Goal: Task Accomplishment & Management: Manage account settings

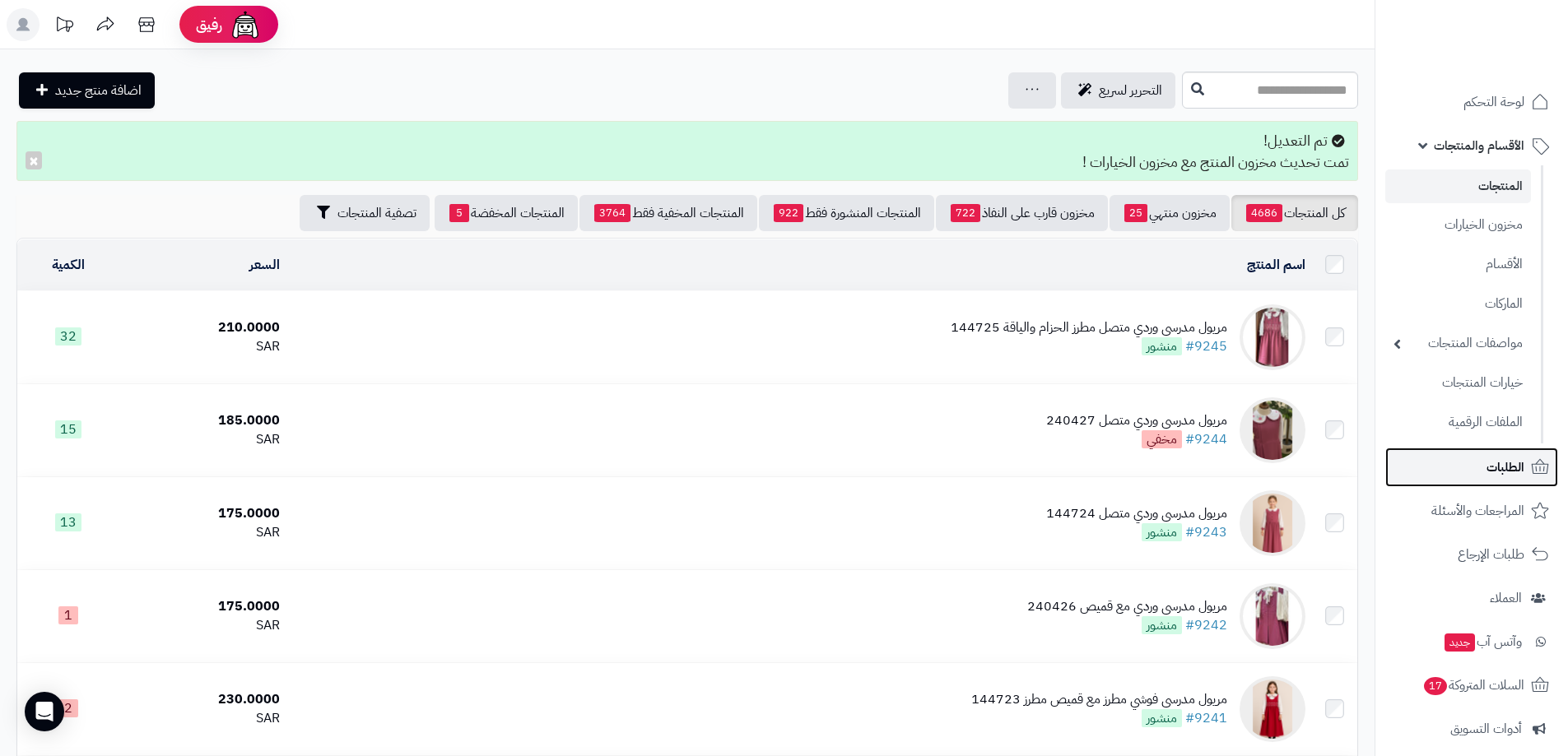
click at [1517, 471] on span "الطلبات" at bounding box center [1505, 467] width 37 height 23
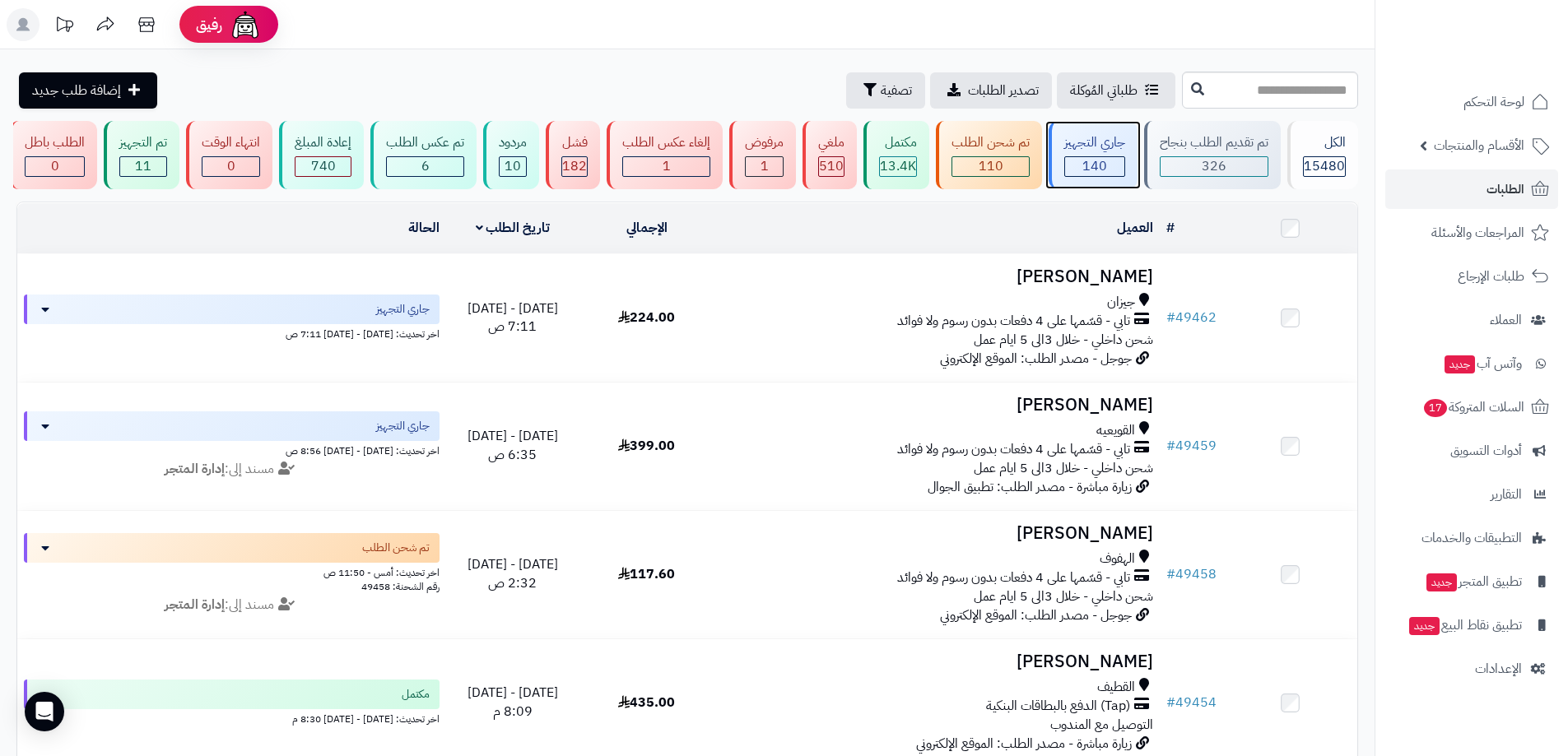
click at [1107, 154] on div "جاري التجهيز 140" at bounding box center [1093, 155] width 89 height 68
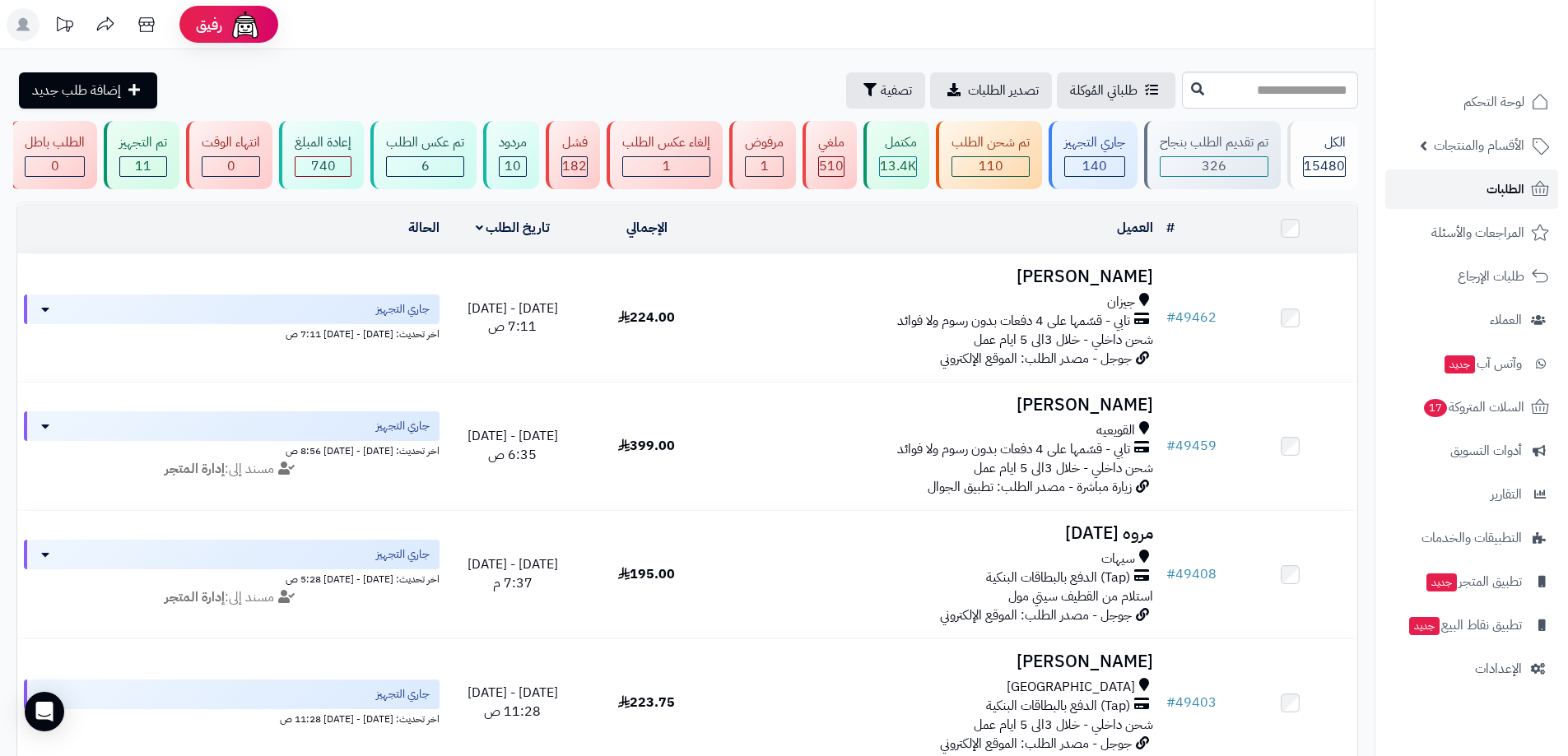
click at [1527, 189] on link "الطلبات" at bounding box center [1471, 189] width 173 height 39
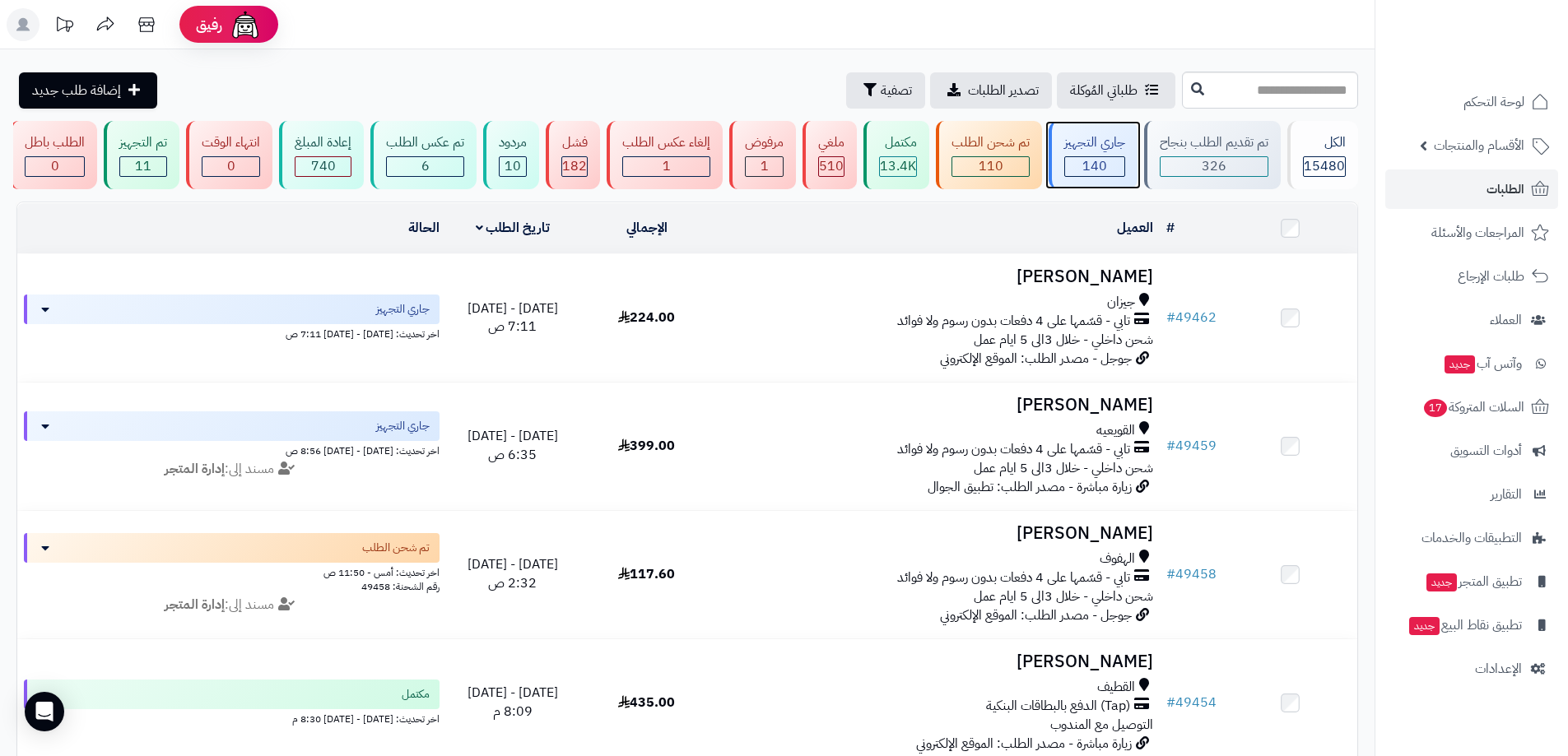
click at [1087, 155] on div "جاري التجهيز 140" at bounding box center [1093, 155] width 89 height 68
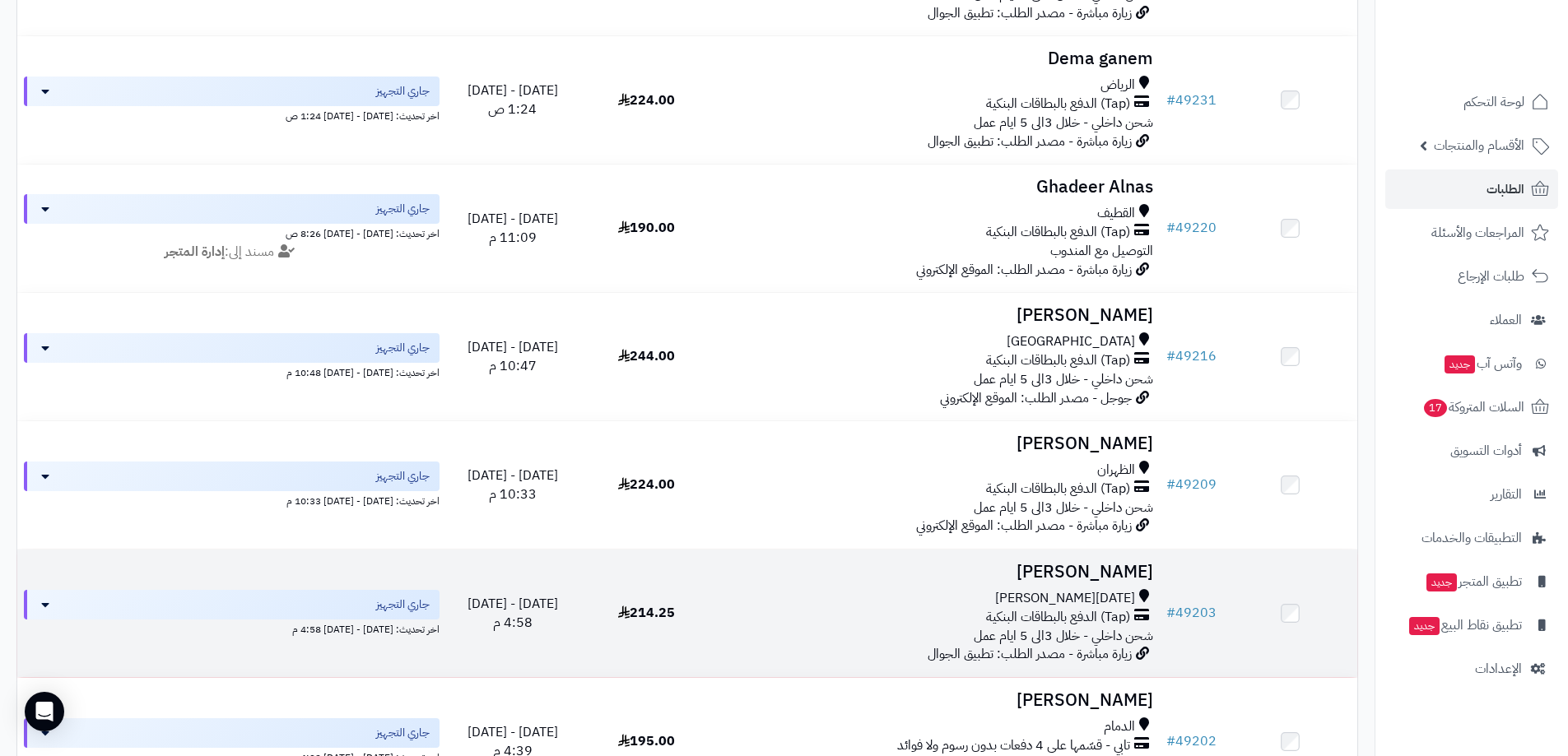
scroll to position [2254, 0]
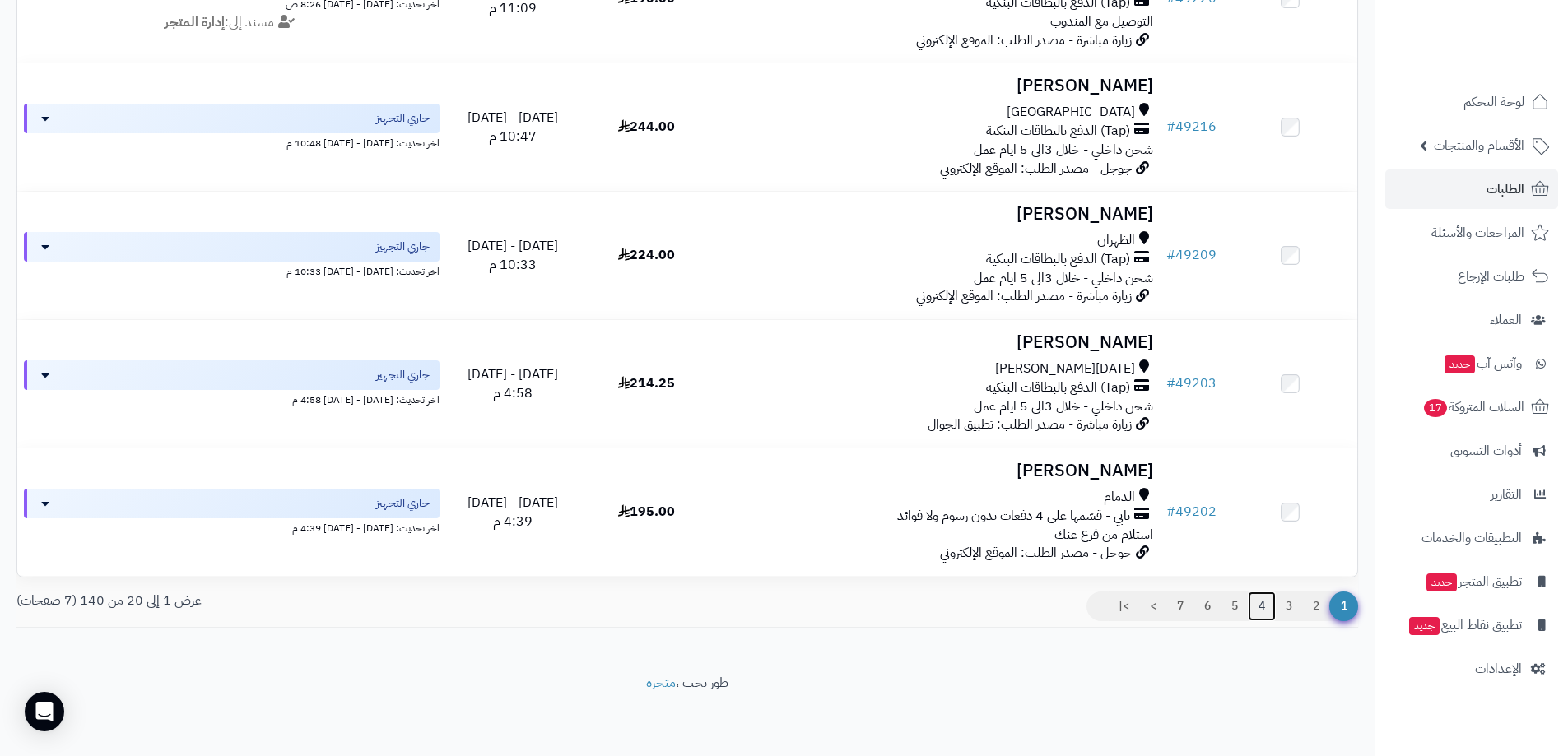
click at [1262, 610] on link "4" at bounding box center [1261, 607] width 28 height 30
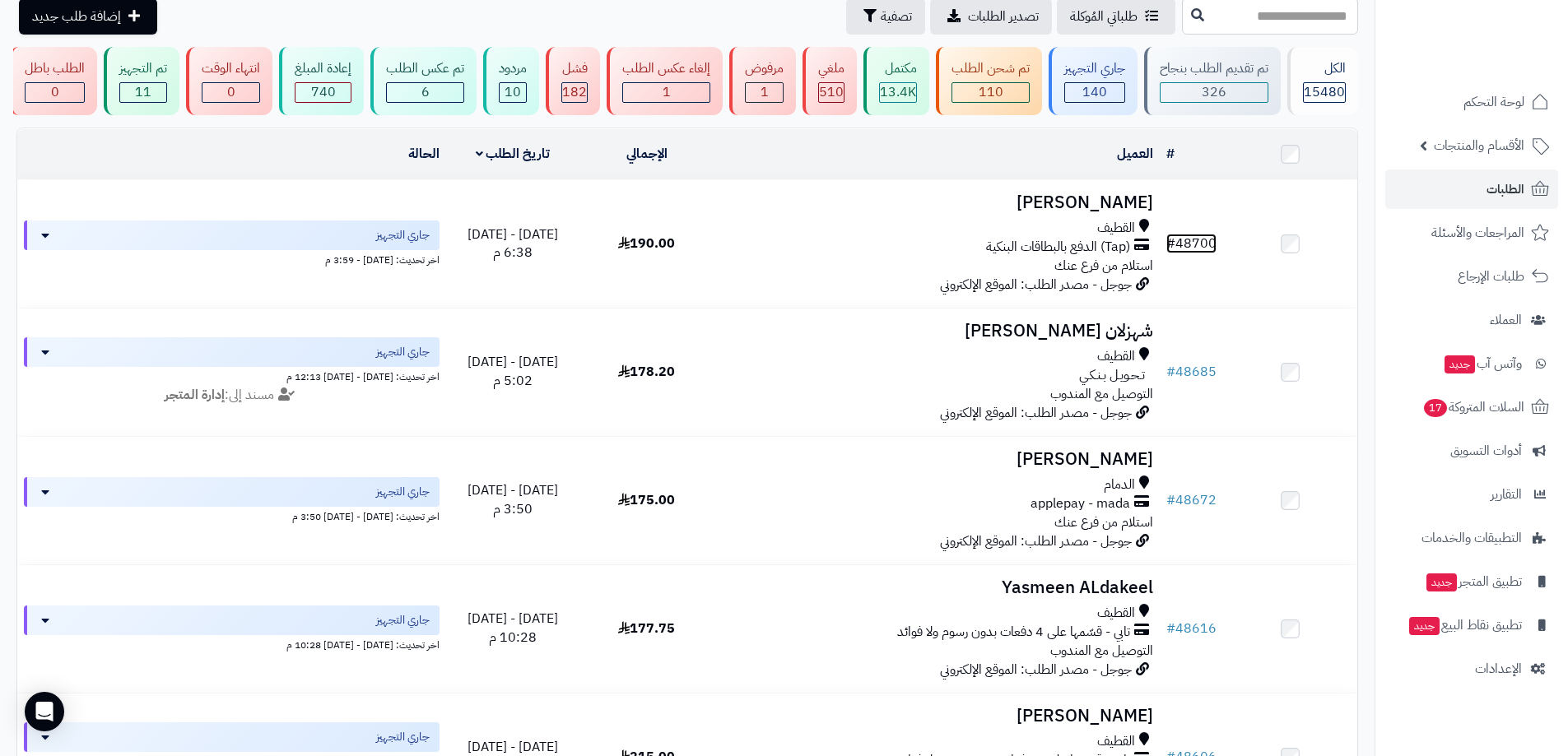
scroll to position [33, 0]
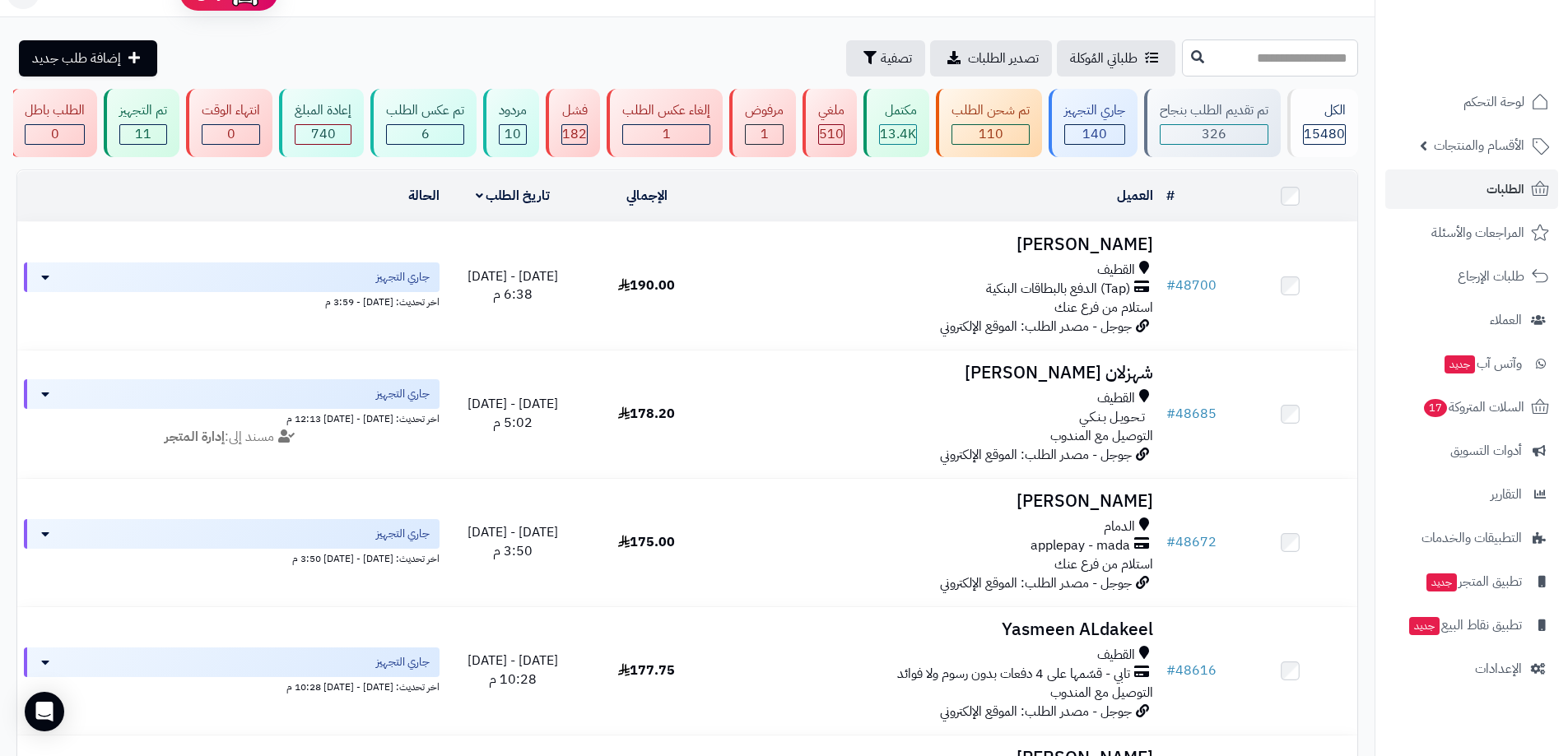
click at [1300, 56] on input "text" at bounding box center [1270, 58] width 176 height 38
type input "*****"
click at [1185, 62] on button at bounding box center [1197, 57] width 25 height 32
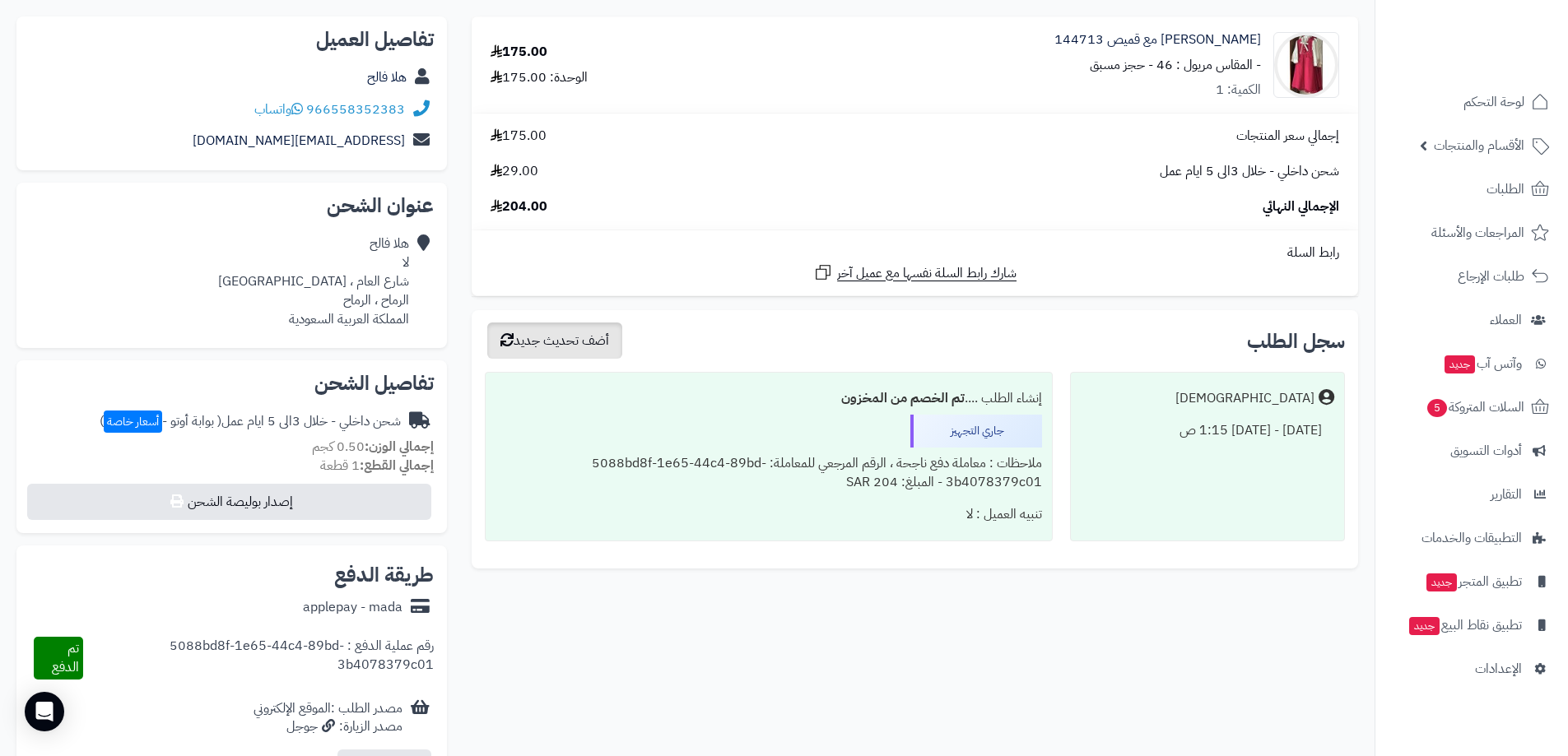
scroll to position [247, 0]
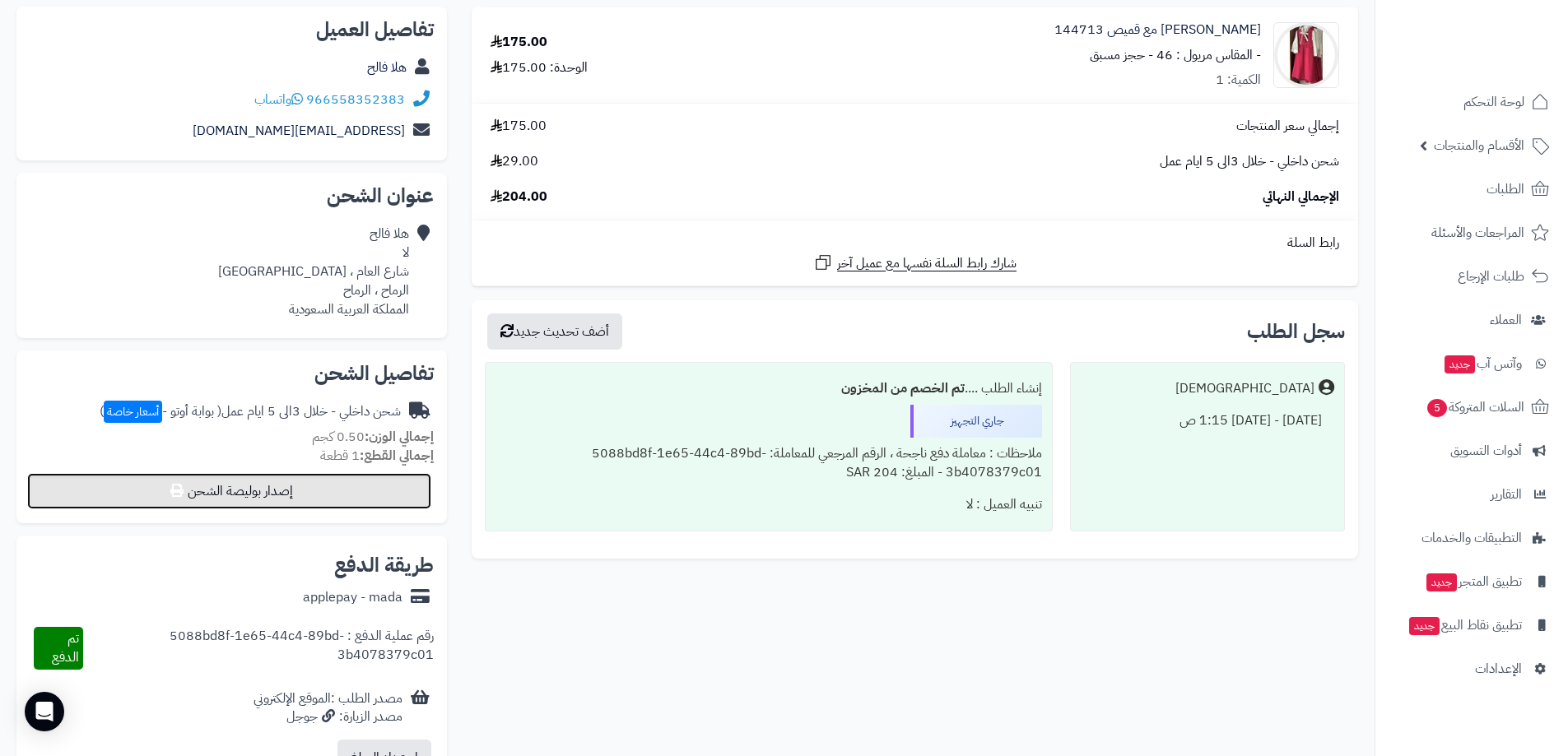
click at [369, 489] on button "إصدار بوليصة الشحن" at bounding box center [229, 491] width 404 height 37
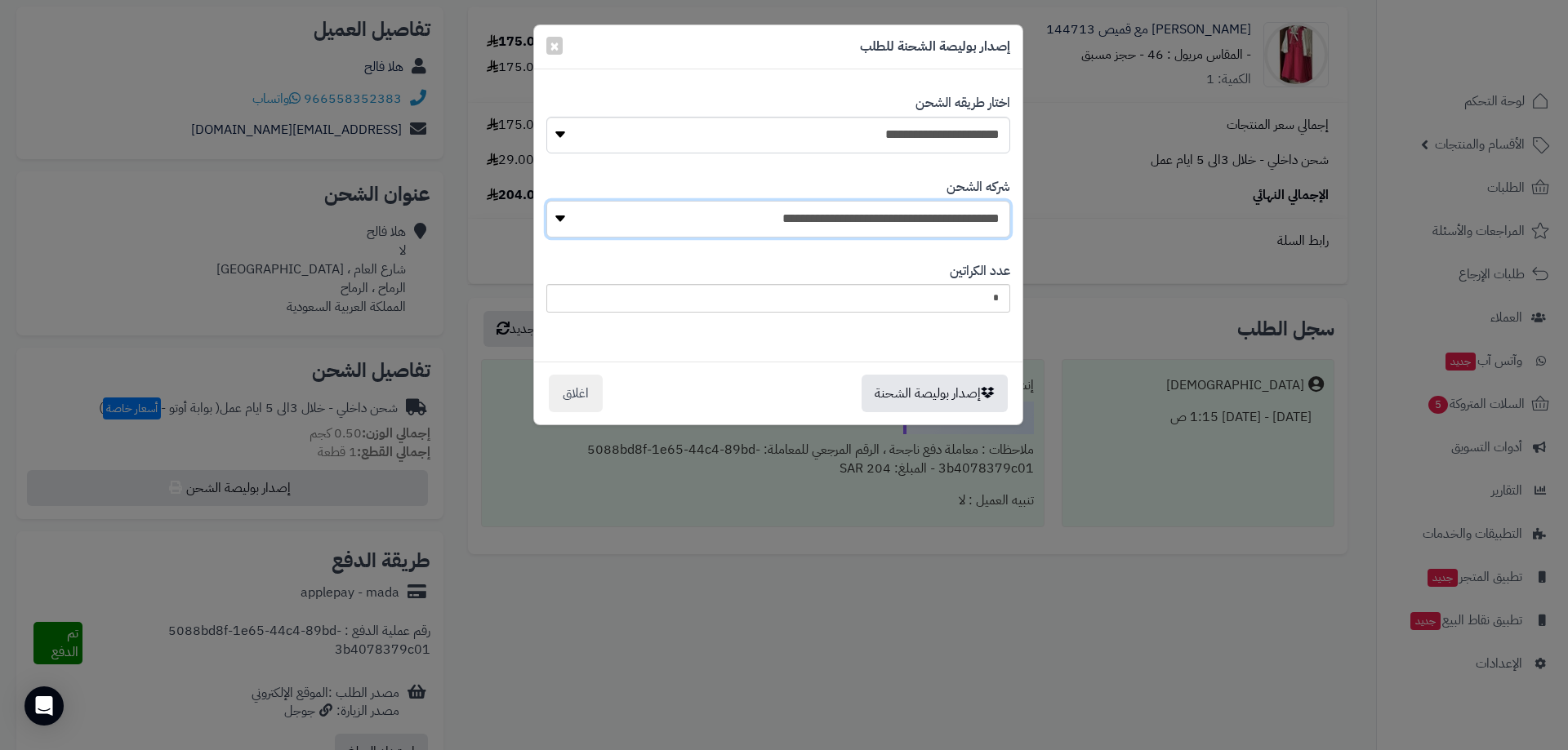
click at [984, 223] on select "**********" at bounding box center [779, 219] width 464 height 37
click at [974, 183] on label "شركه الشحن" at bounding box center [978, 187] width 64 height 19
click at [974, 201] on select "**********" at bounding box center [779, 219] width 464 height 37
click at [593, 390] on button "اغلاق" at bounding box center [575, 393] width 54 height 37
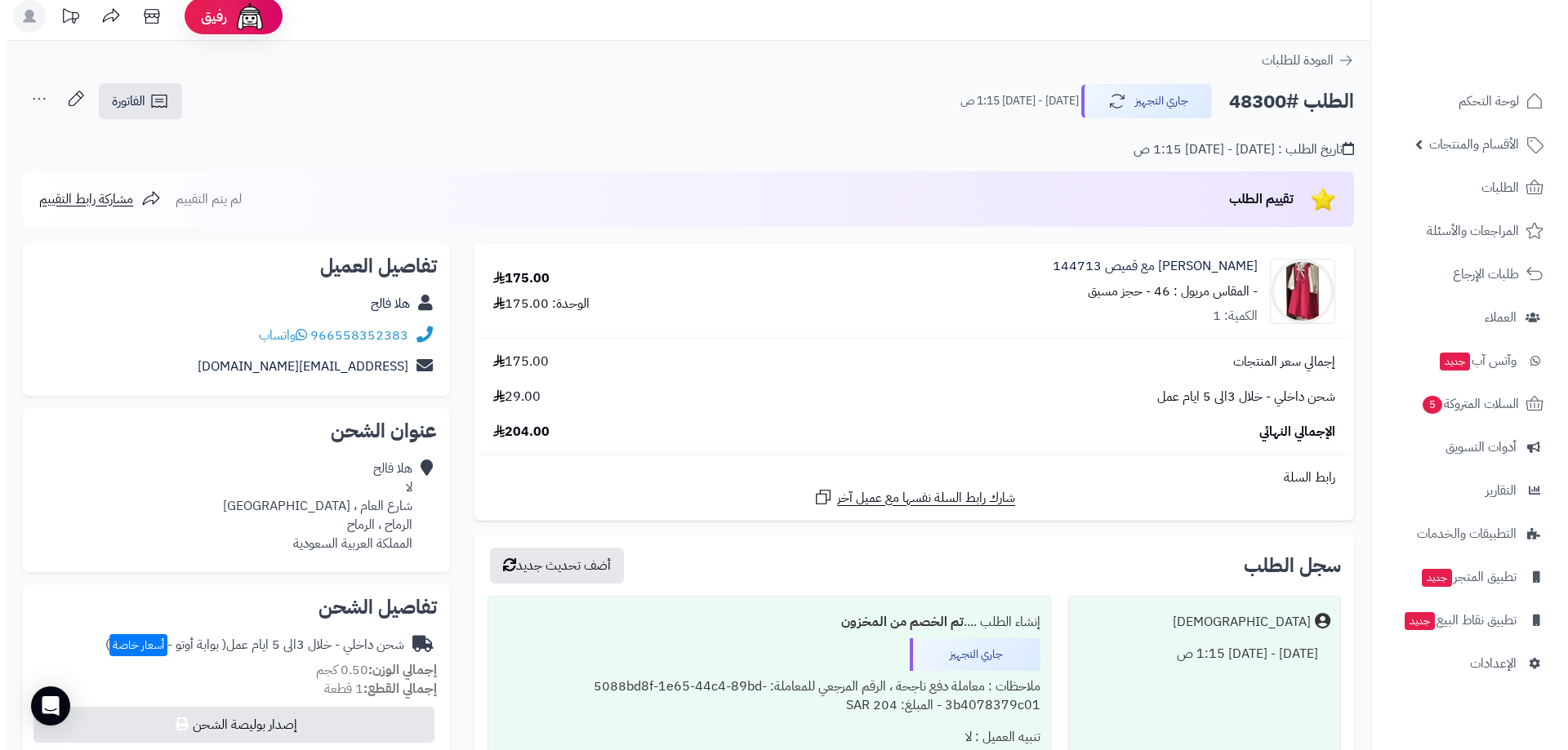
scroll to position [0, 0]
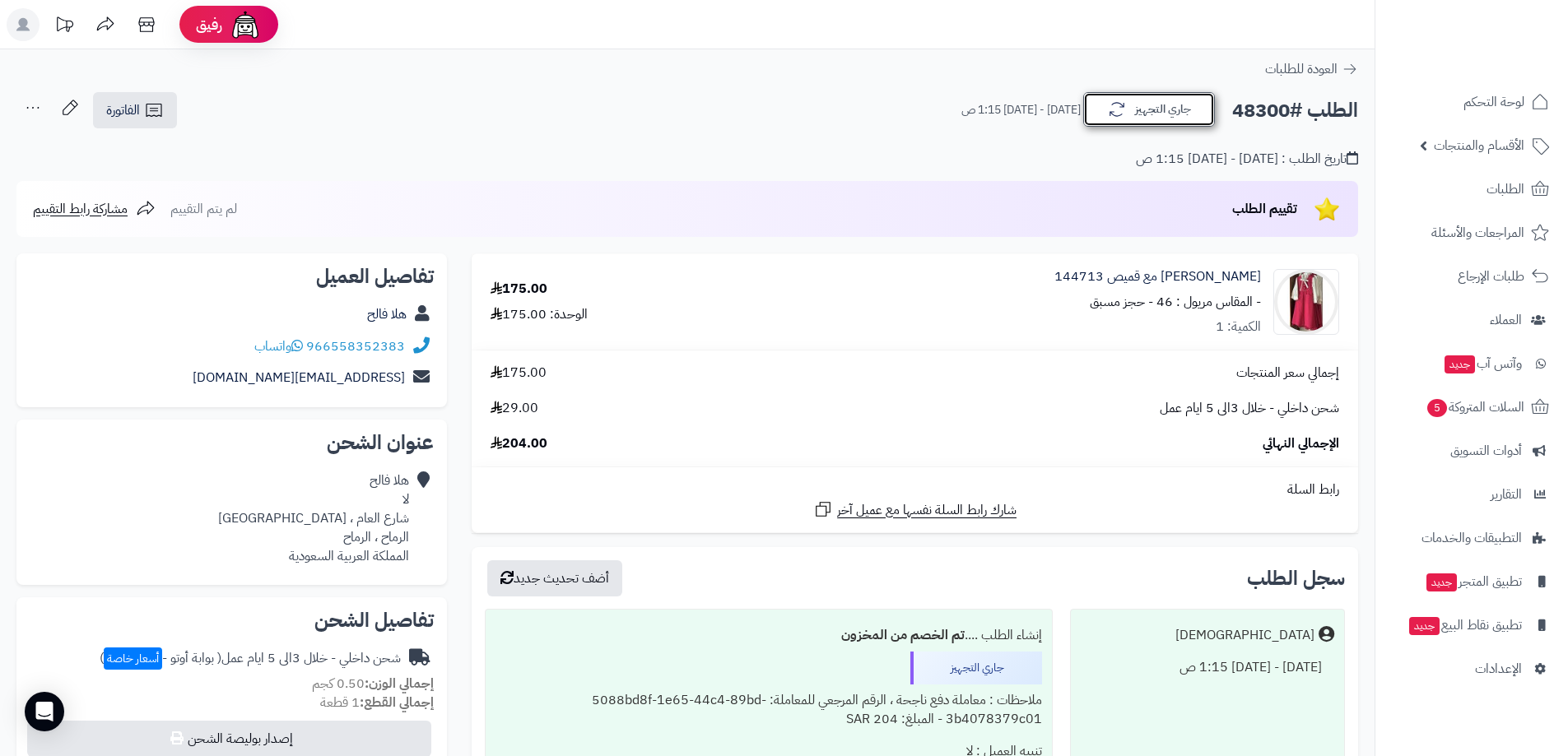
click at [1138, 122] on button "جاري التجهيز" at bounding box center [1149, 109] width 131 height 35
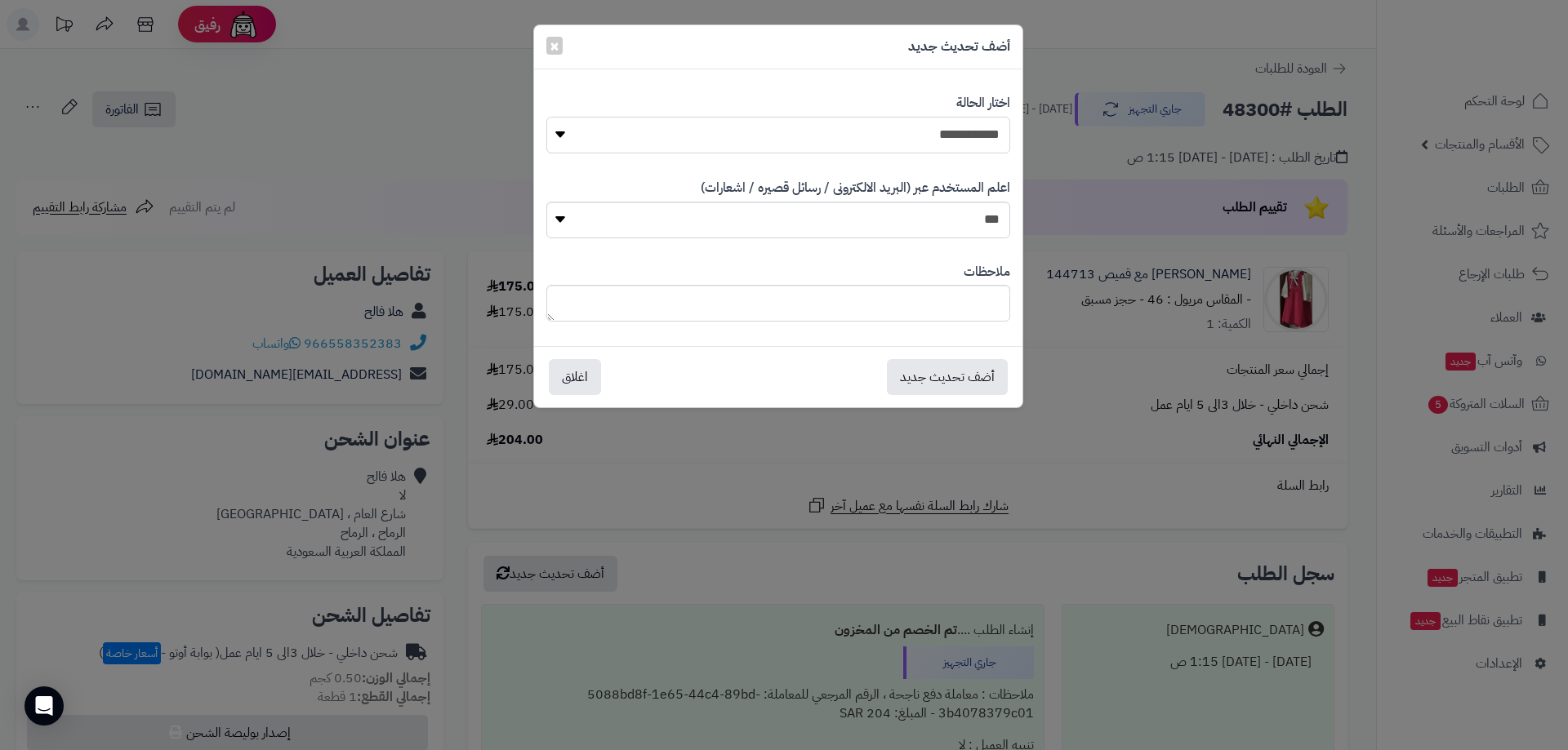
click at [674, 145] on select "**********" at bounding box center [779, 135] width 464 height 37
select select "*"
click at [546, 117] on select "**********" at bounding box center [779, 135] width 464 height 37
click at [972, 367] on button "أضف تحديث جديد" at bounding box center [947, 376] width 120 height 36
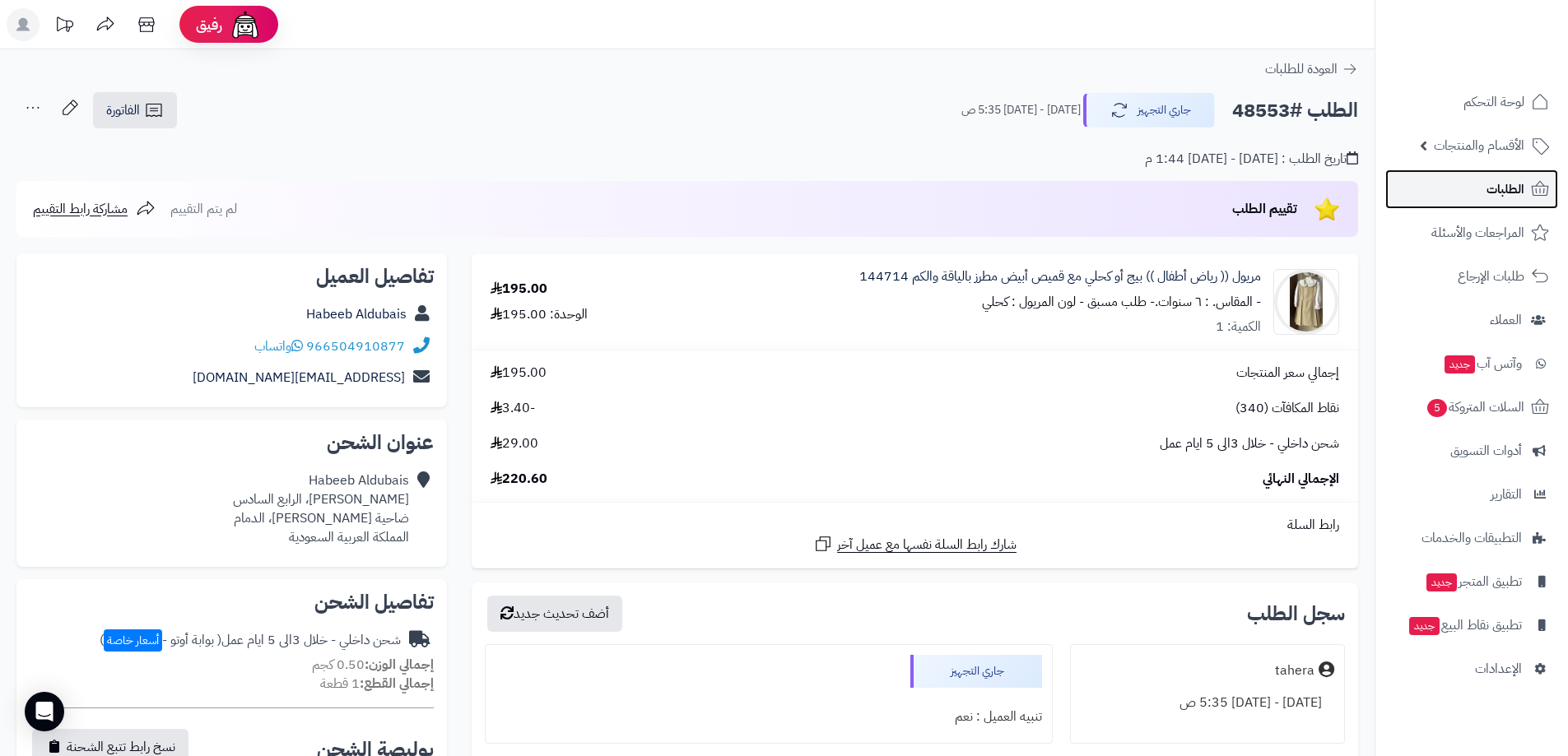
click at [1543, 183] on icon at bounding box center [1539, 189] width 20 height 20
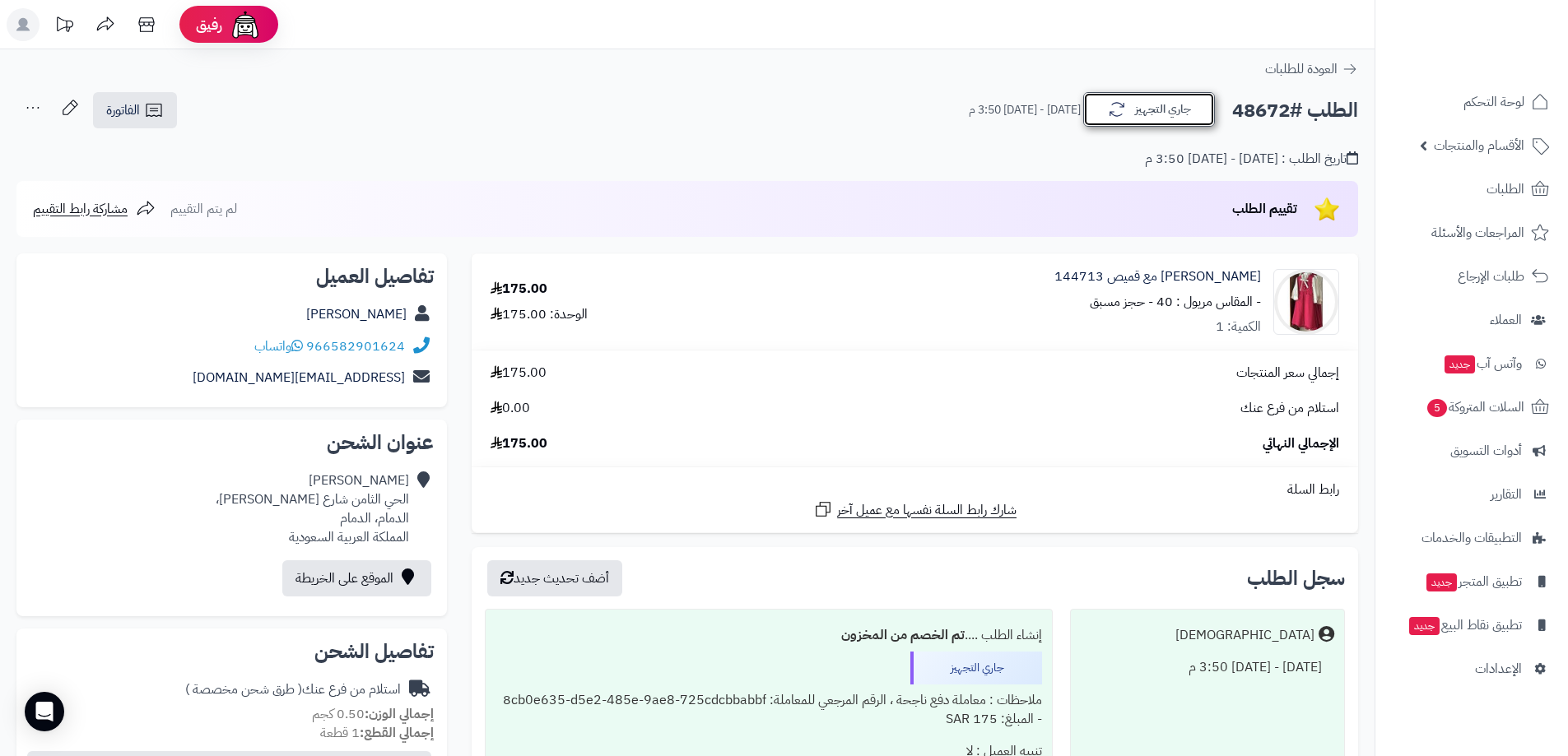
click at [1172, 116] on button "جاري التجهيز" at bounding box center [1149, 109] width 131 height 35
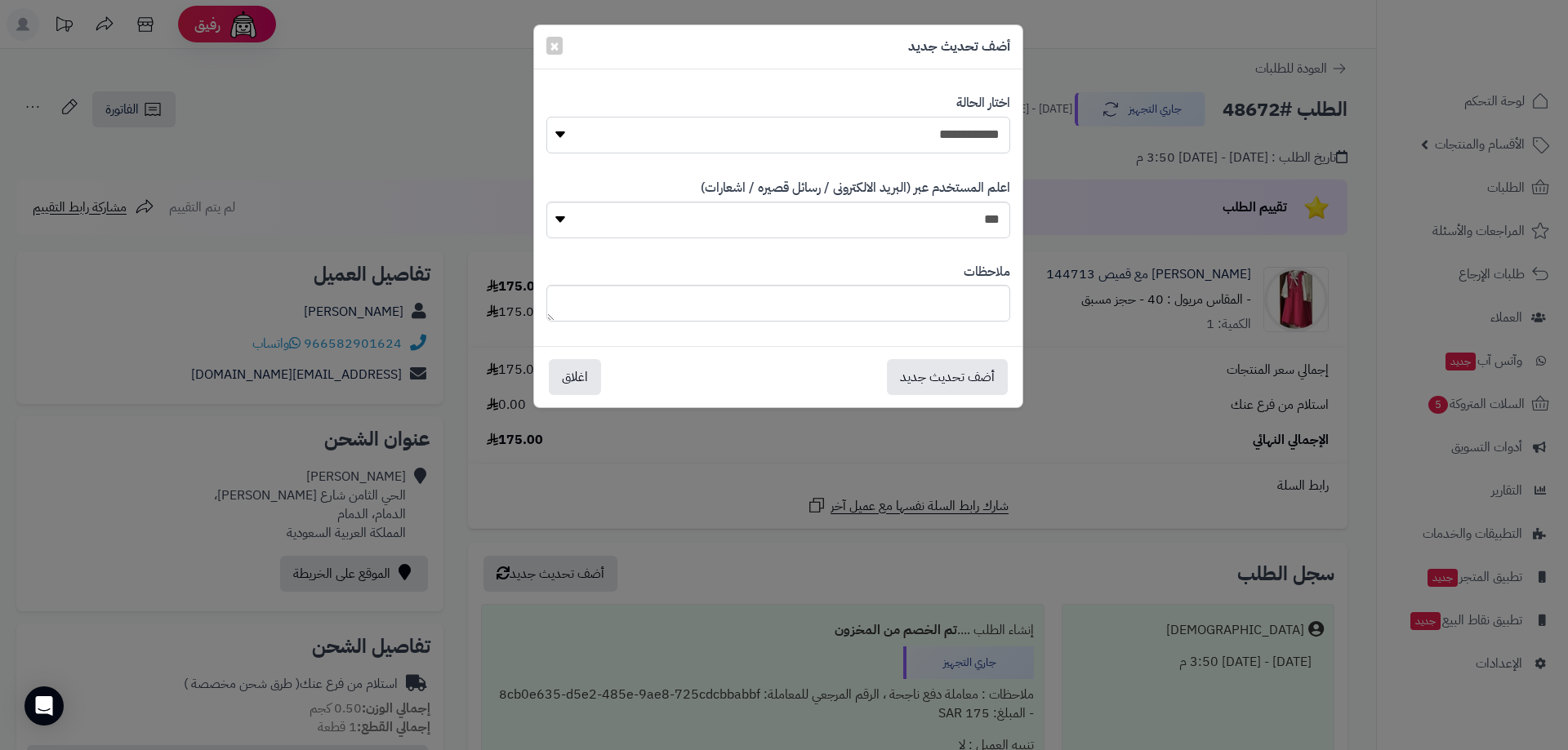
click at [961, 135] on select "**********" at bounding box center [779, 135] width 464 height 37
select select "*"
click at [546, 117] on select "**********" at bounding box center [779, 135] width 464 height 37
click at [945, 373] on button "أضف تحديث جديد" at bounding box center [947, 376] width 120 height 36
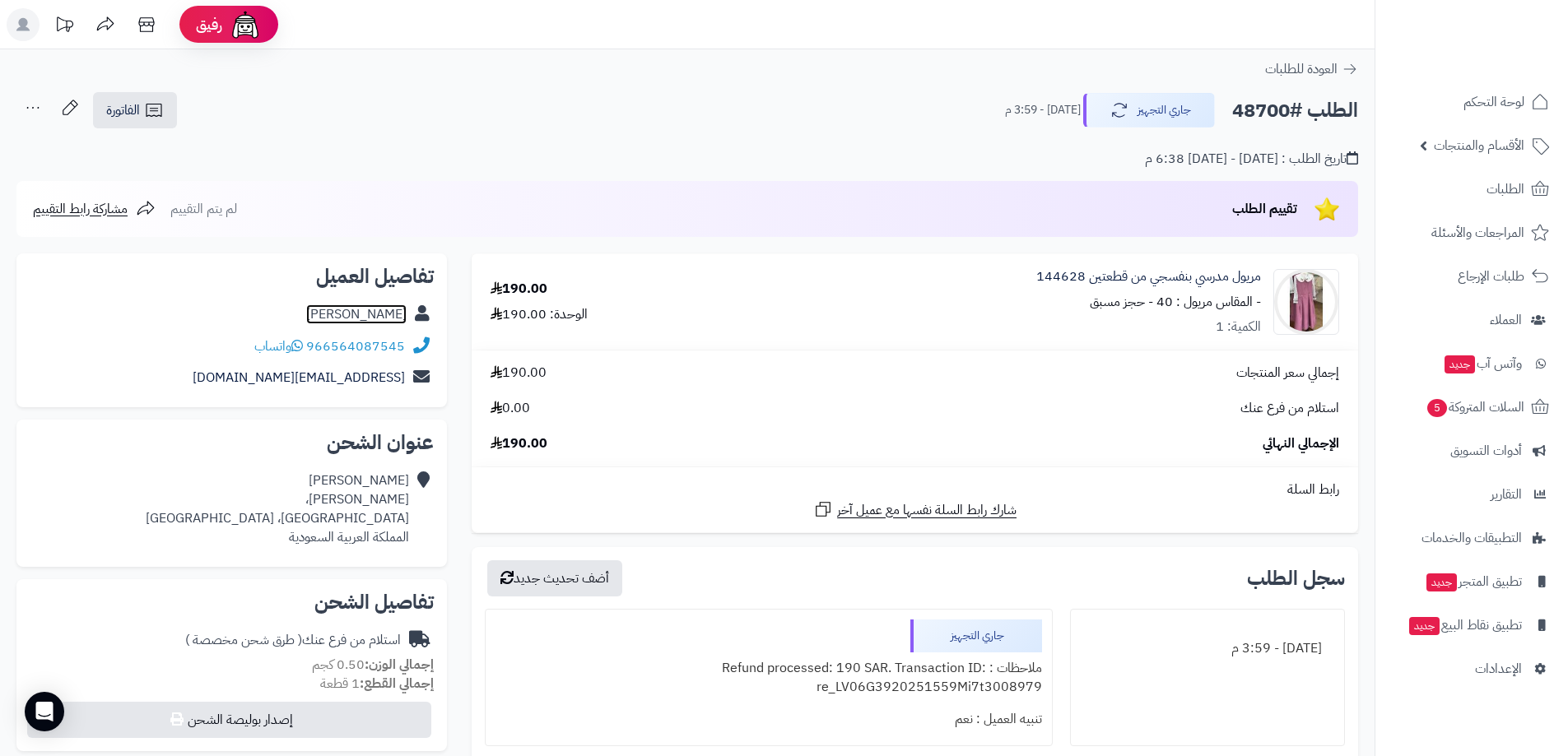
click at [388, 315] on link "Zainab Ahmed" at bounding box center [356, 315] width 101 height 20
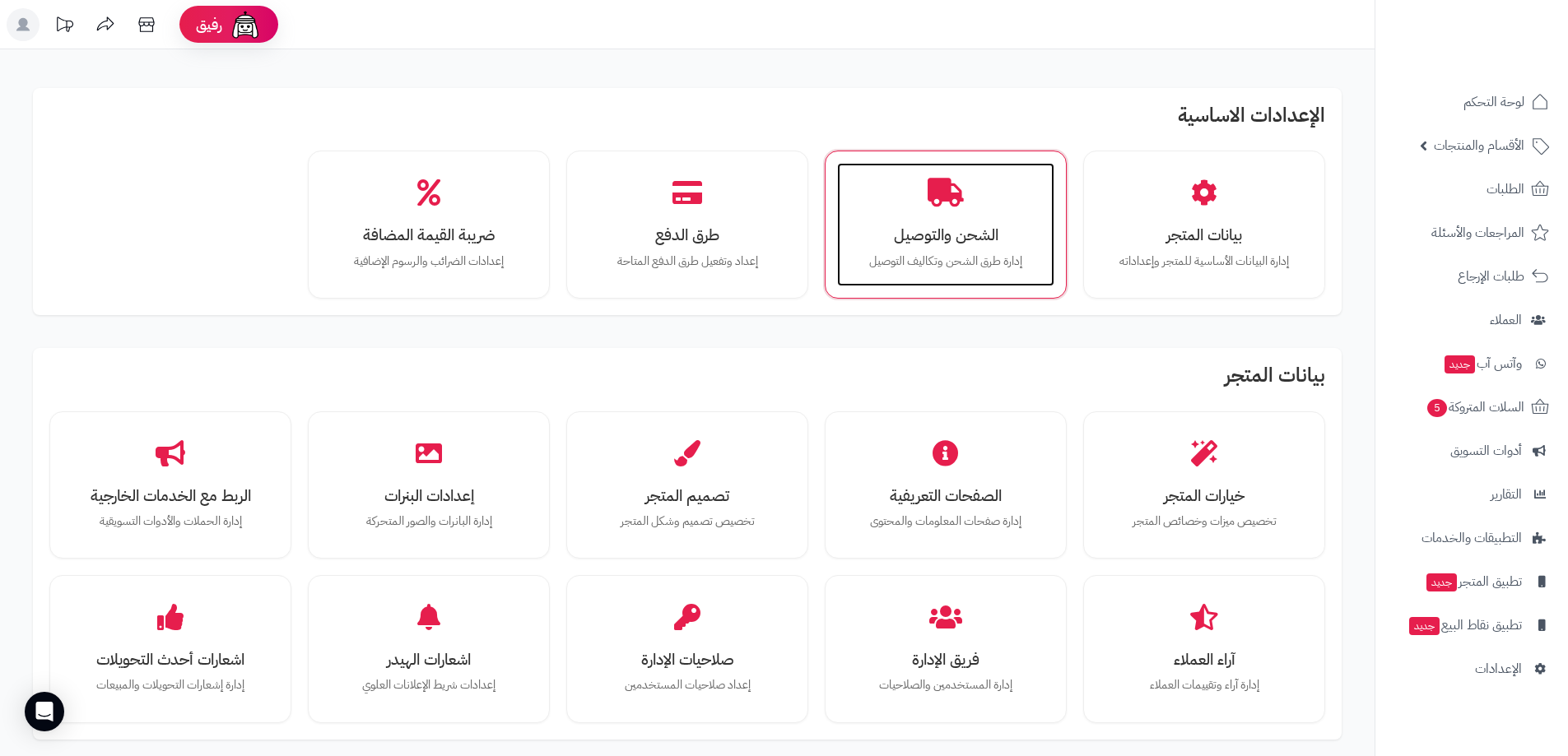
click at [892, 256] on p "إدارة طرق الشحن وتكاليف التوصيل" at bounding box center [945, 262] width 185 height 18
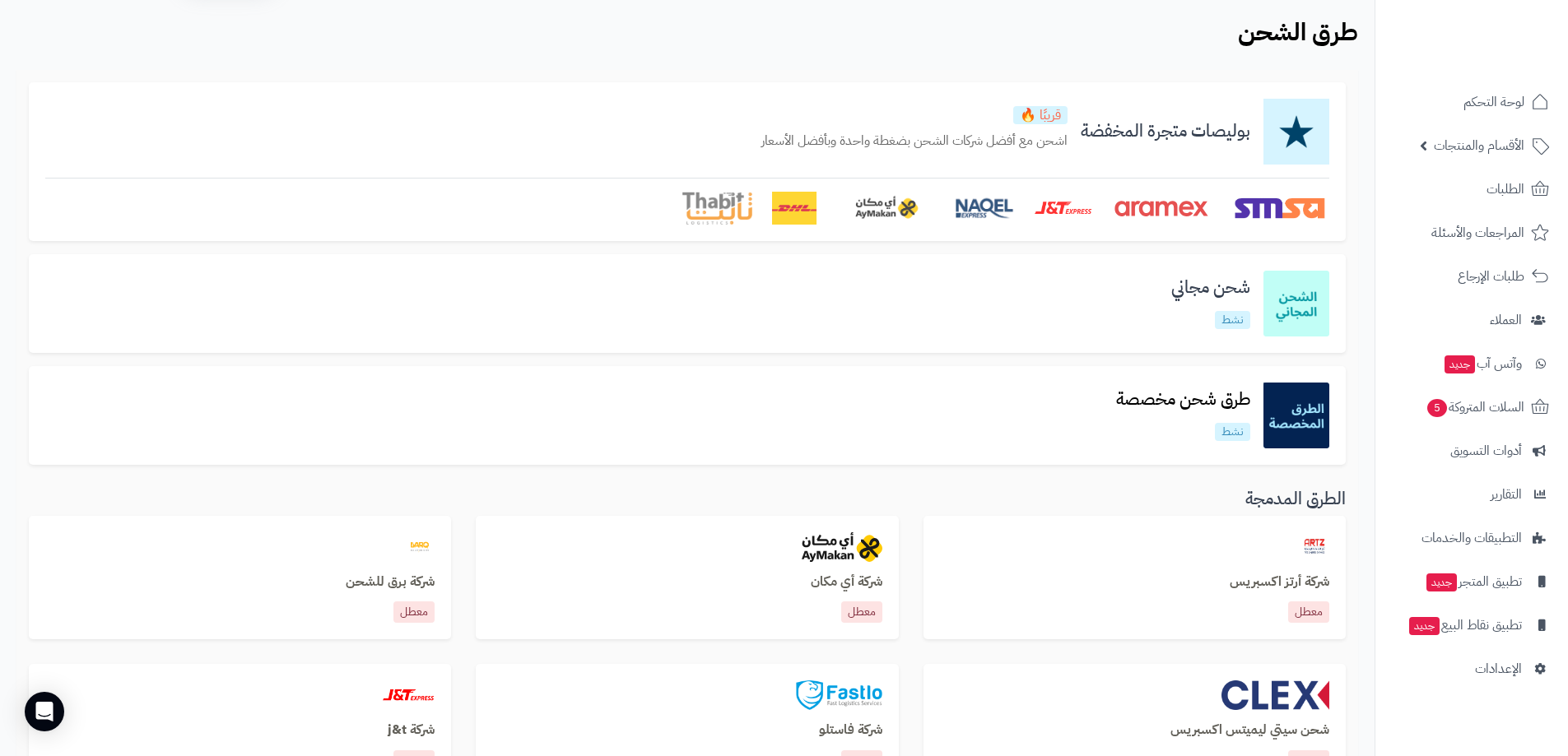
scroll to position [82, 0]
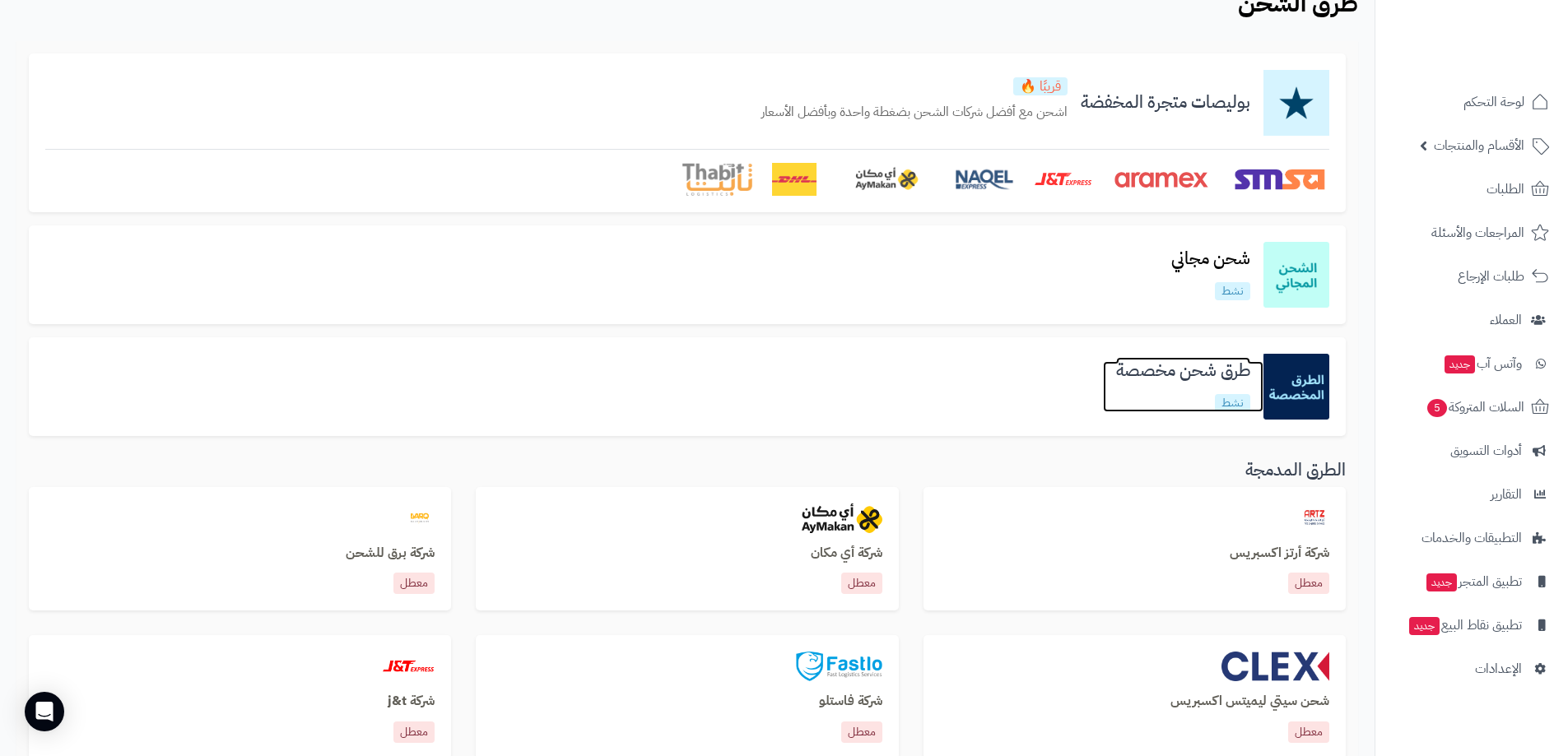
click at [1218, 373] on h3 "طرق شحن مخصصة" at bounding box center [1183, 370] width 161 height 19
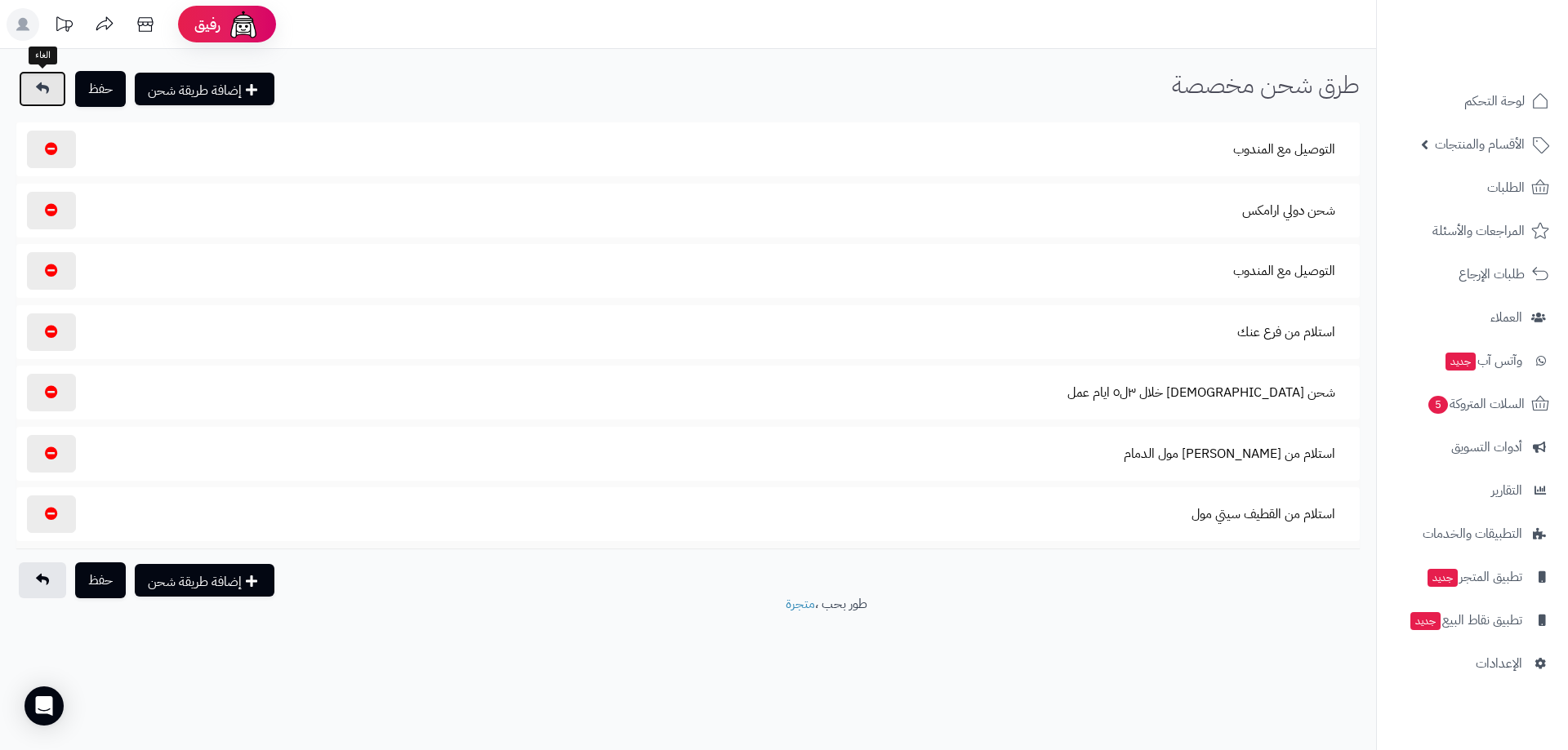
click at [35, 85] on link at bounding box center [42, 89] width 47 height 36
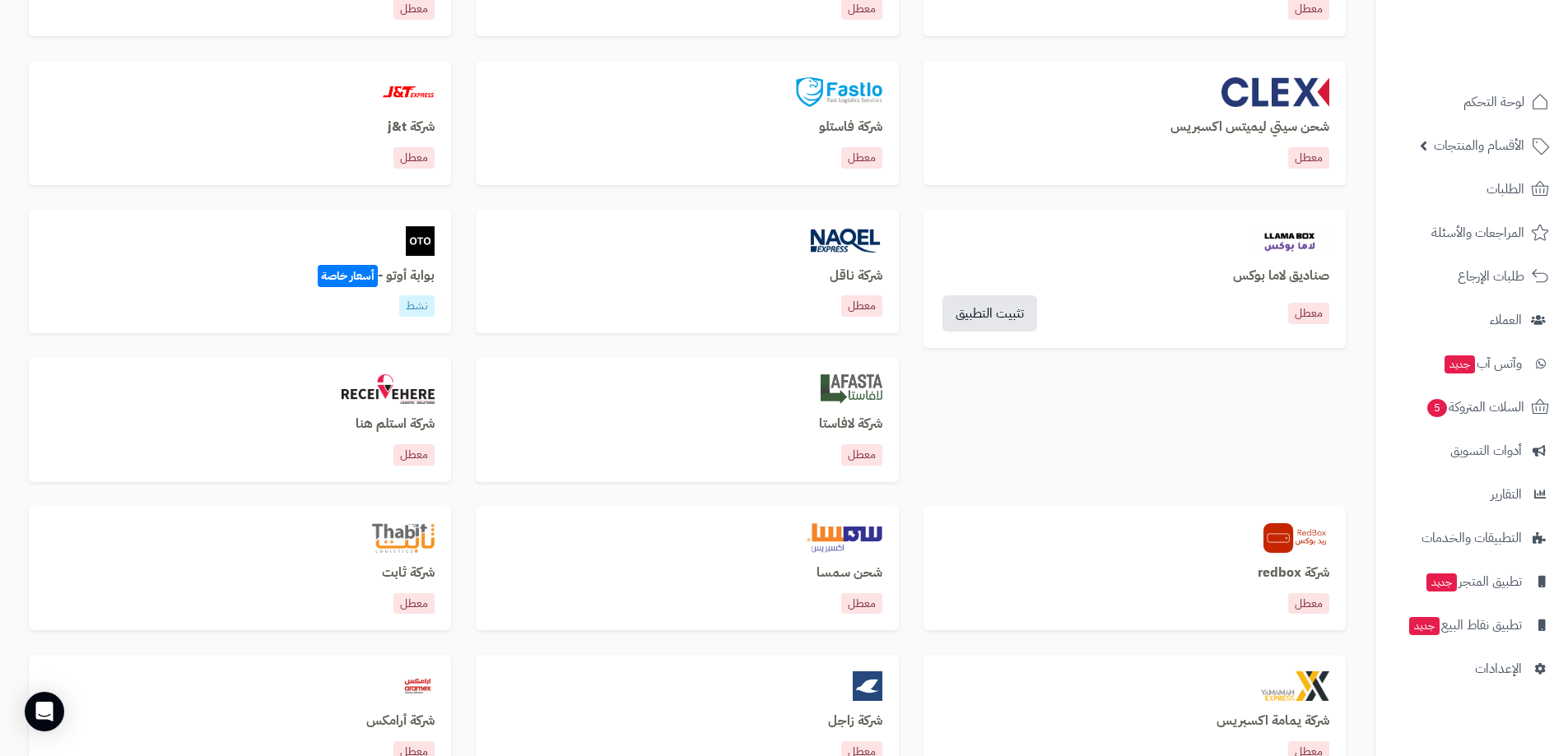
scroll to position [658, 0]
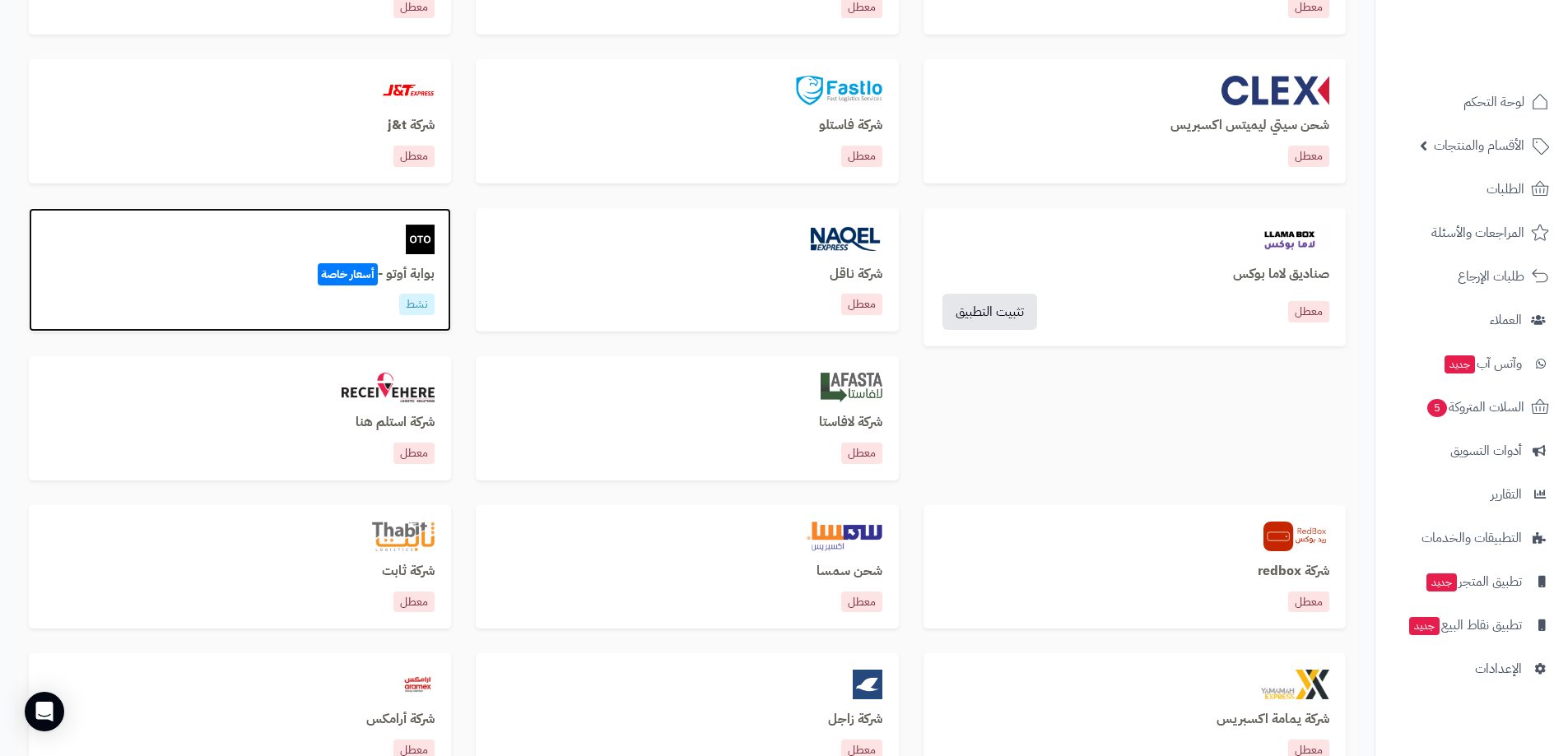
click at [398, 298] on div "نشط" at bounding box center [240, 305] width 389 height 22
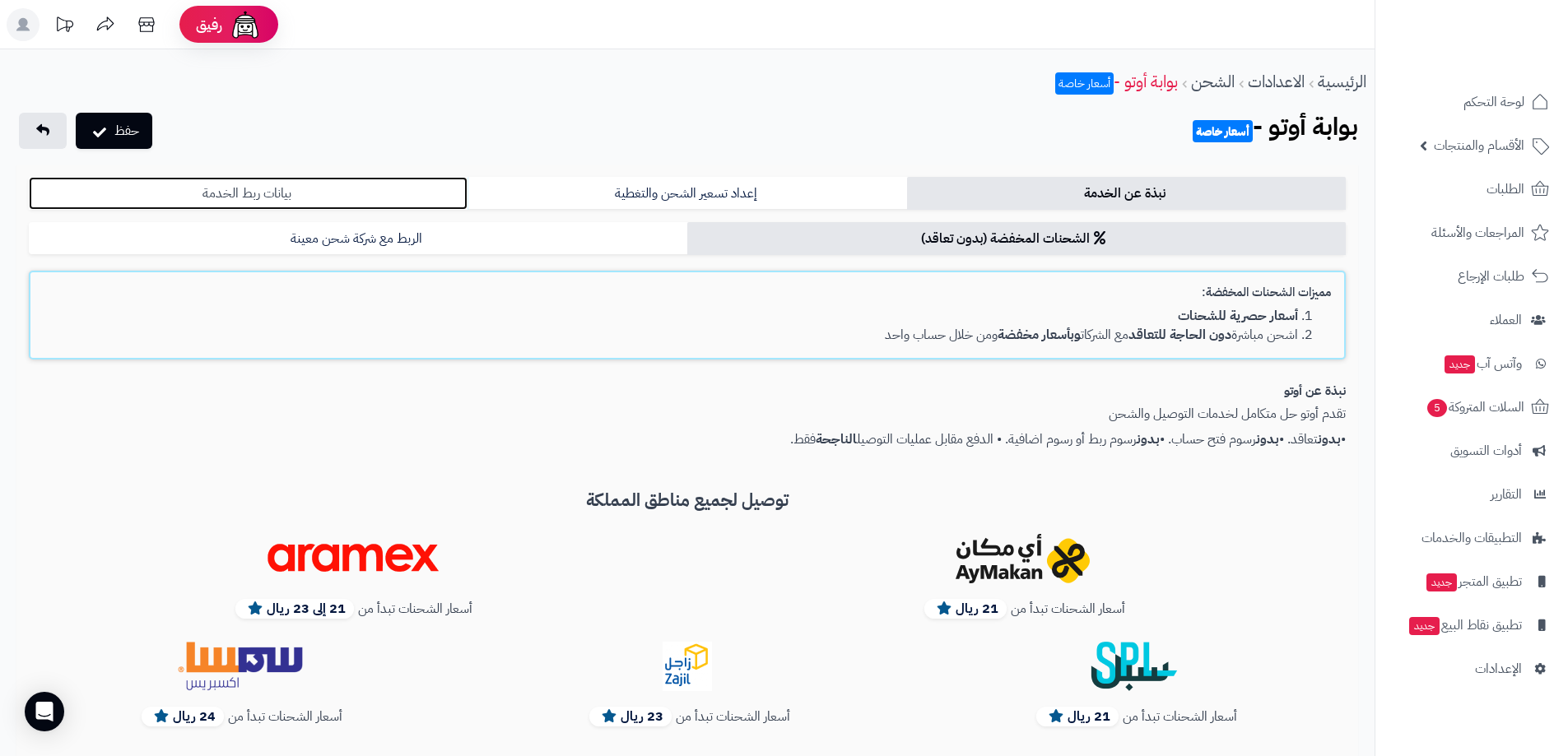
click at [320, 205] on link "بيانات ربط الخدمة" at bounding box center [248, 192] width 439 height 33
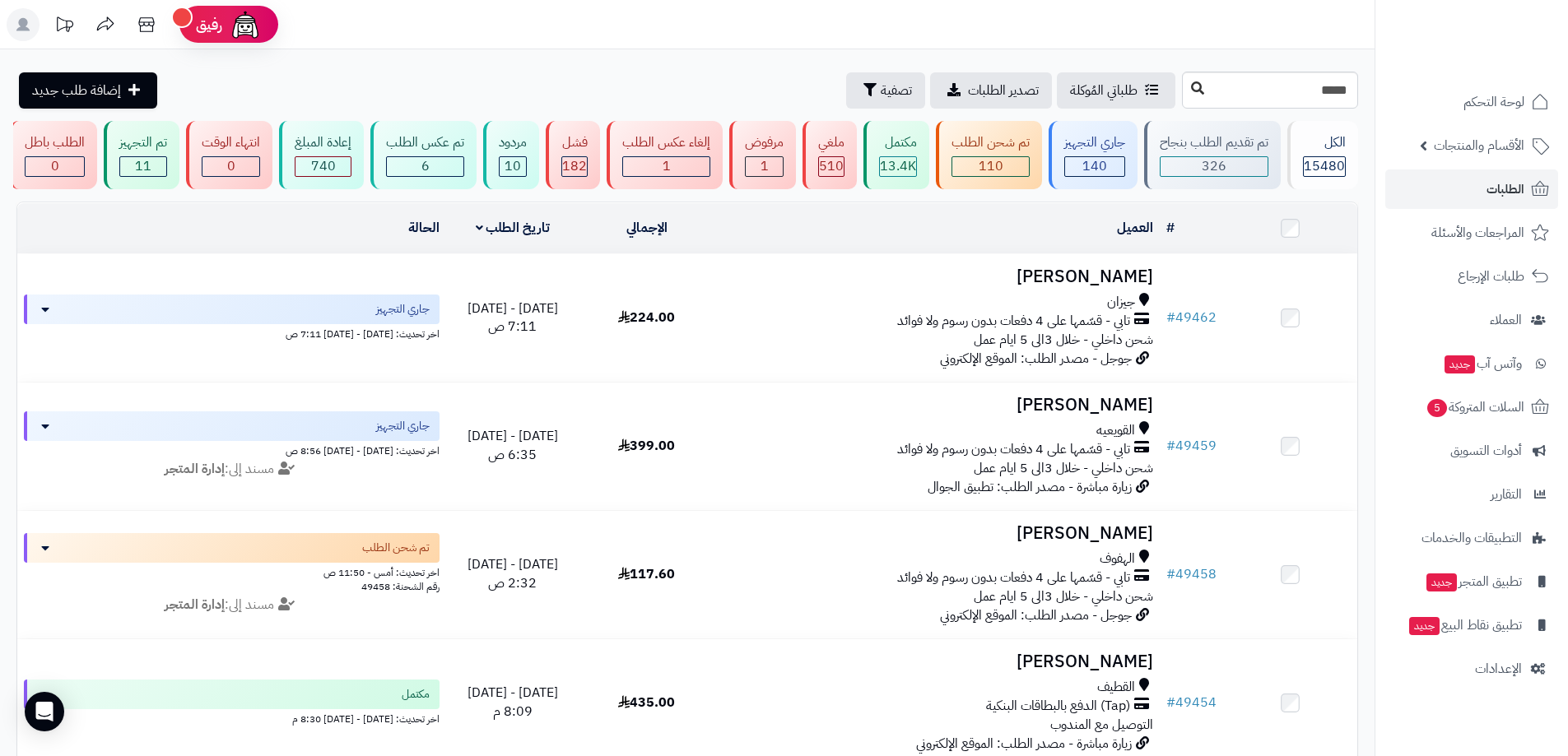
type input "*****"
click at [1185, 90] on button at bounding box center [1197, 89] width 25 height 32
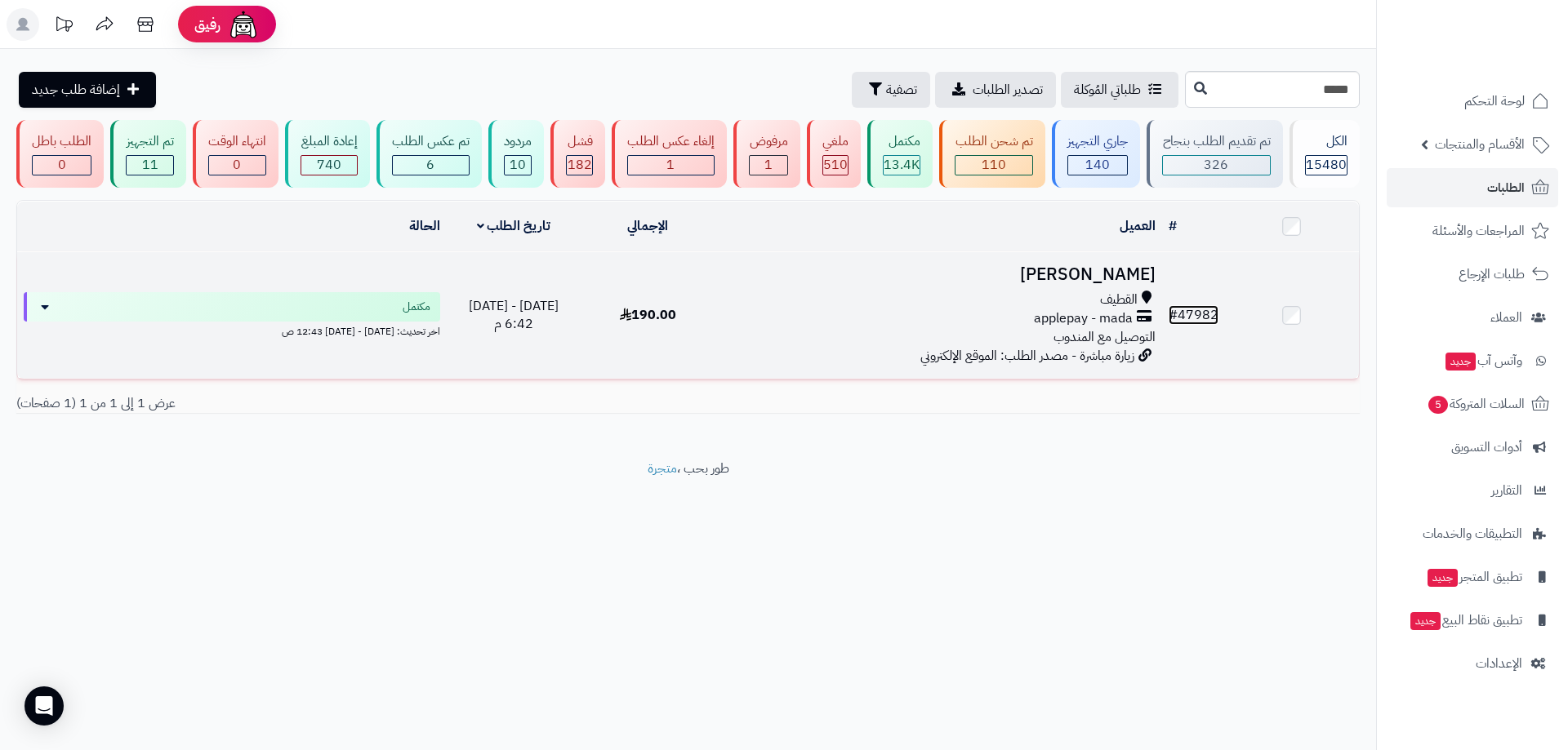
click at [1210, 314] on link "# 47982" at bounding box center [1193, 315] width 50 height 20
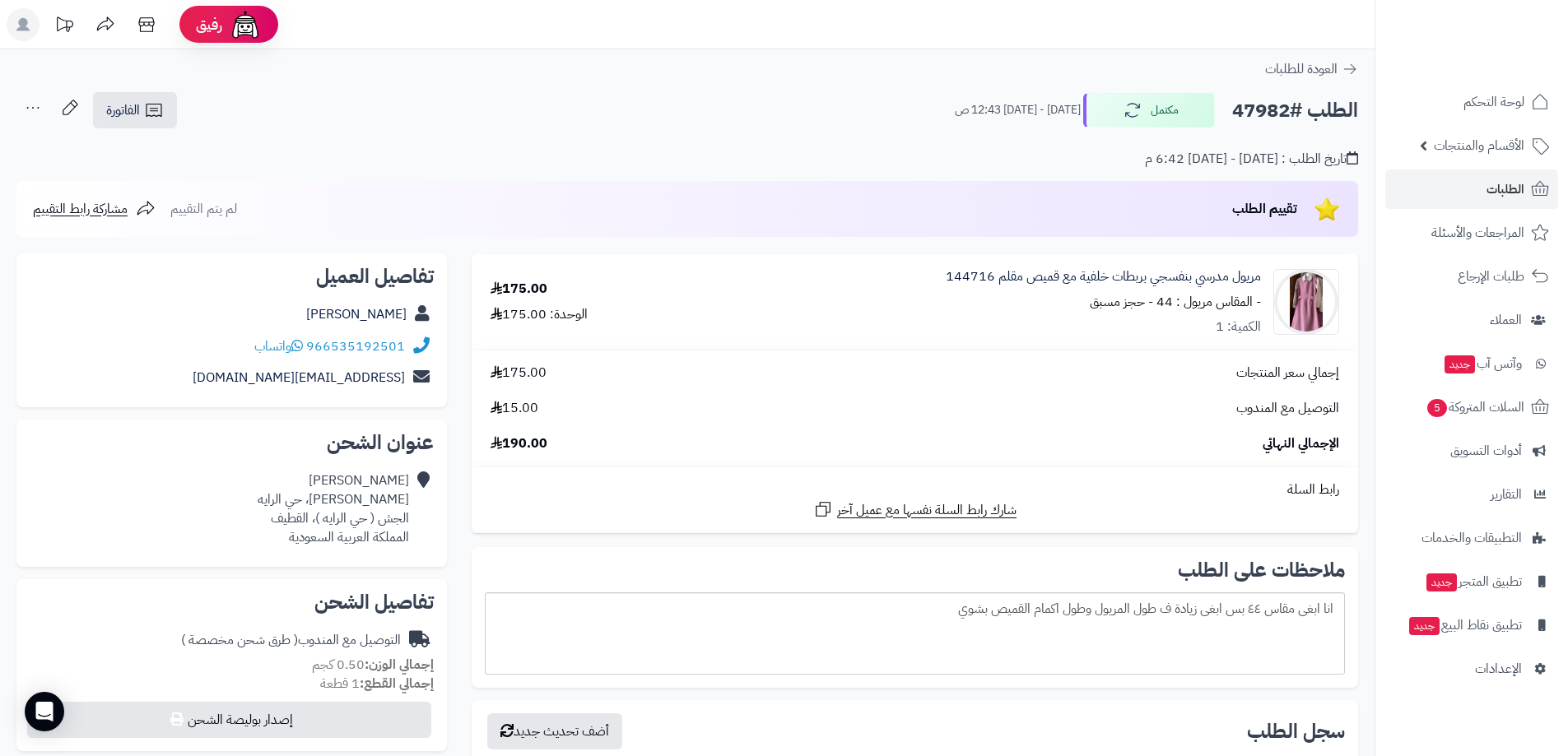
click at [988, 442] on div "الإجمالي النهائي 190.00" at bounding box center [915, 443] width 873 height 19
click at [1430, 184] on link "الطلبات" at bounding box center [1471, 189] width 173 height 39
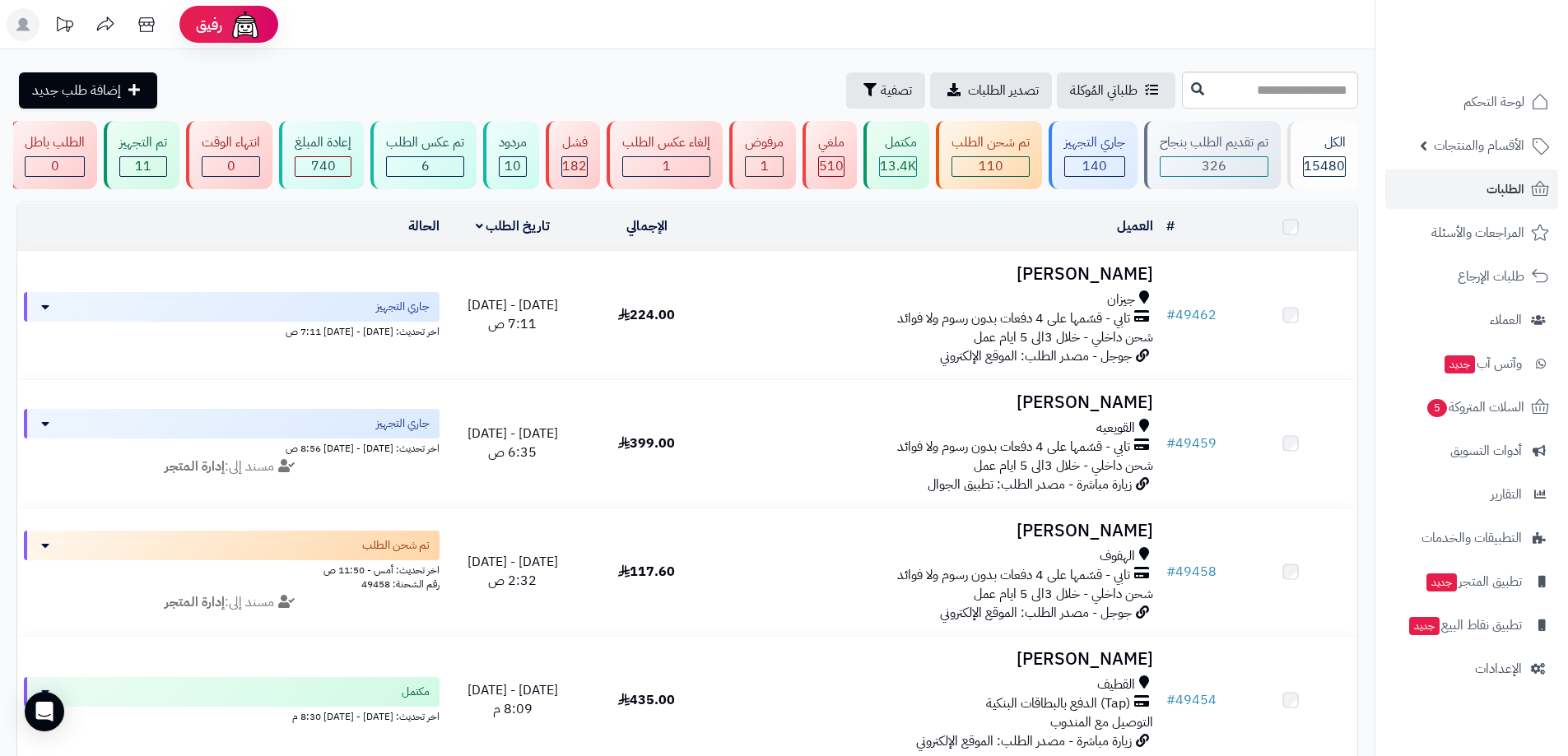
click at [1253, 92] on input "text" at bounding box center [1270, 91] width 176 height 38
type input "*****"
click at [1191, 92] on icon at bounding box center [1197, 88] width 13 height 13
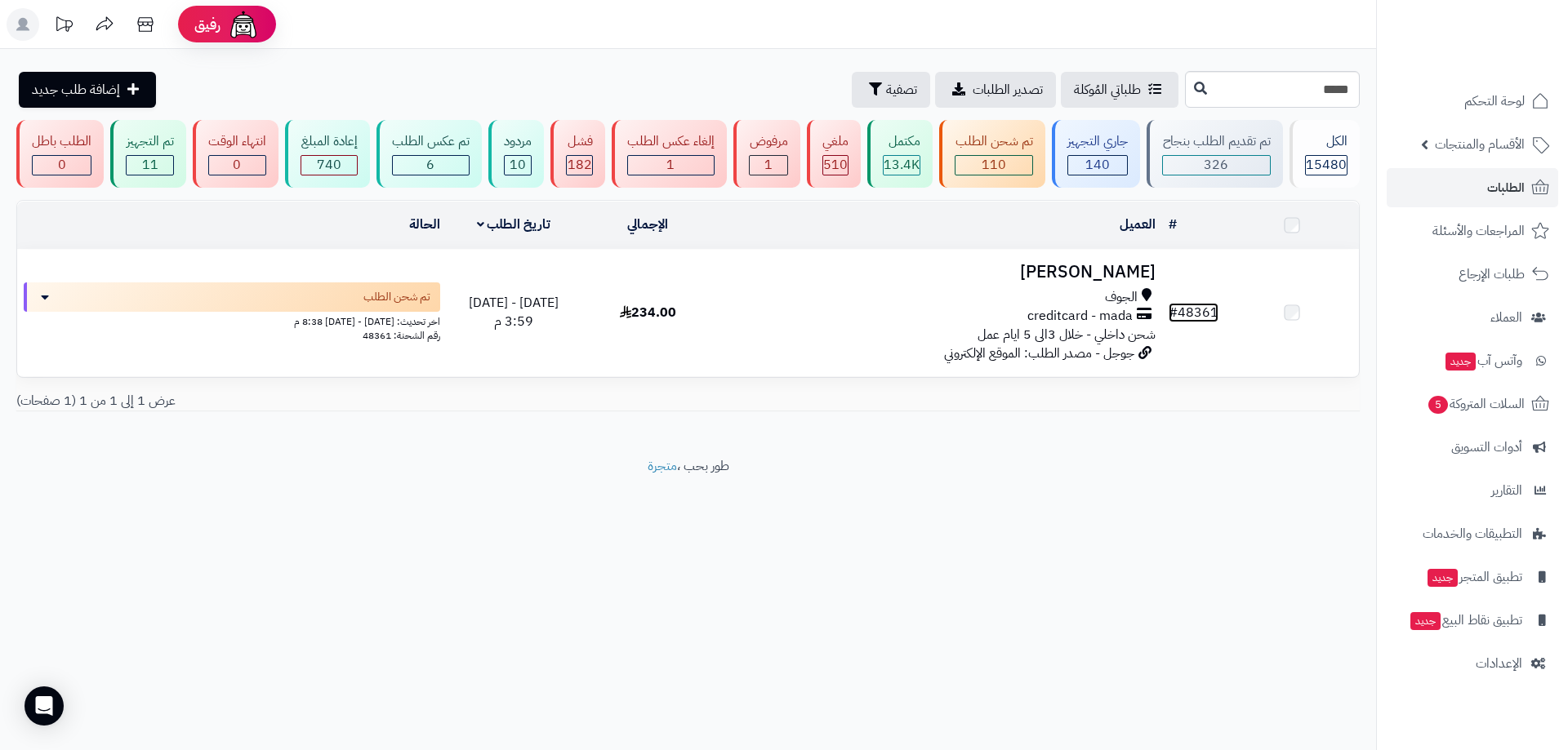
click at [1199, 311] on link "# 48361" at bounding box center [1193, 312] width 50 height 20
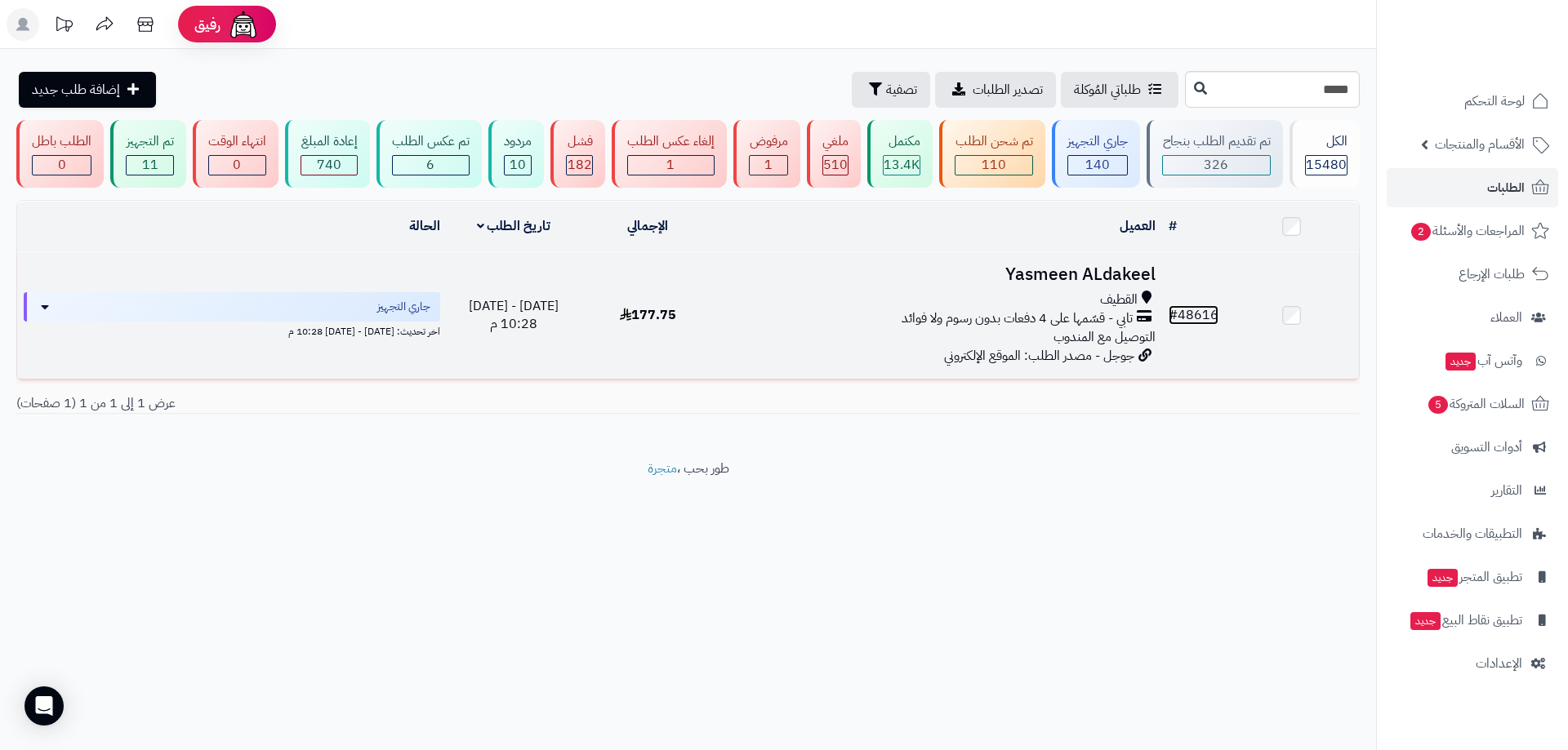
click at [1181, 312] on link "# 48616" at bounding box center [1193, 315] width 50 height 20
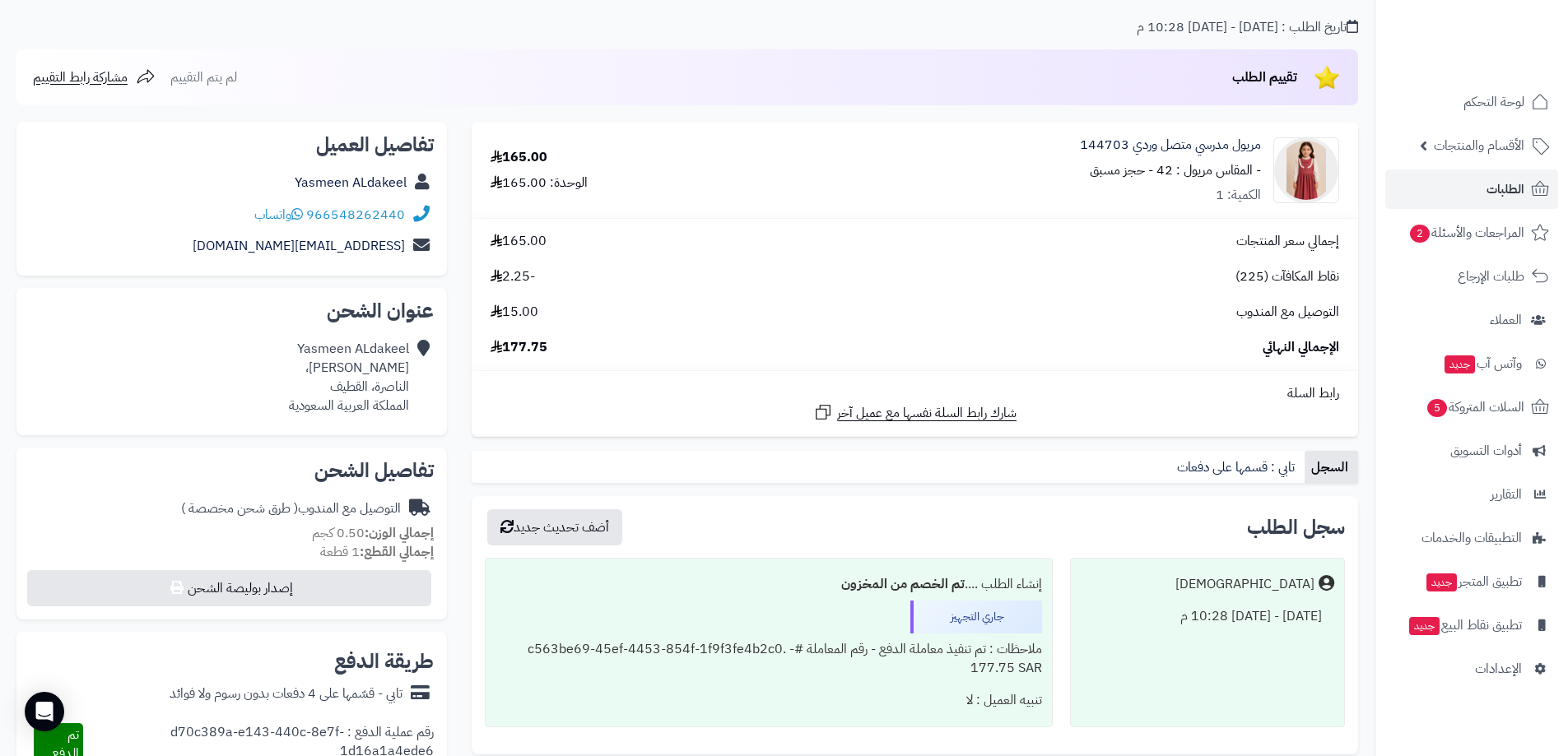
scroll to position [82, 0]
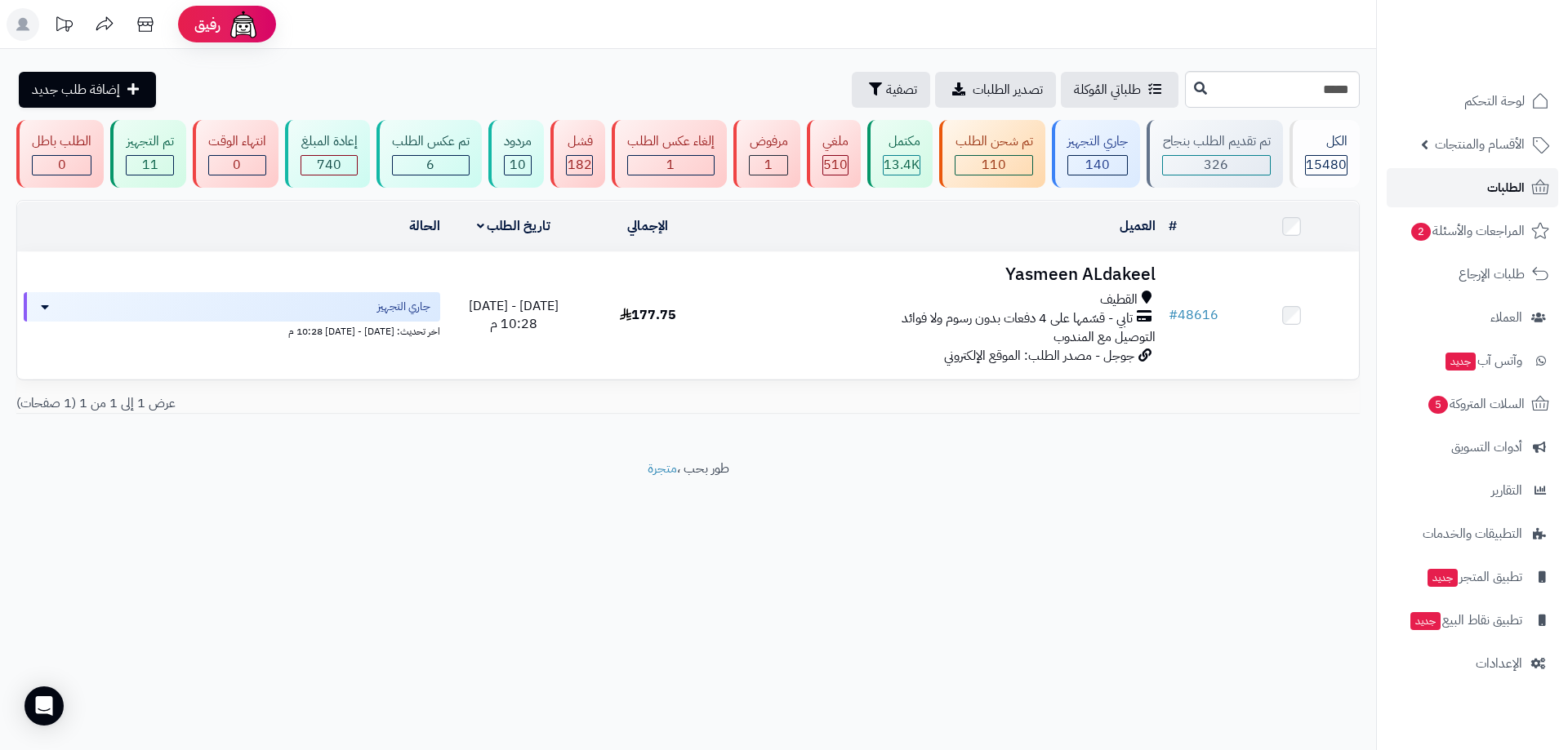
click at [1513, 187] on span "الطلبات" at bounding box center [1506, 187] width 37 height 23
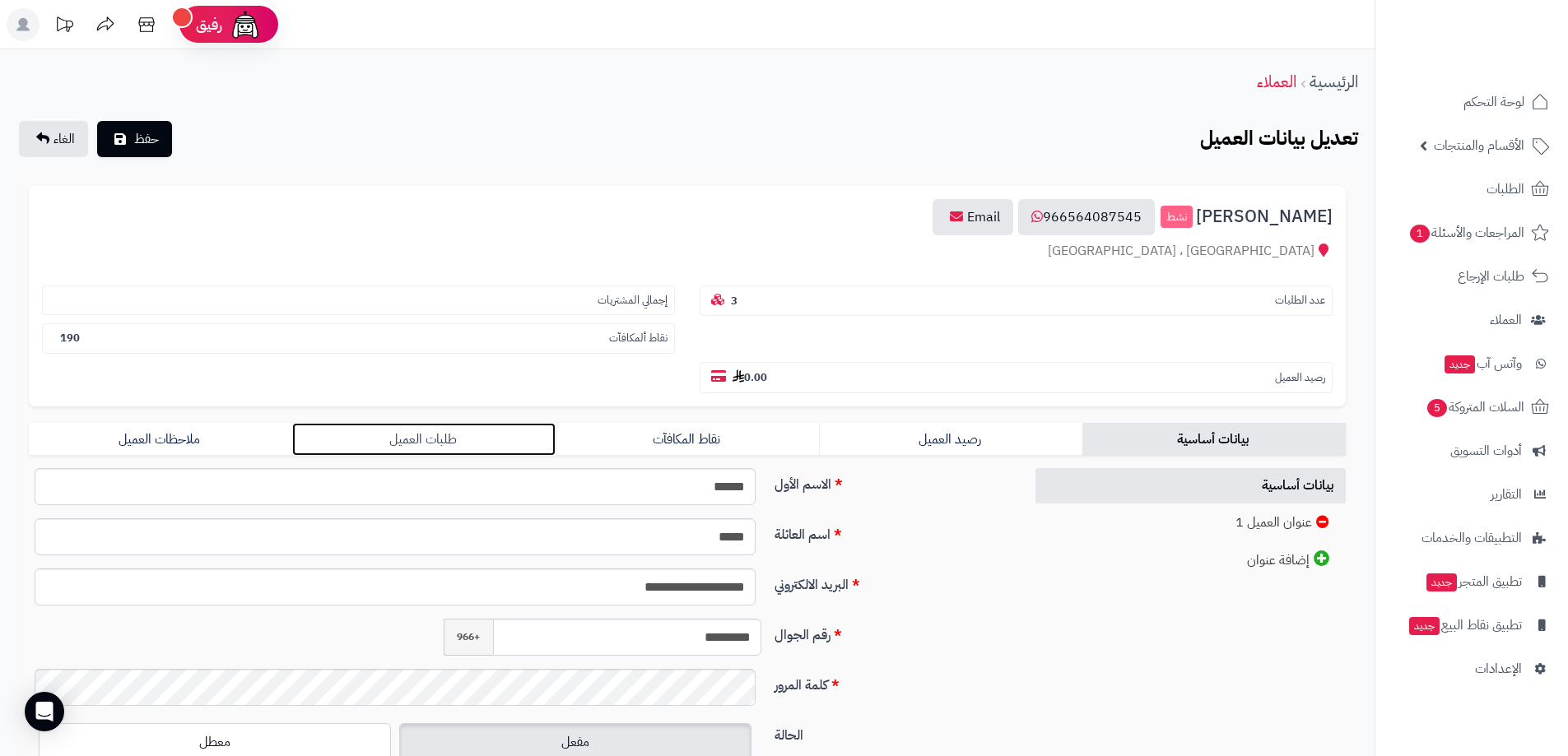
click at [482, 444] on link "طلبات العميل" at bounding box center [423, 439] width 263 height 33
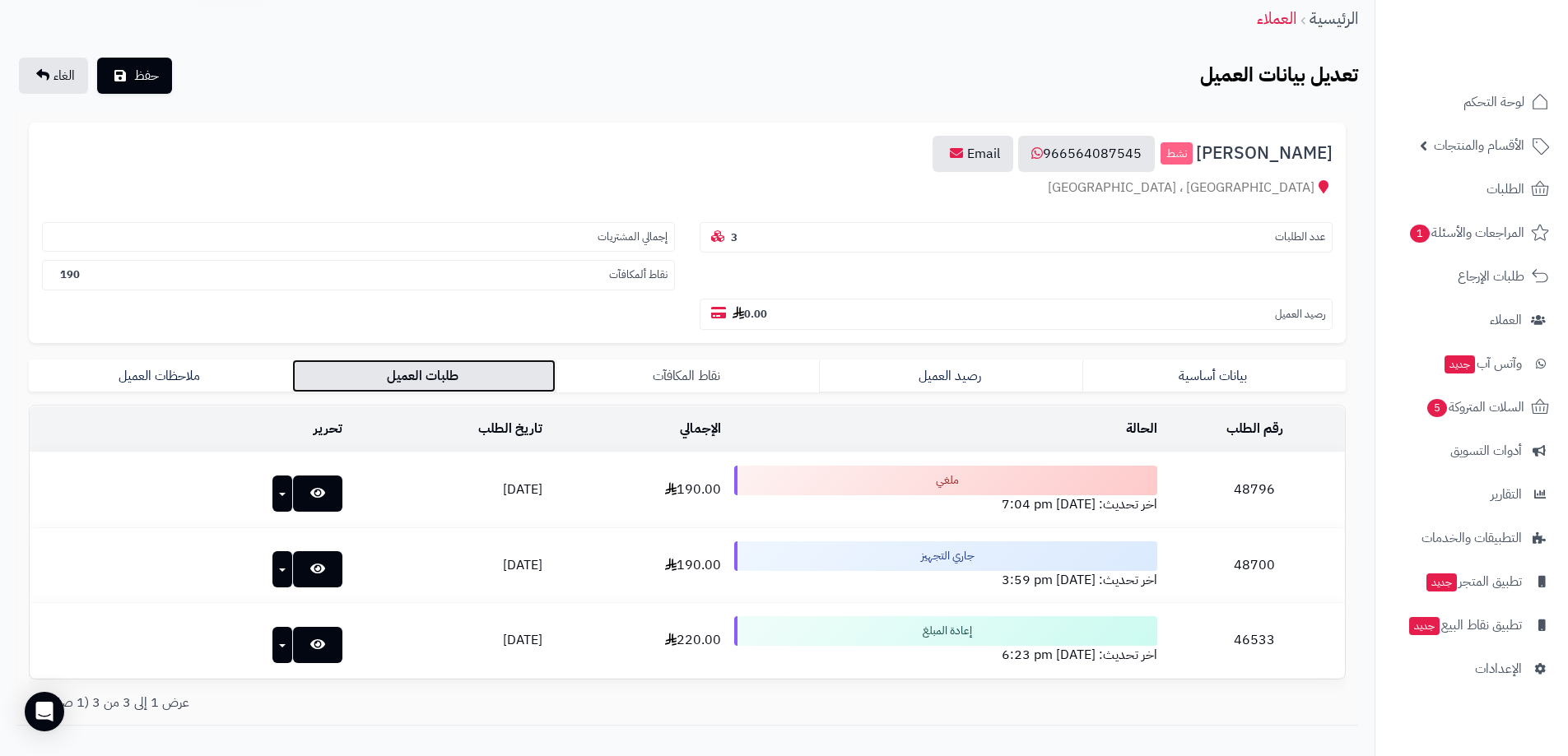
scroll to position [161, 0]
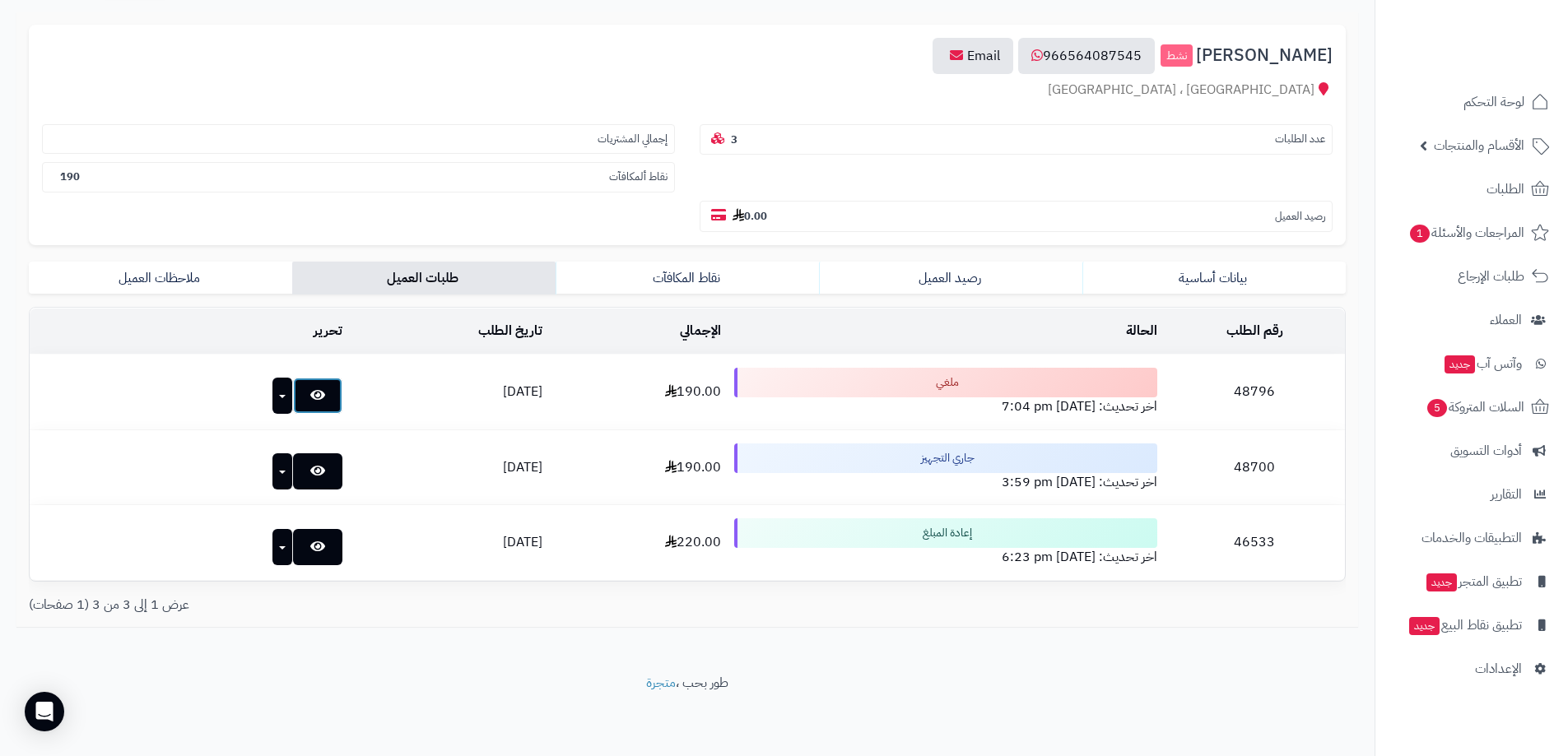
click at [293, 401] on link at bounding box center [318, 396] width 49 height 37
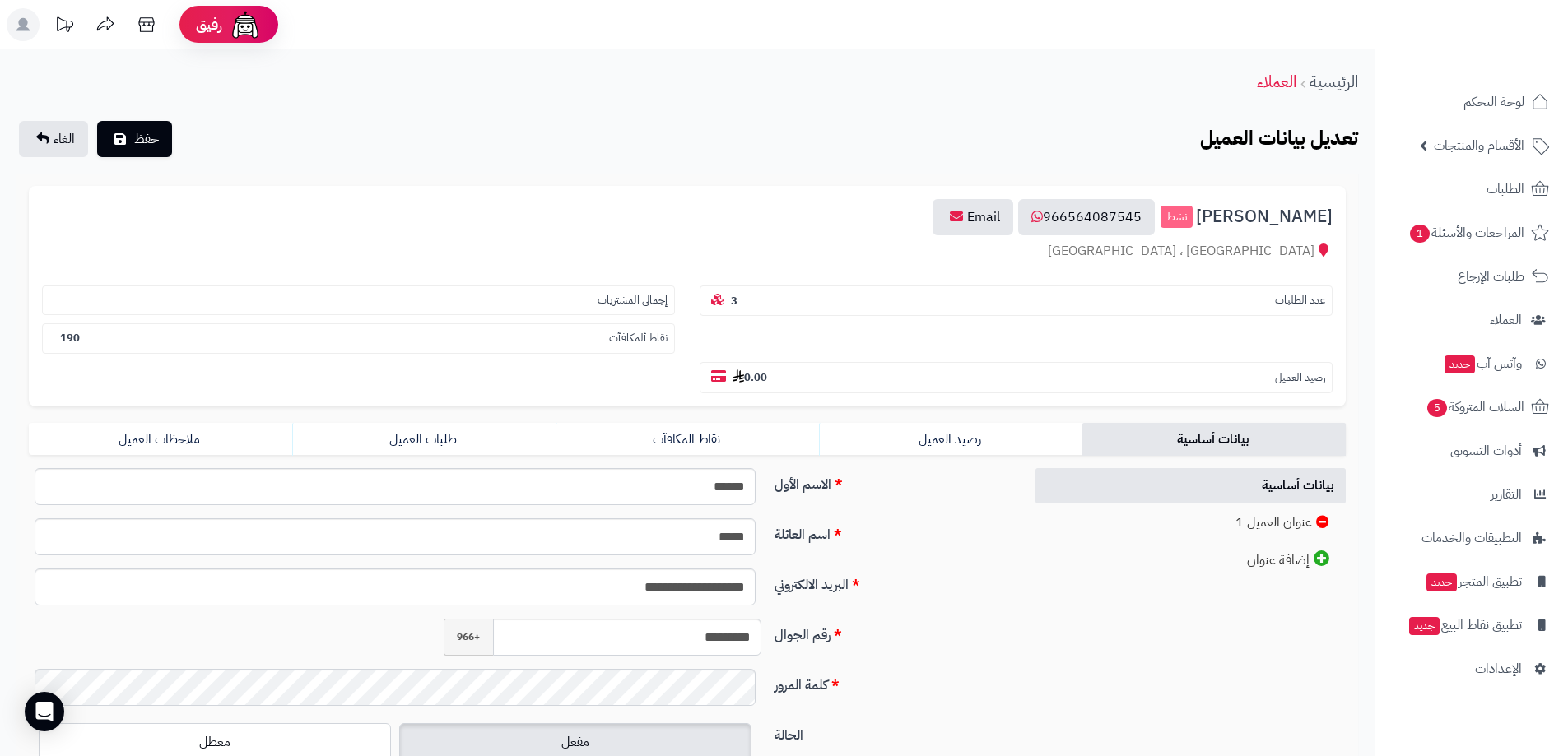
scroll to position [161, 0]
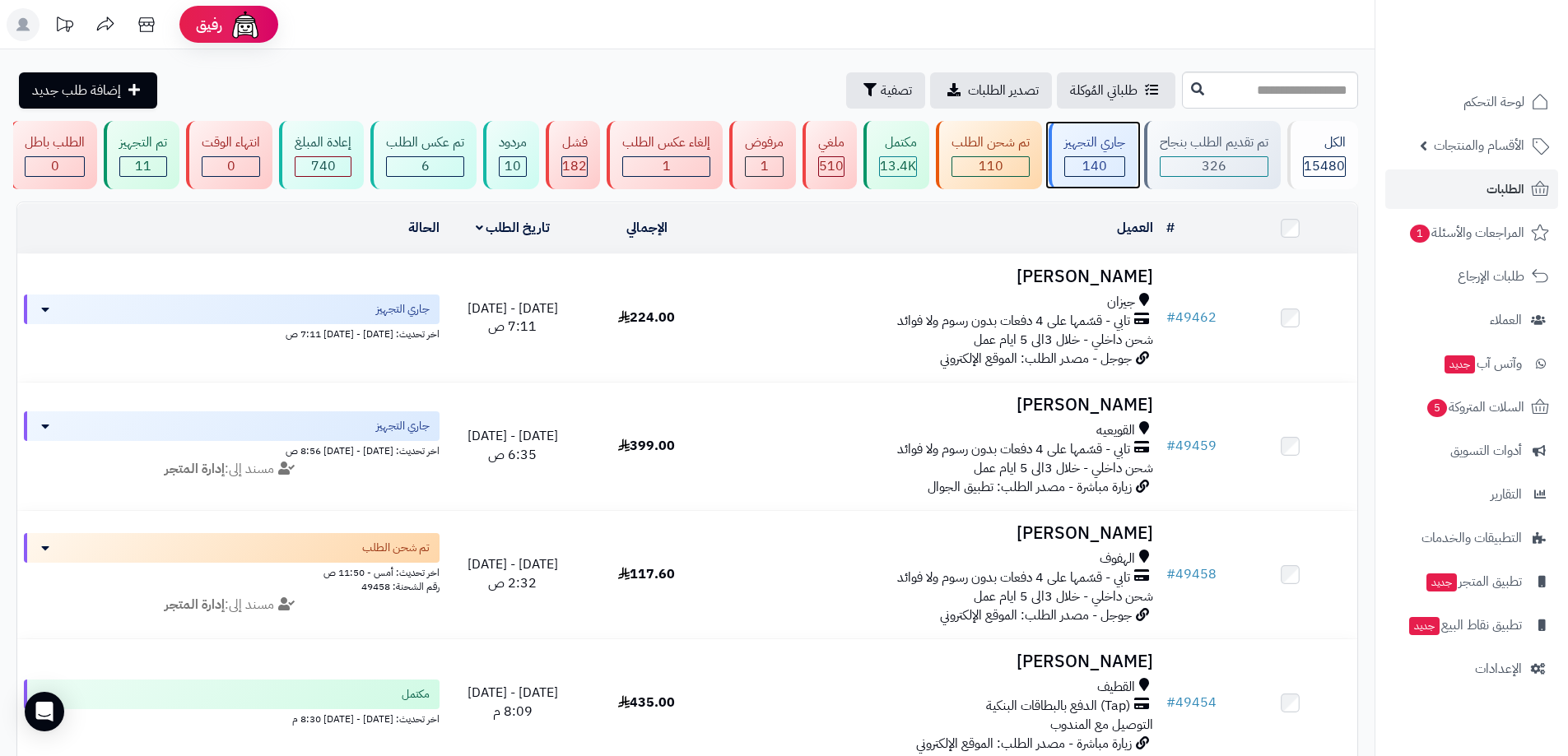
click at [1084, 146] on div "جاري التجهيز" at bounding box center [1094, 142] width 61 height 19
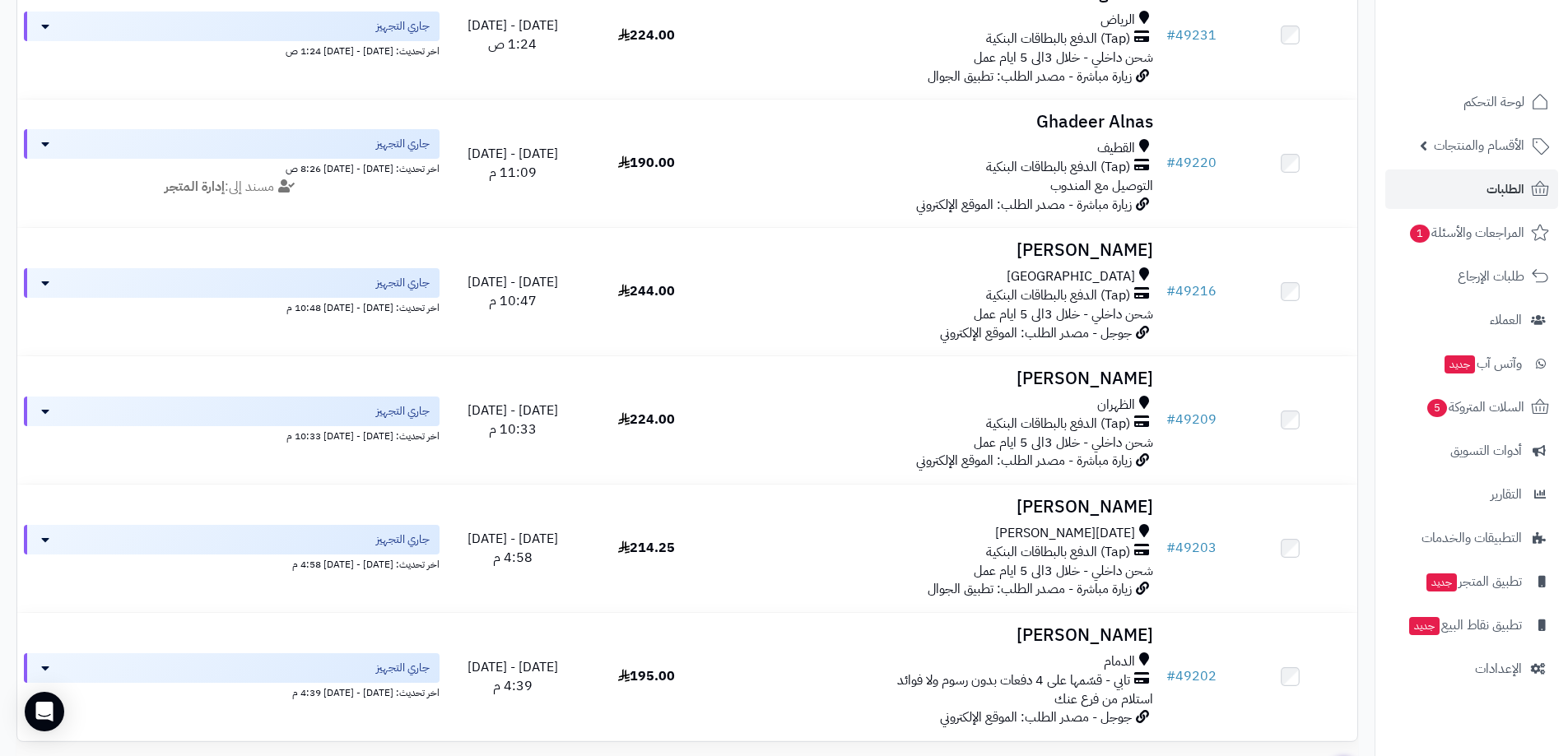
scroll to position [2254, 0]
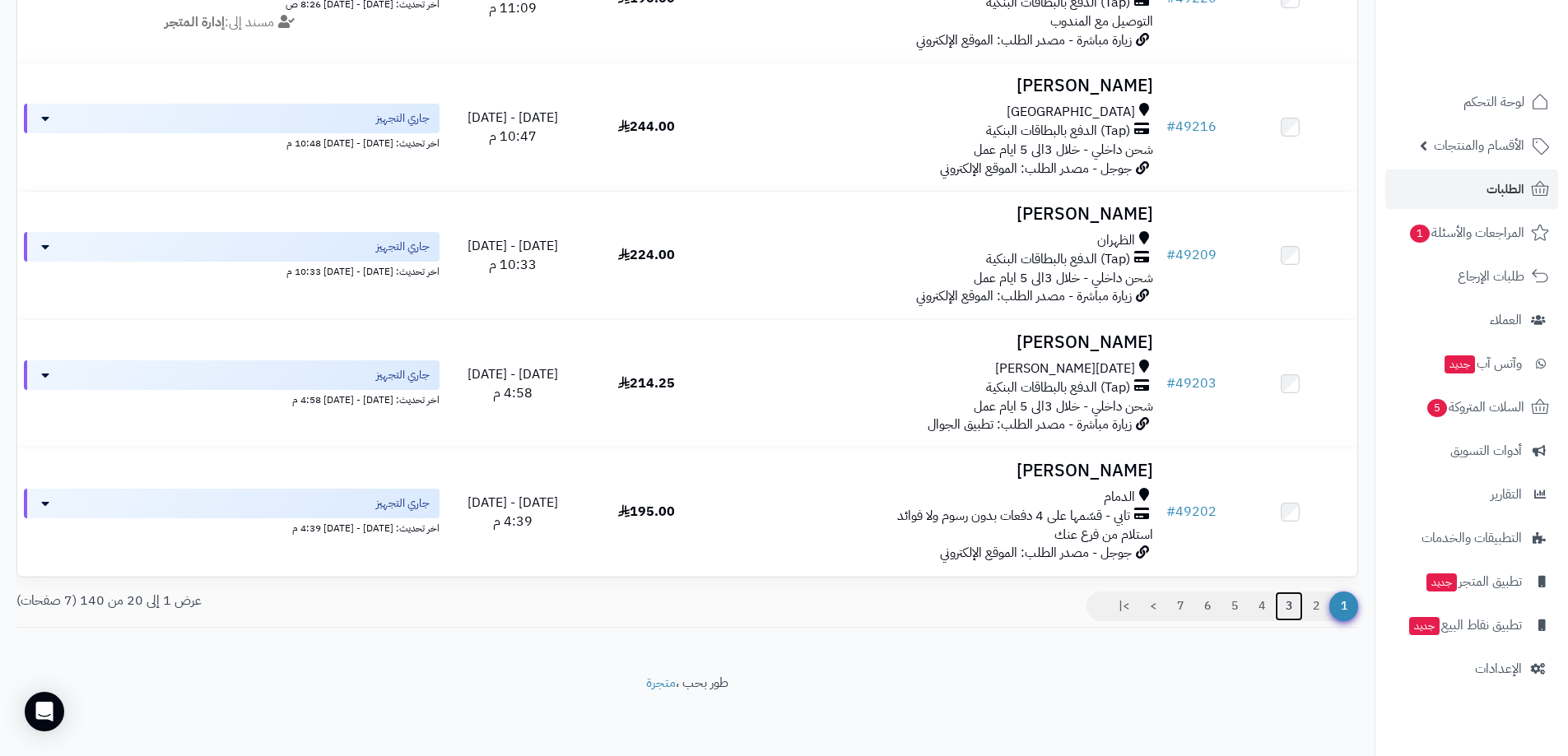
click at [1283, 610] on link "3" at bounding box center [1289, 607] width 28 height 30
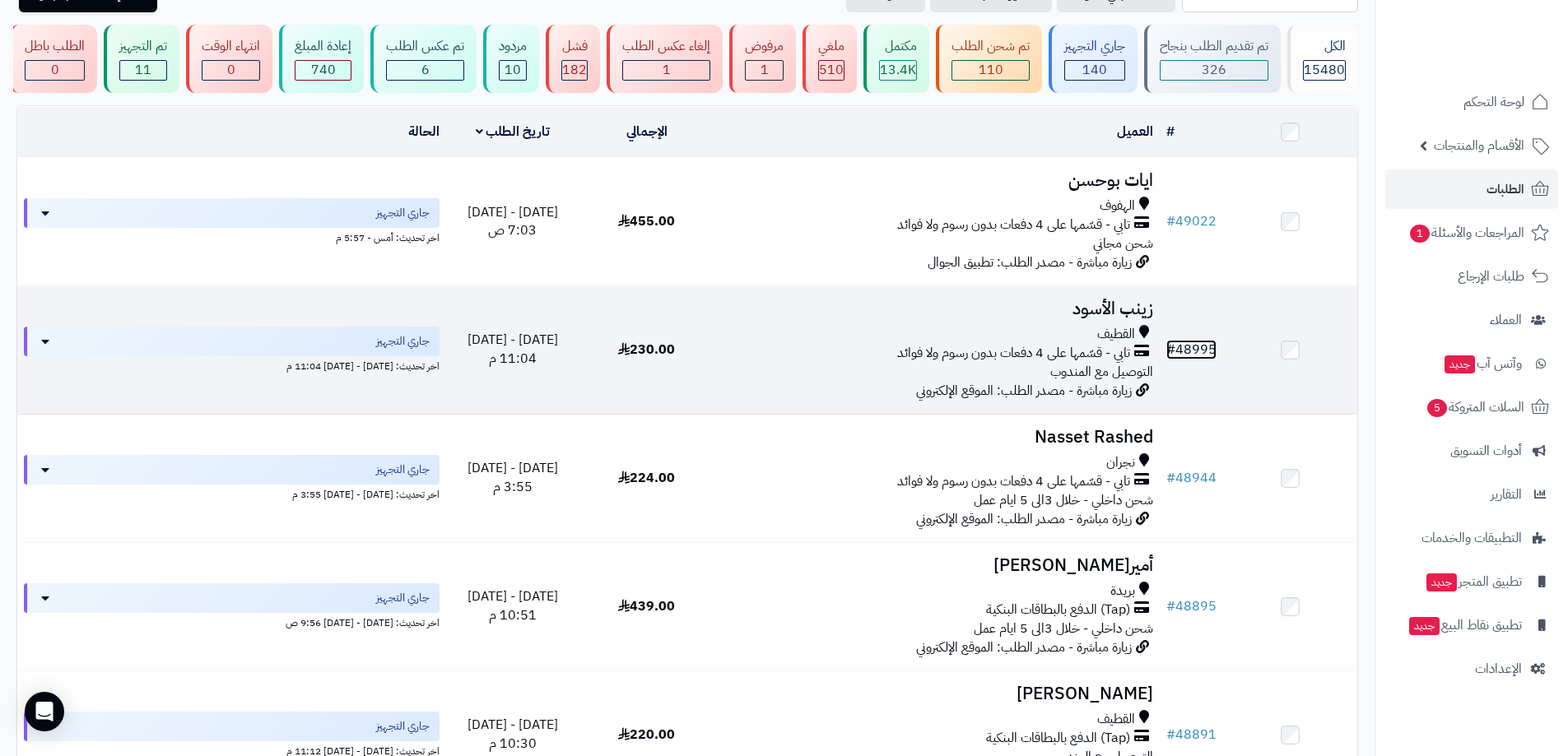
scroll to position [82, 0]
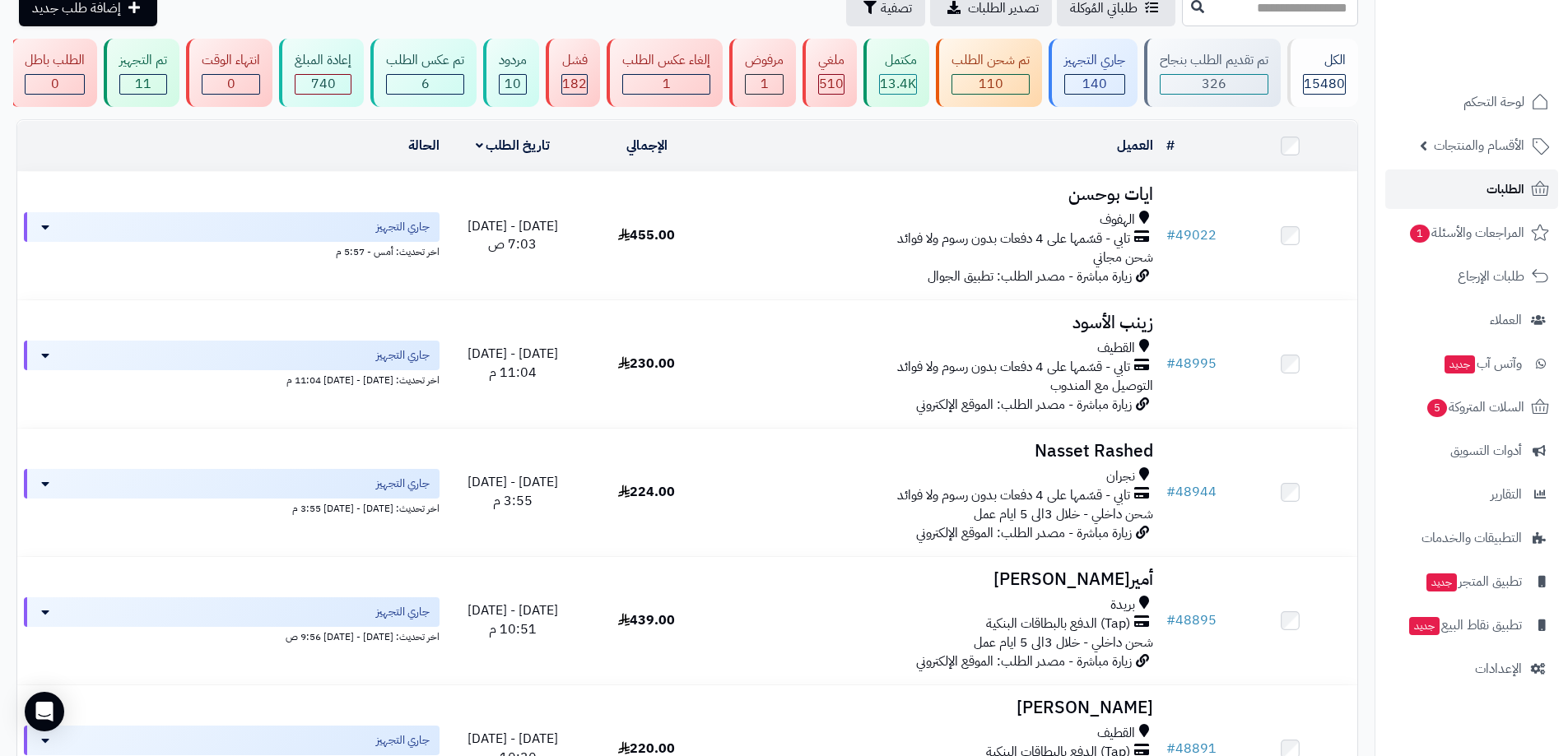
click at [1465, 192] on link "الطلبات" at bounding box center [1471, 189] width 173 height 39
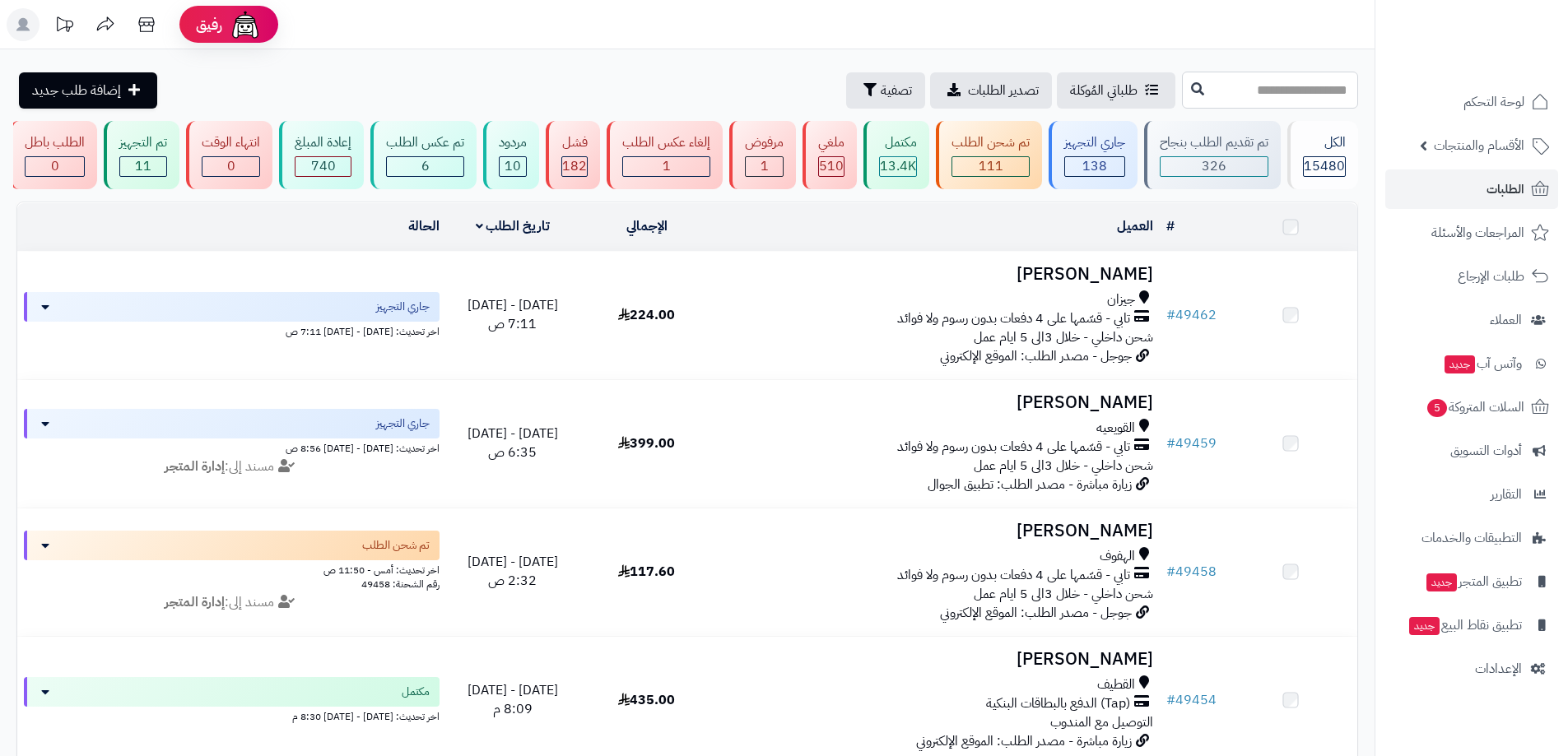
drag, startPoint x: 0, startPoint y: 0, endPoint x: 1267, endPoint y: 107, distance: 1271.5
click at [1267, 107] on input "text" at bounding box center [1270, 91] width 176 height 38
type input "*****"
click at [1191, 86] on icon at bounding box center [1197, 88] width 13 height 13
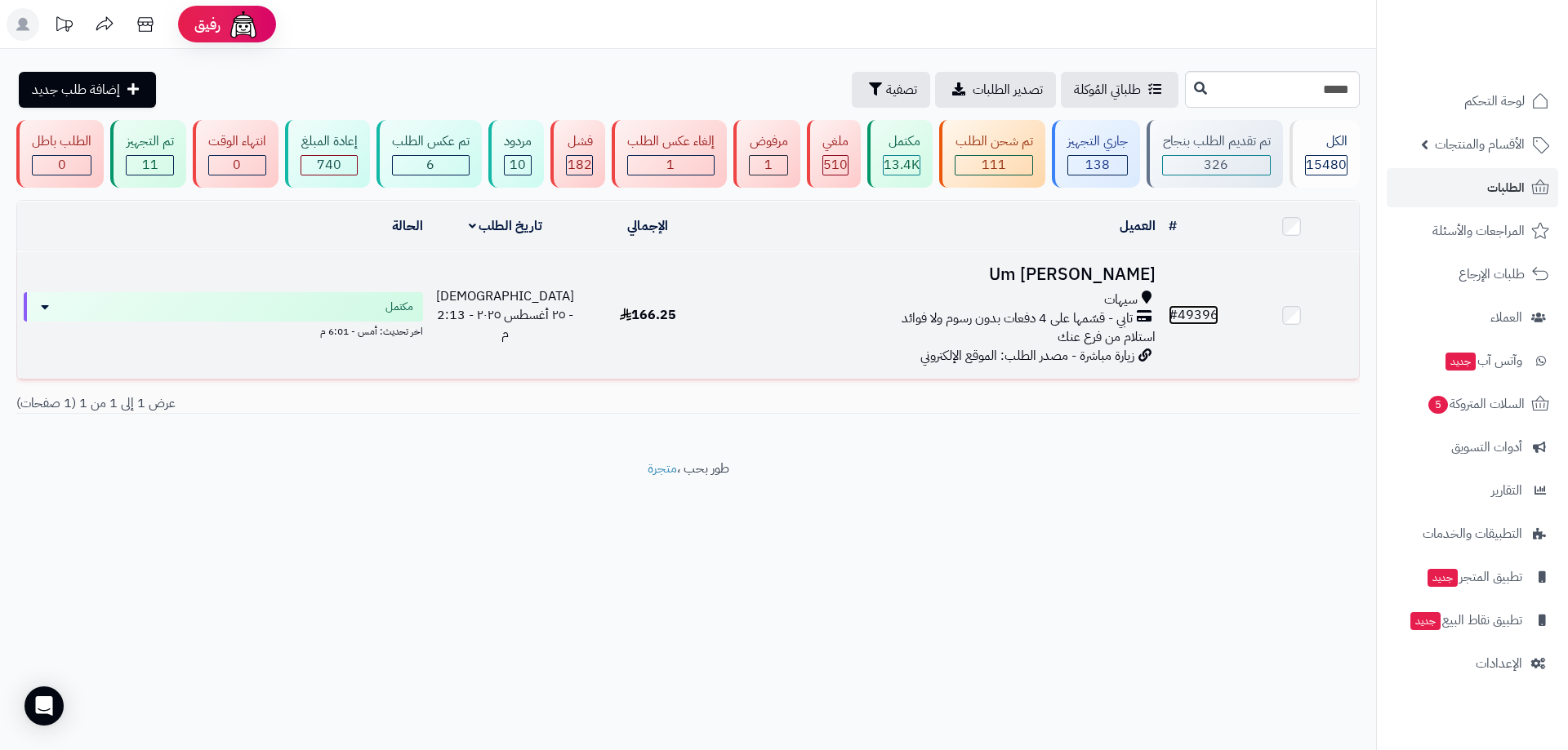
click at [1186, 305] on link "# 49396" at bounding box center [1193, 315] width 50 height 20
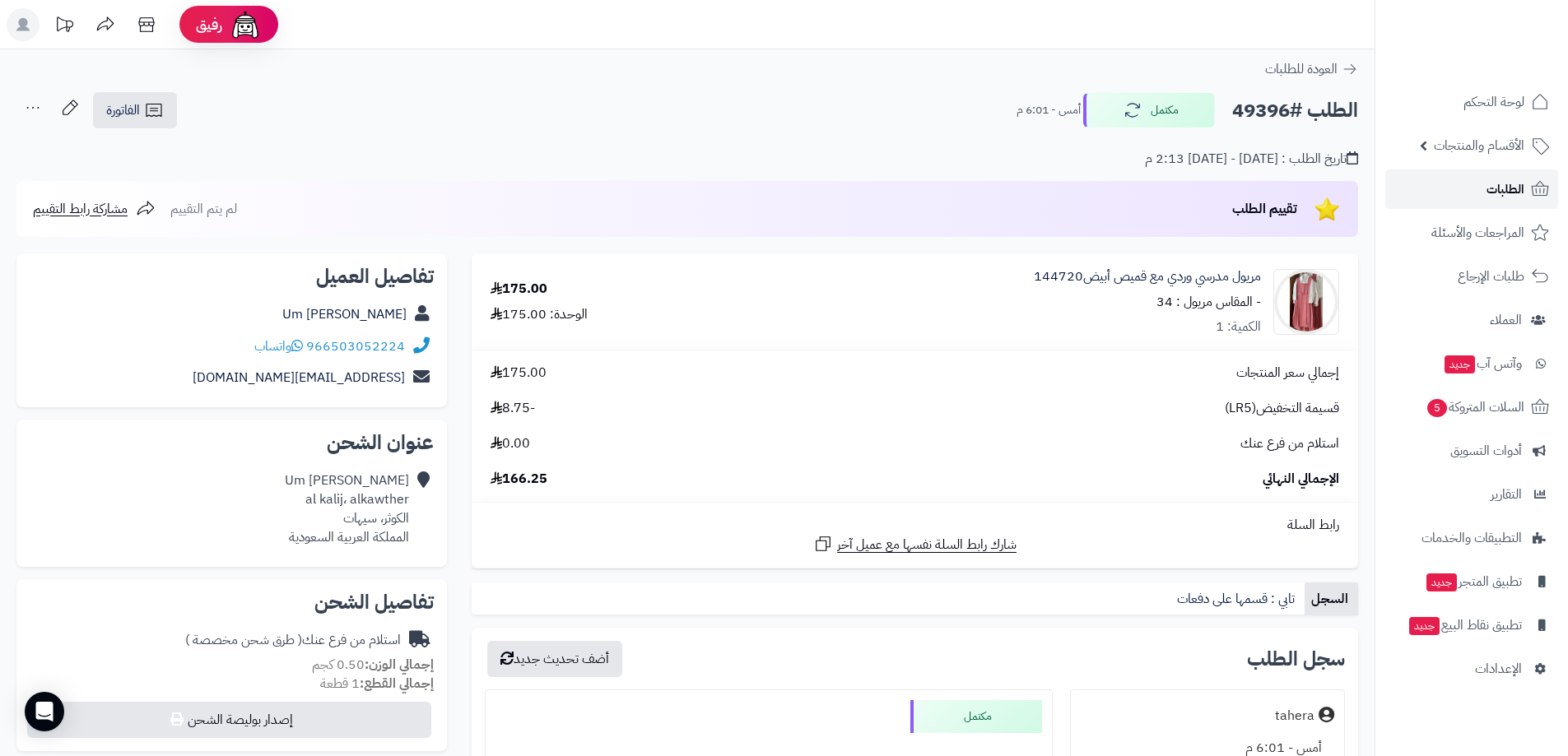
click at [1426, 188] on link "الطلبات" at bounding box center [1471, 189] width 173 height 39
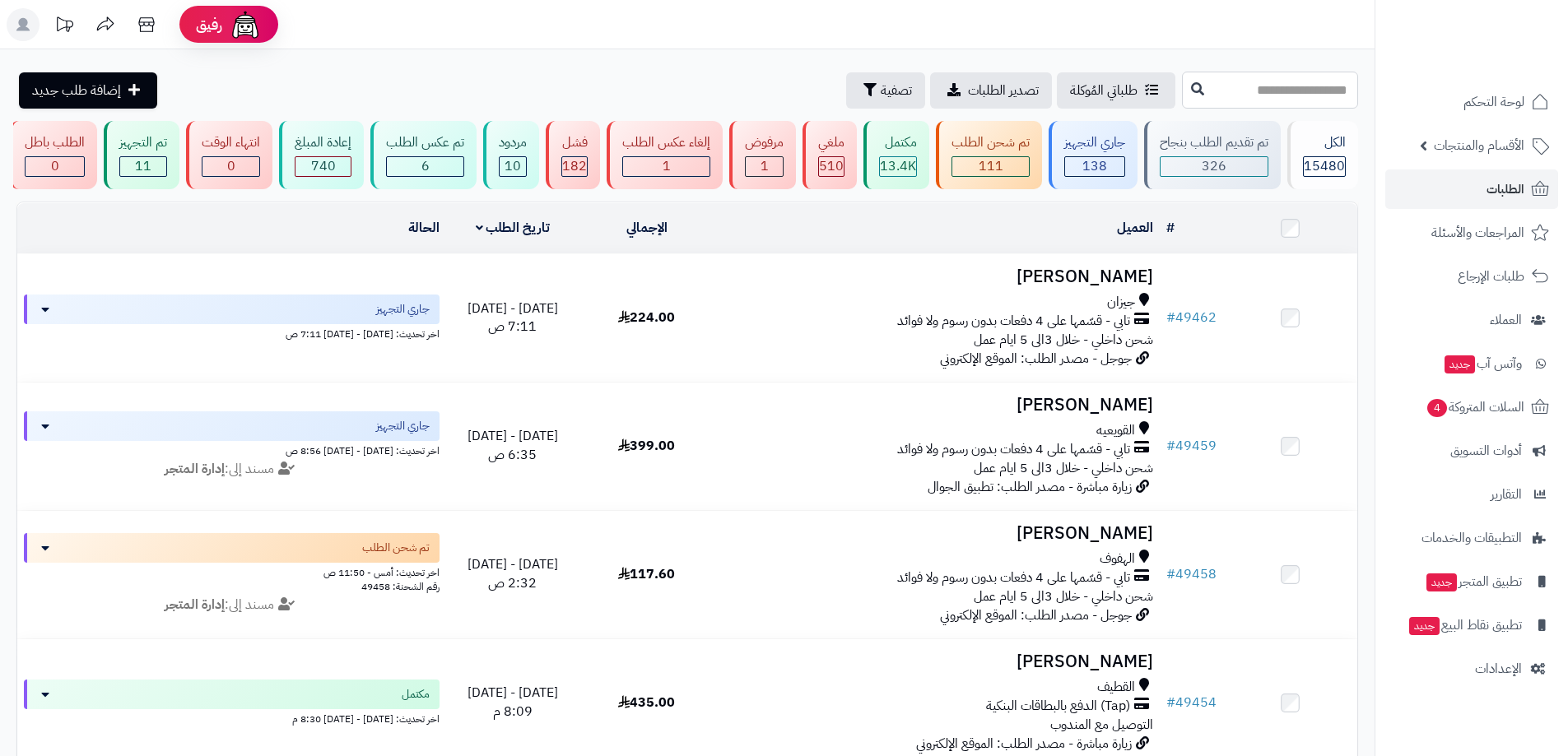
click at [1224, 90] on input "text" at bounding box center [1270, 91] width 176 height 38
type input "*****"
click at [1185, 98] on button at bounding box center [1197, 89] width 25 height 32
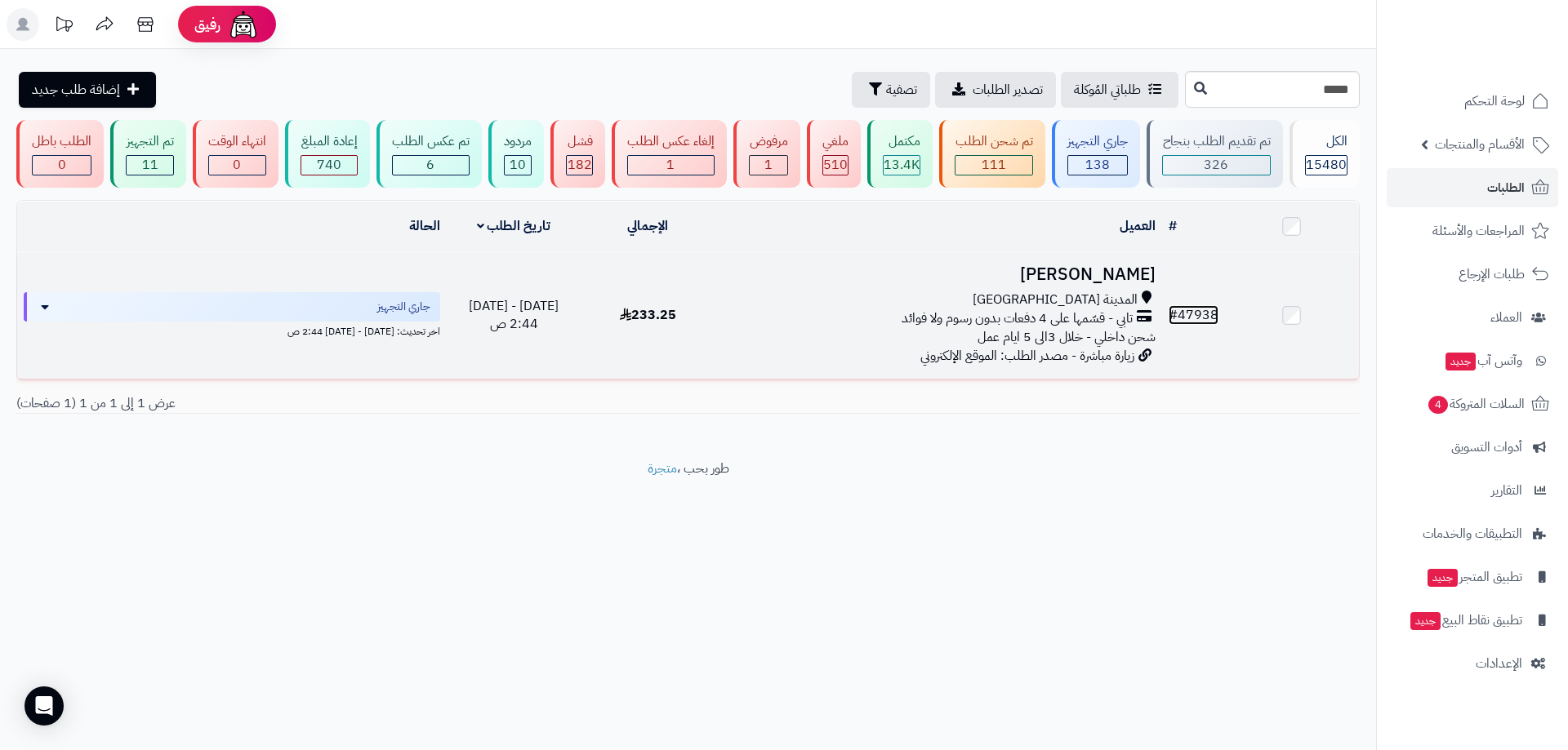
click at [1208, 312] on link "# 47938" at bounding box center [1193, 315] width 50 height 20
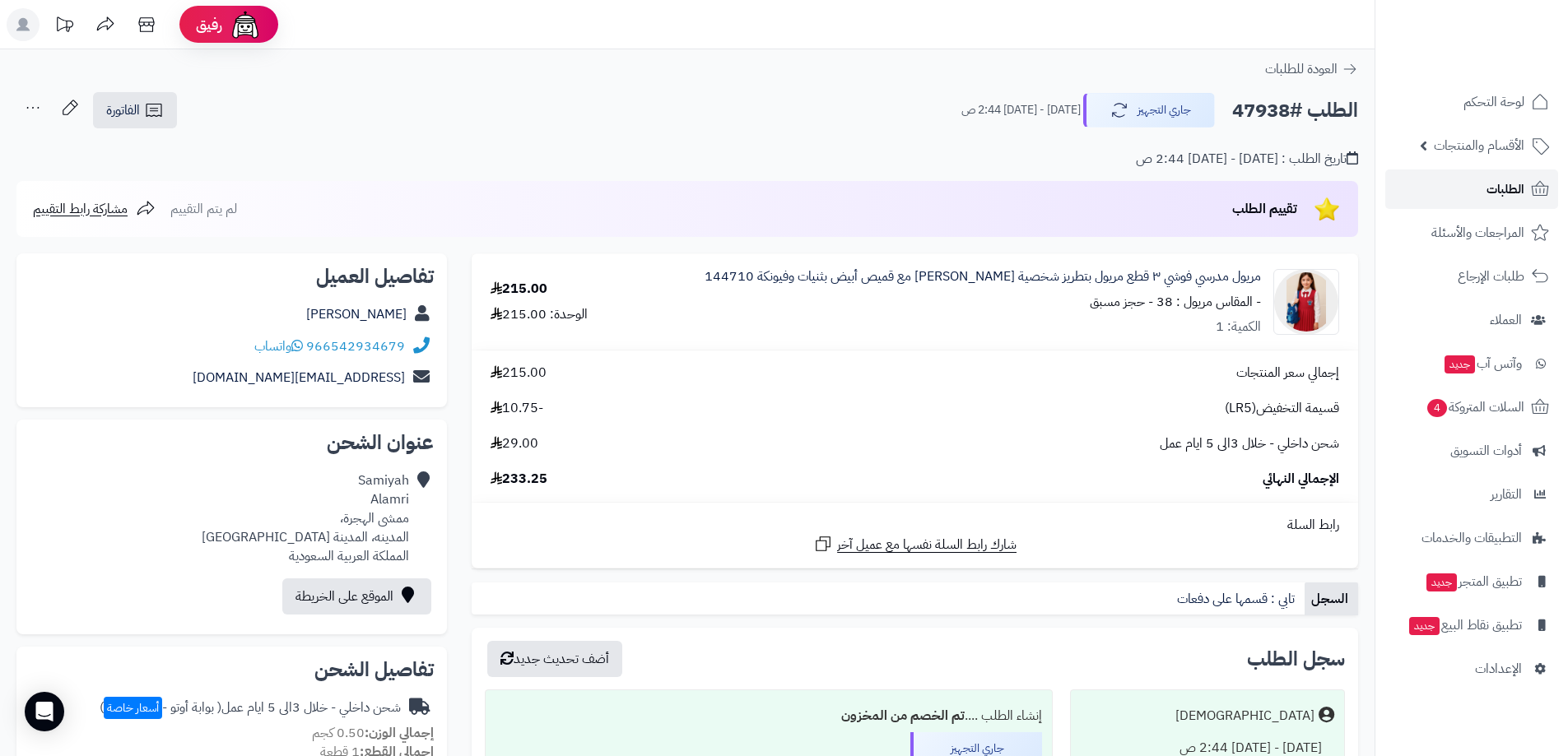
click at [1480, 195] on link "الطلبات" at bounding box center [1471, 189] width 173 height 39
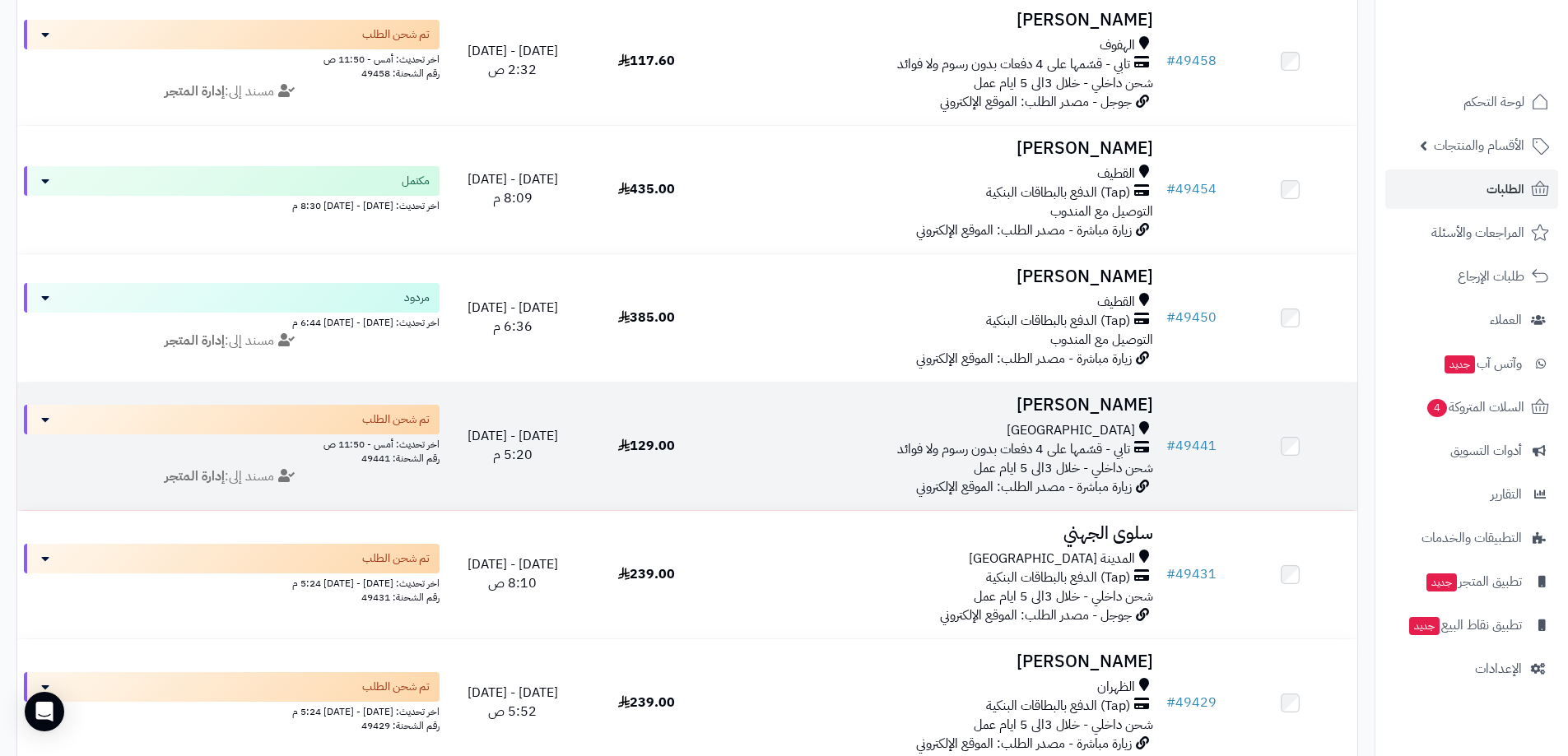
scroll to position [576, 0]
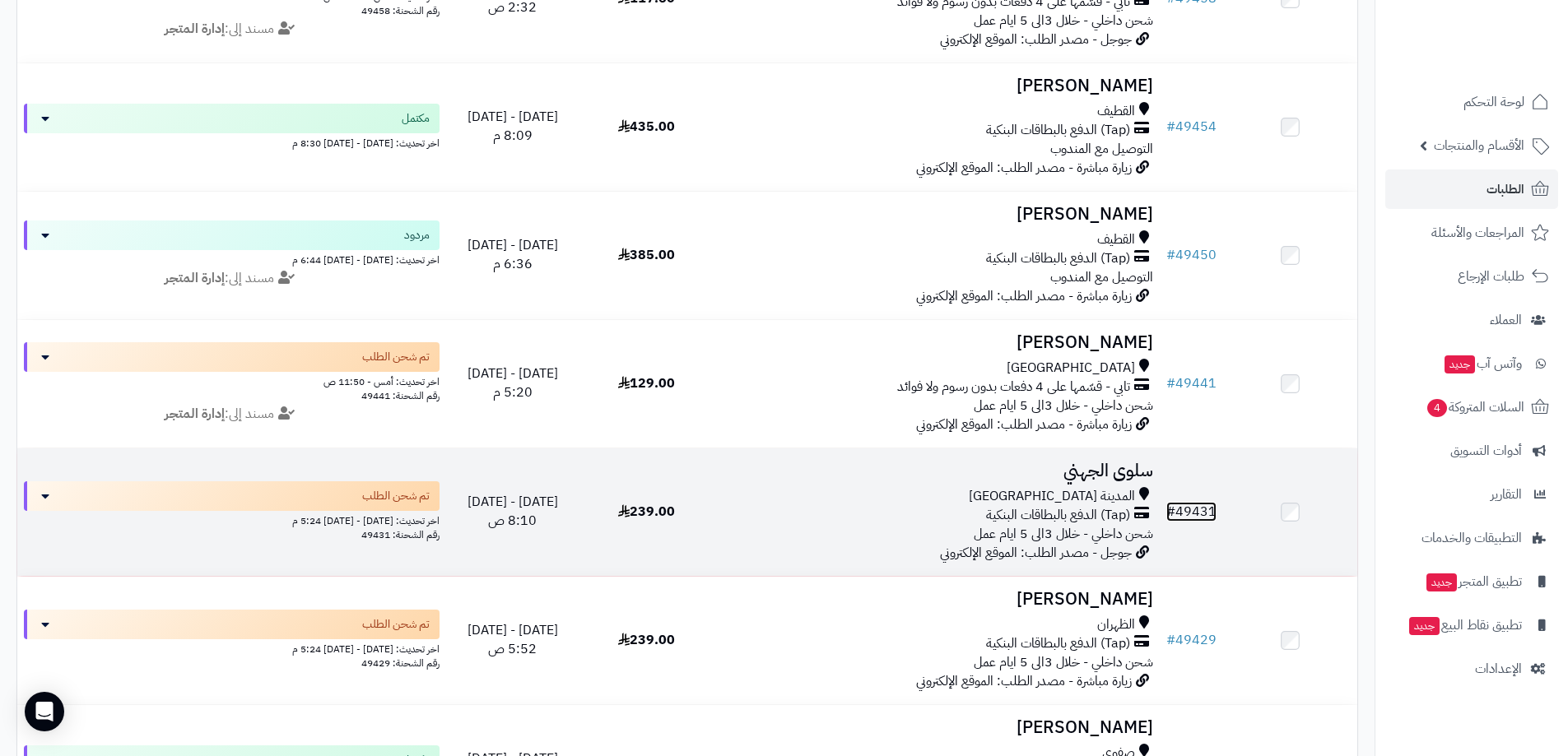
click at [1187, 508] on link "# 49431" at bounding box center [1191, 512] width 50 height 20
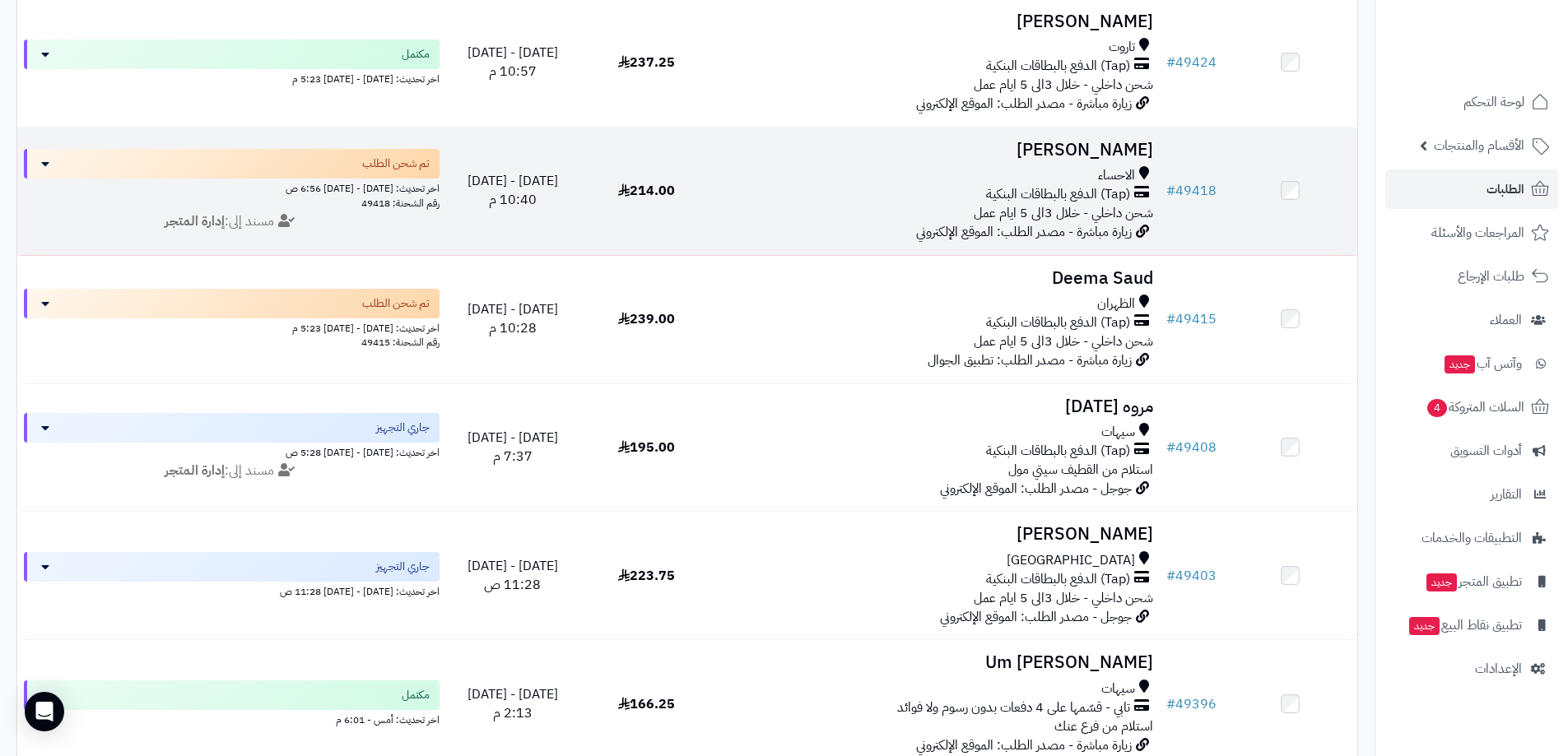
scroll to position [1411, 0]
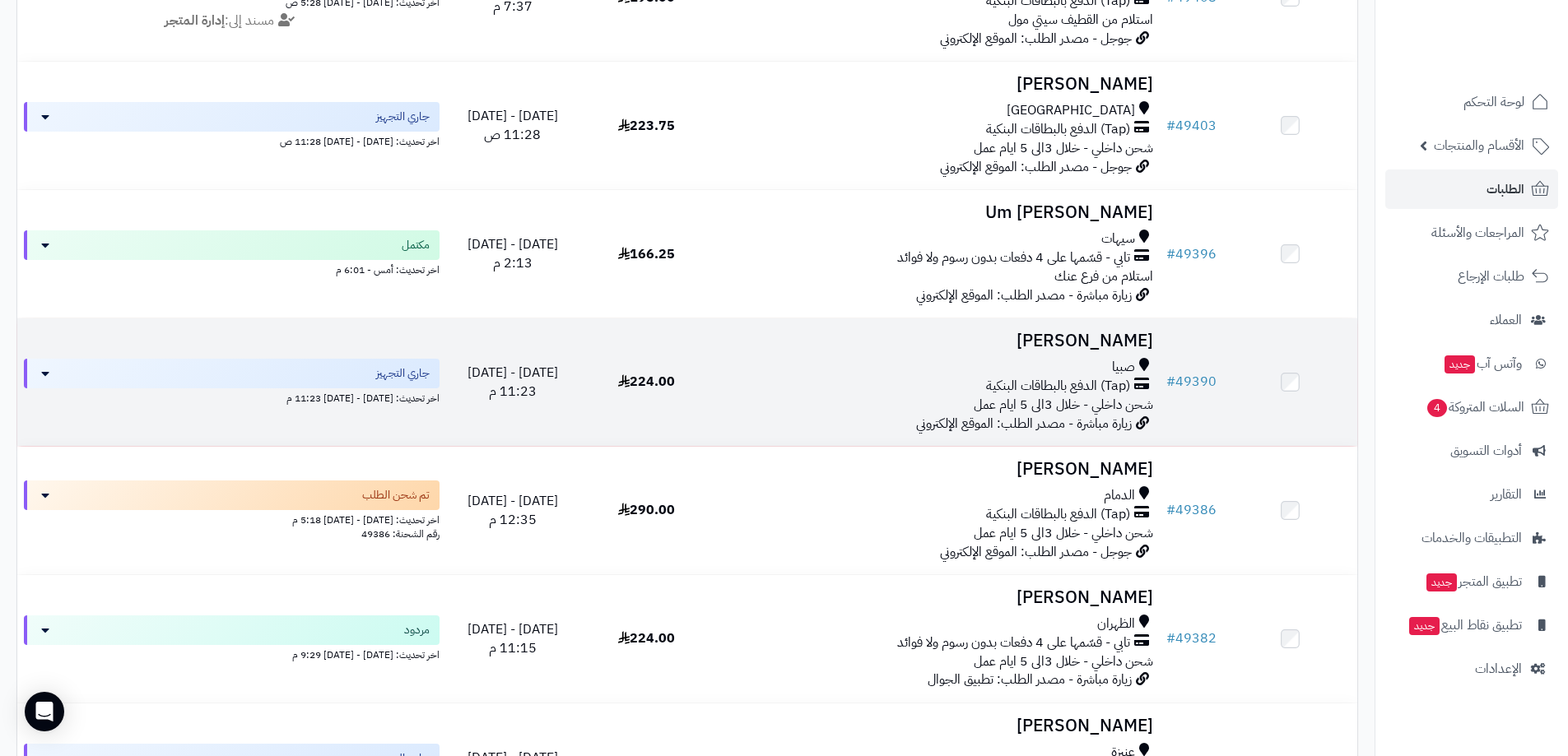
scroll to position [1823, 0]
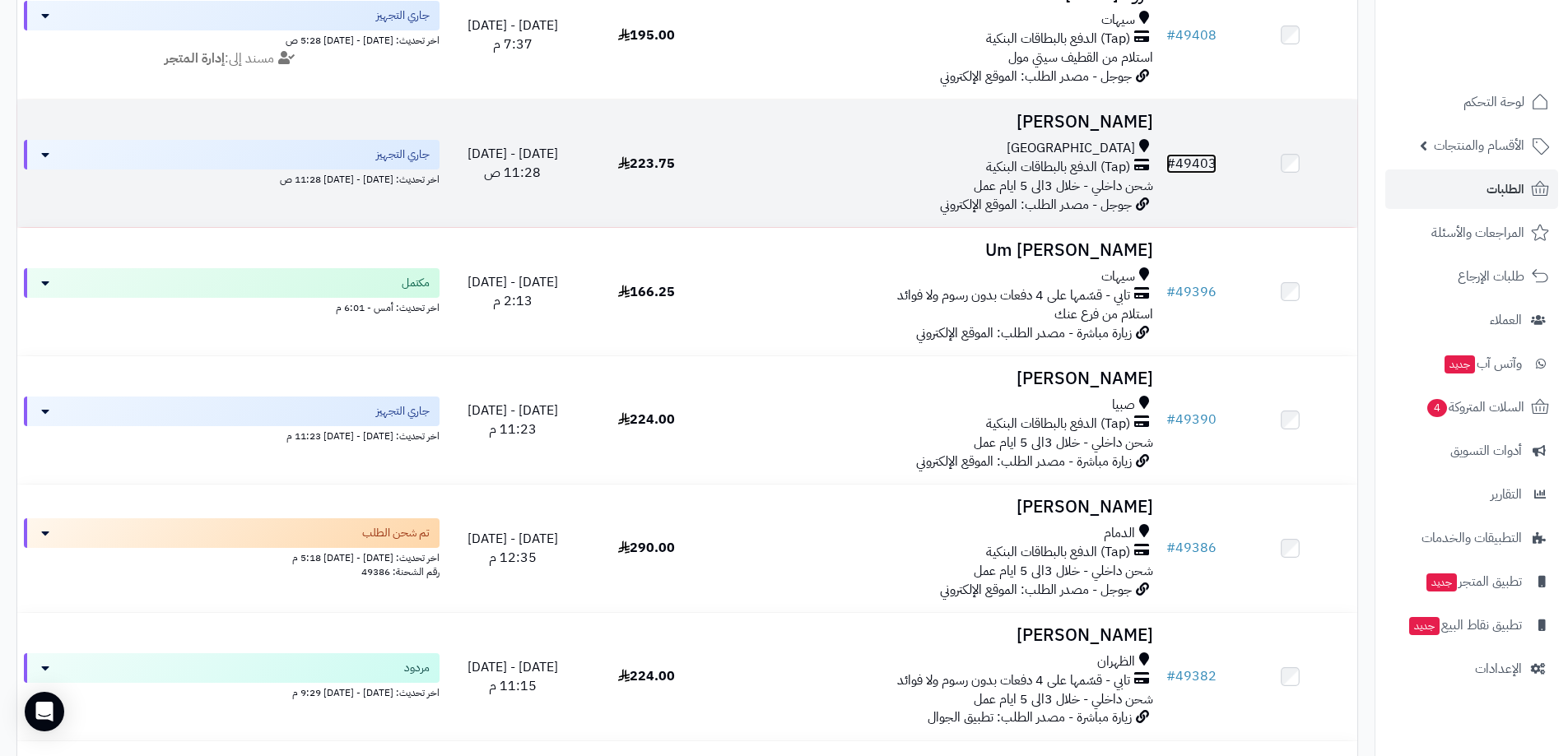
click at [1201, 174] on link "# 49403" at bounding box center [1191, 164] width 50 height 20
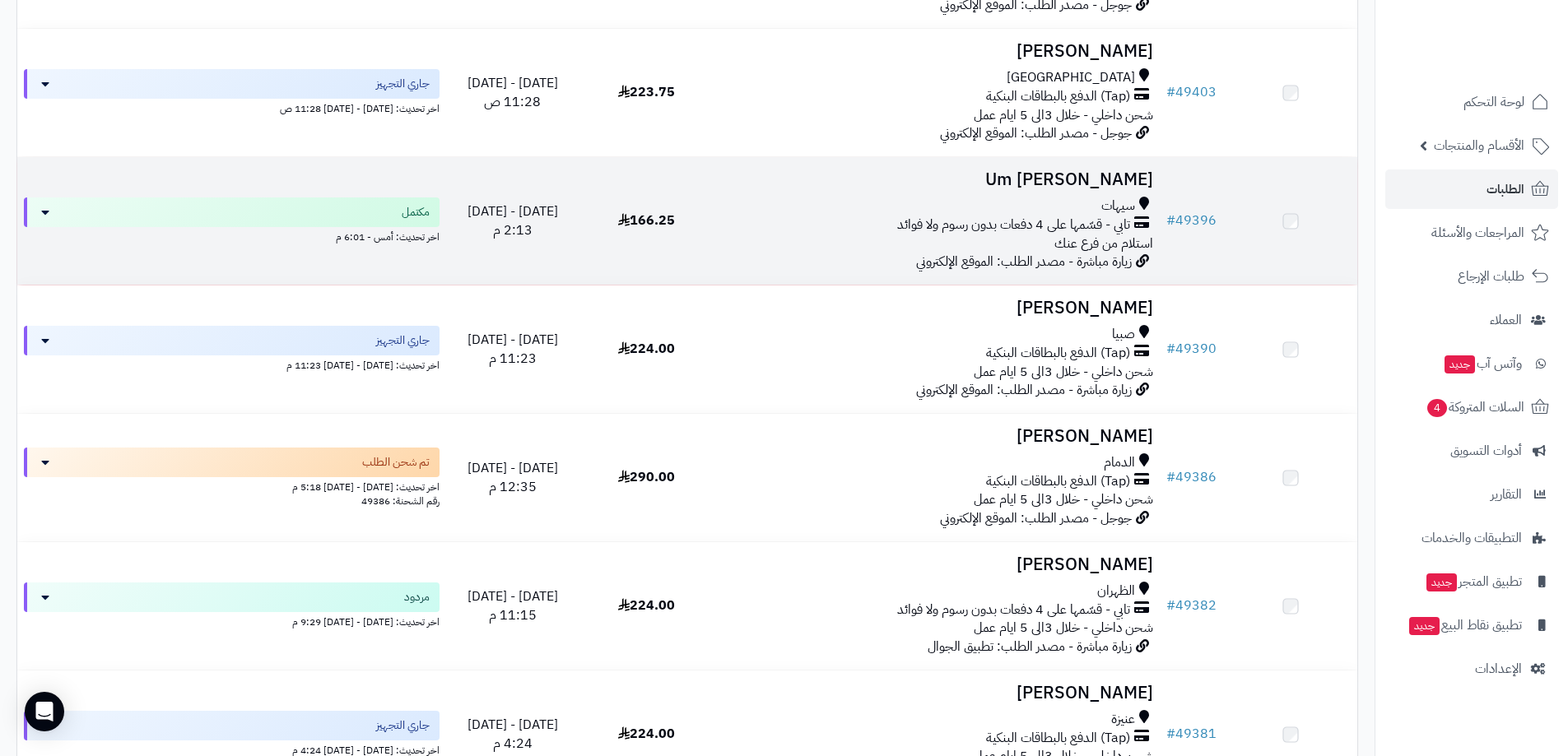
scroll to position [1906, 0]
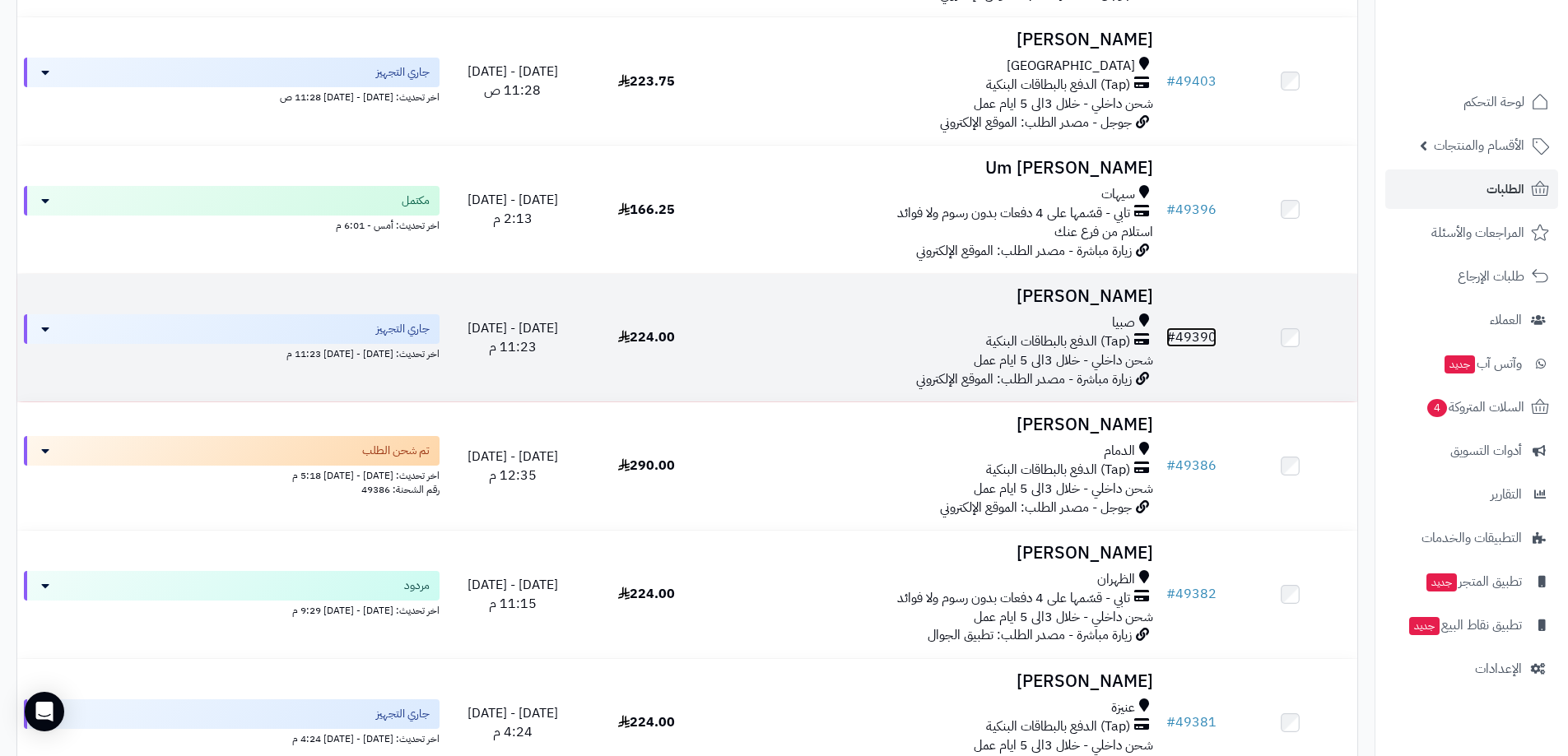
click at [1206, 343] on link "# 49390" at bounding box center [1191, 338] width 50 height 20
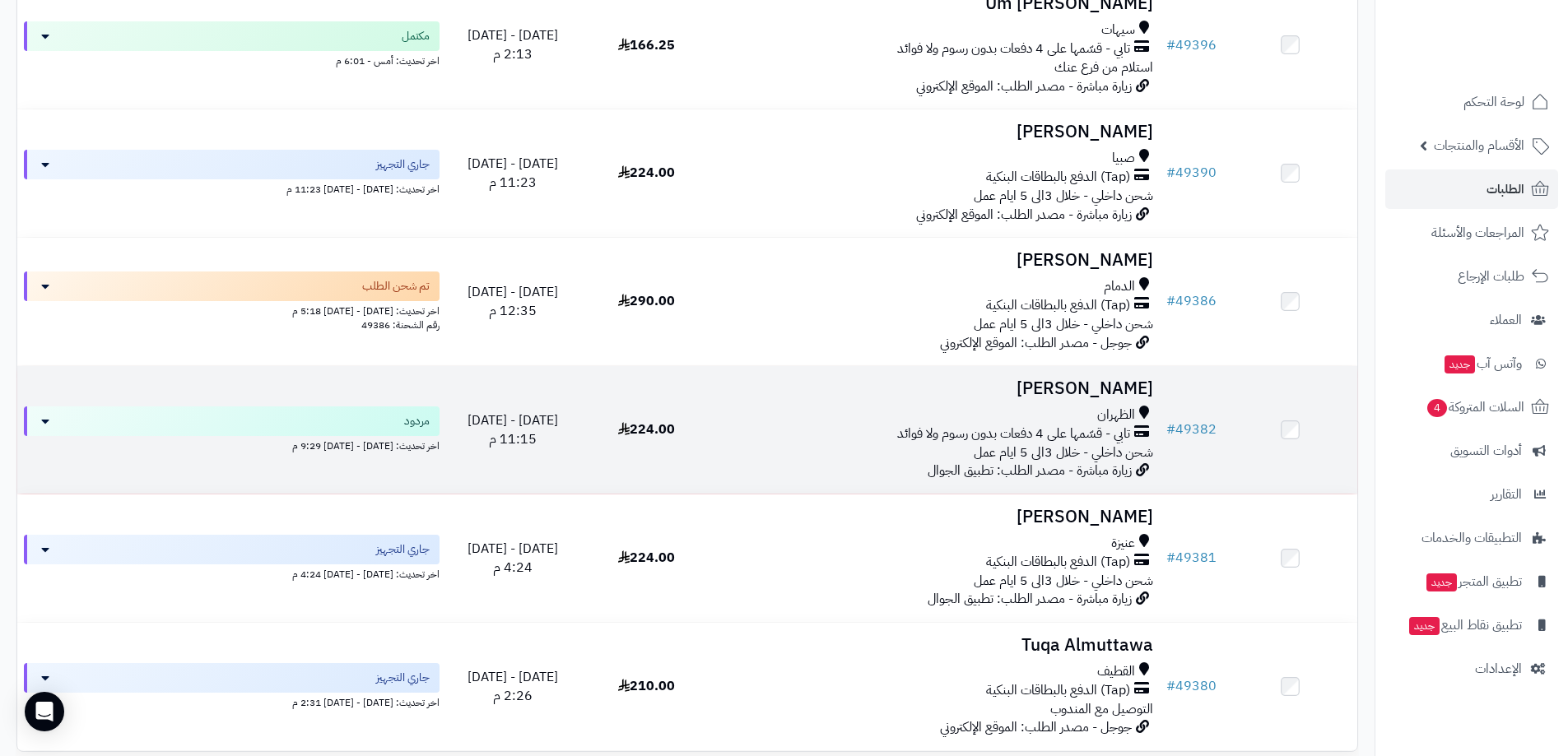
scroll to position [2153, 0]
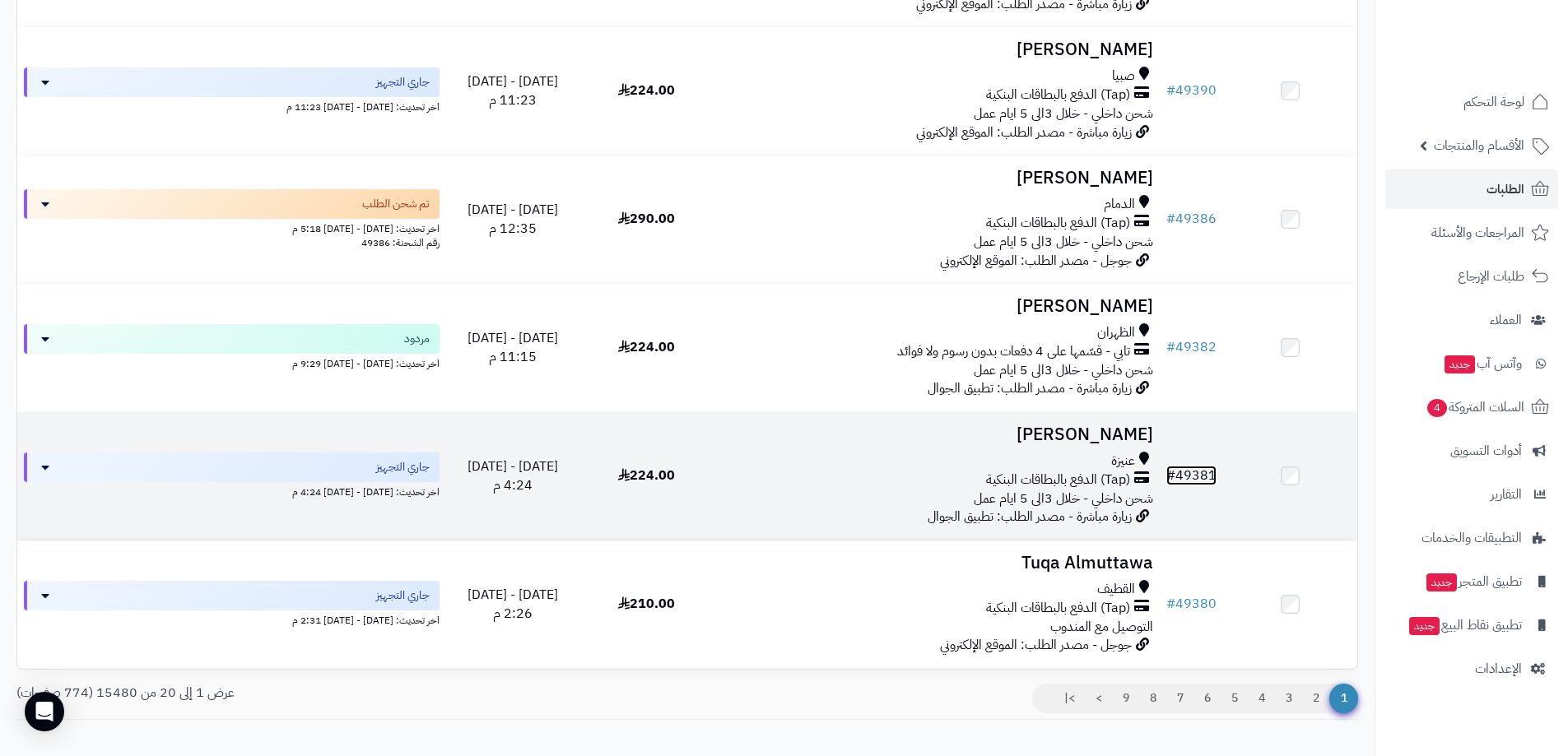
click at [1204, 479] on link "# 49381" at bounding box center [1191, 476] width 50 height 20
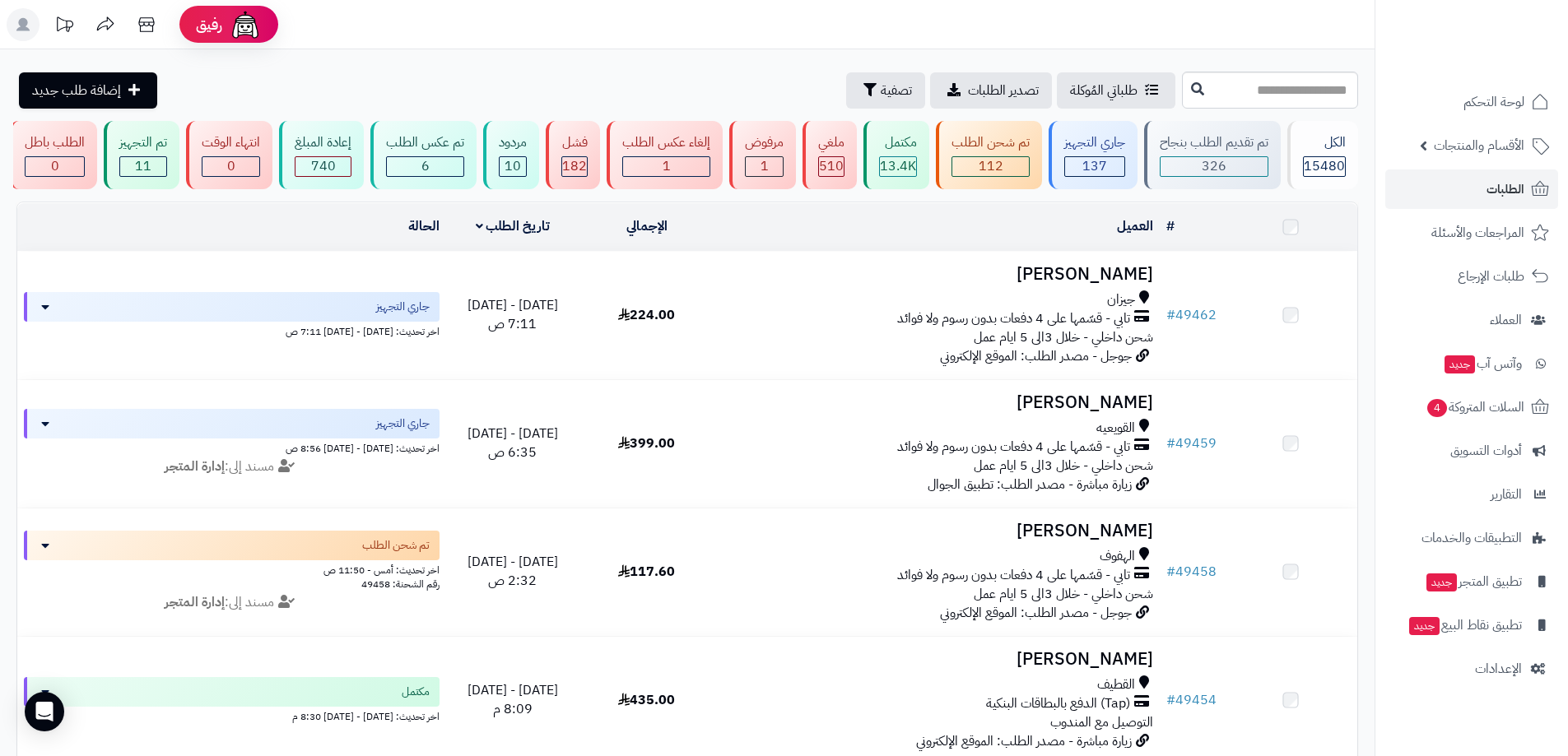
scroll to position [2267, 0]
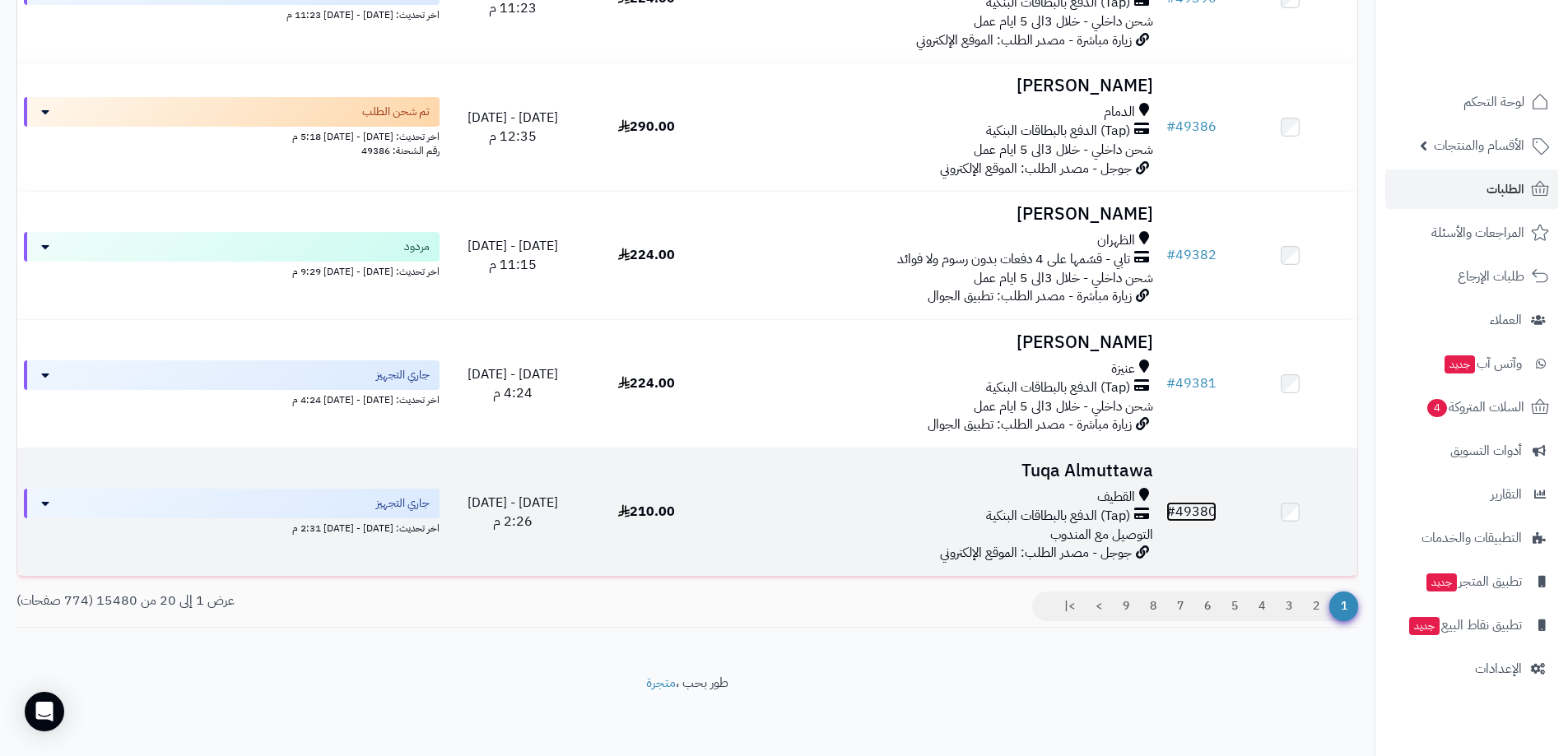
click at [1192, 506] on link "# 49380" at bounding box center [1191, 512] width 50 height 20
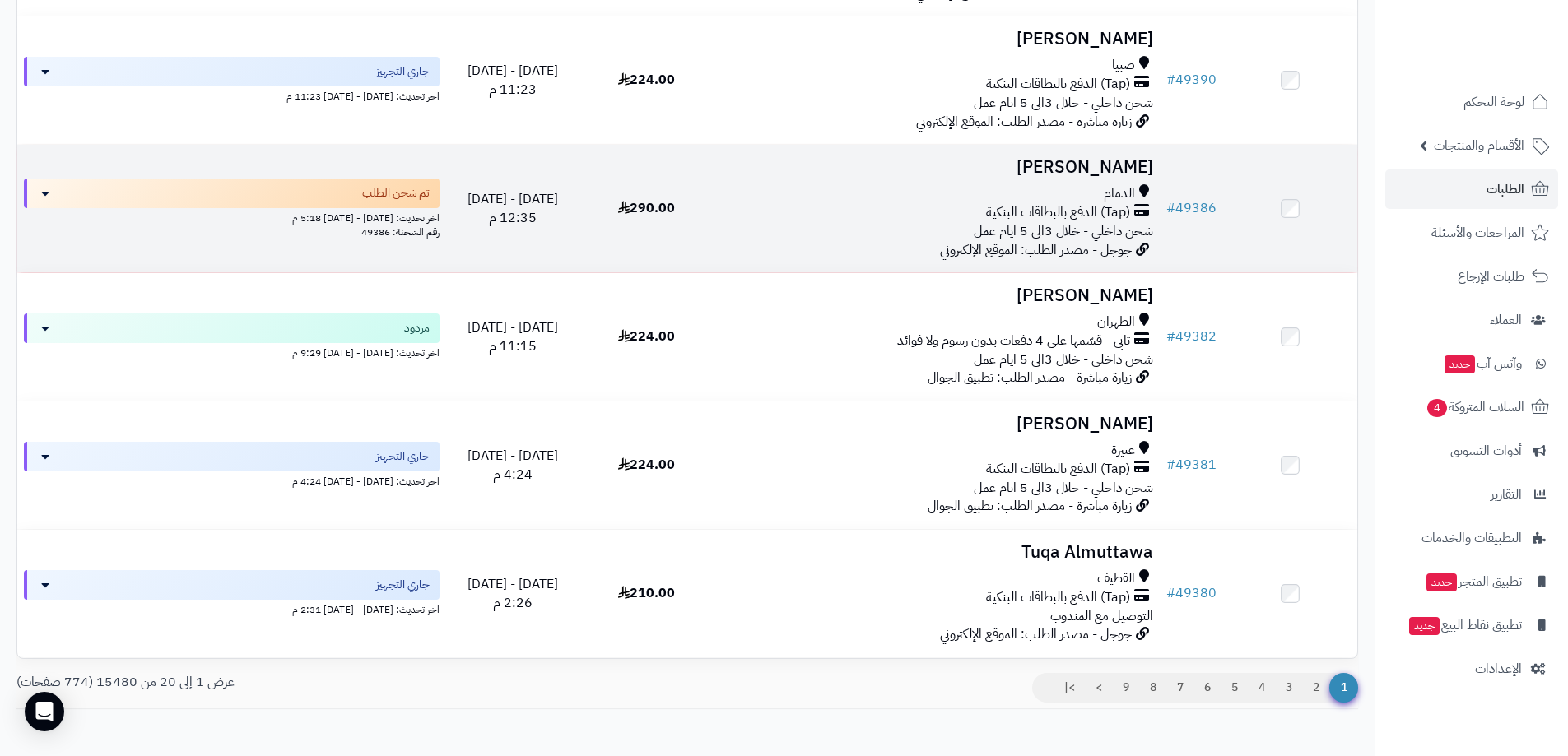
scroll to position [2267, 0]
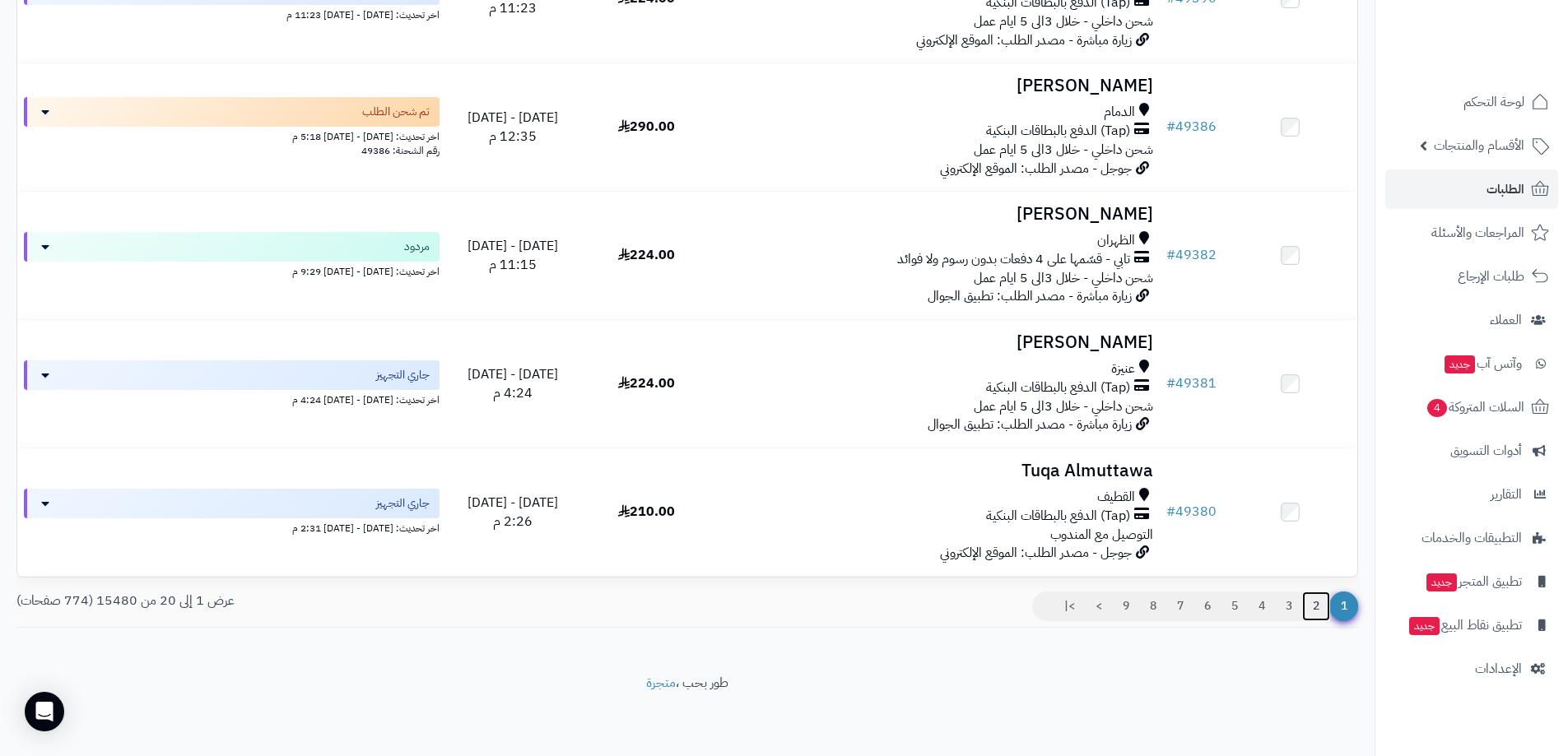
click at [1310, 605] on link "2" at bounding box center [1315, 607] width 28 height 30
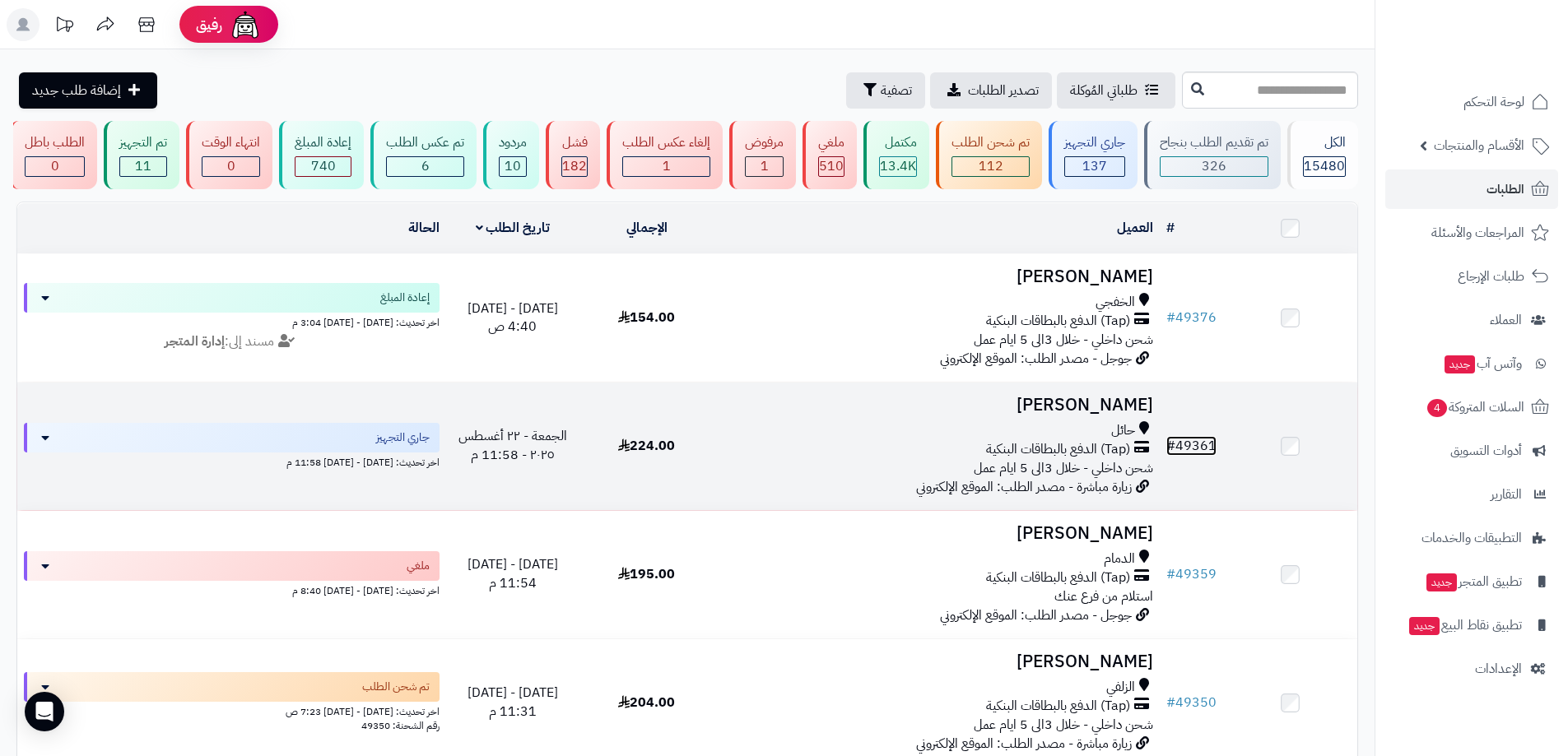
click at [1208, 451] on link "# 49361" at bounding box center [1191, 446] width 50 height 20
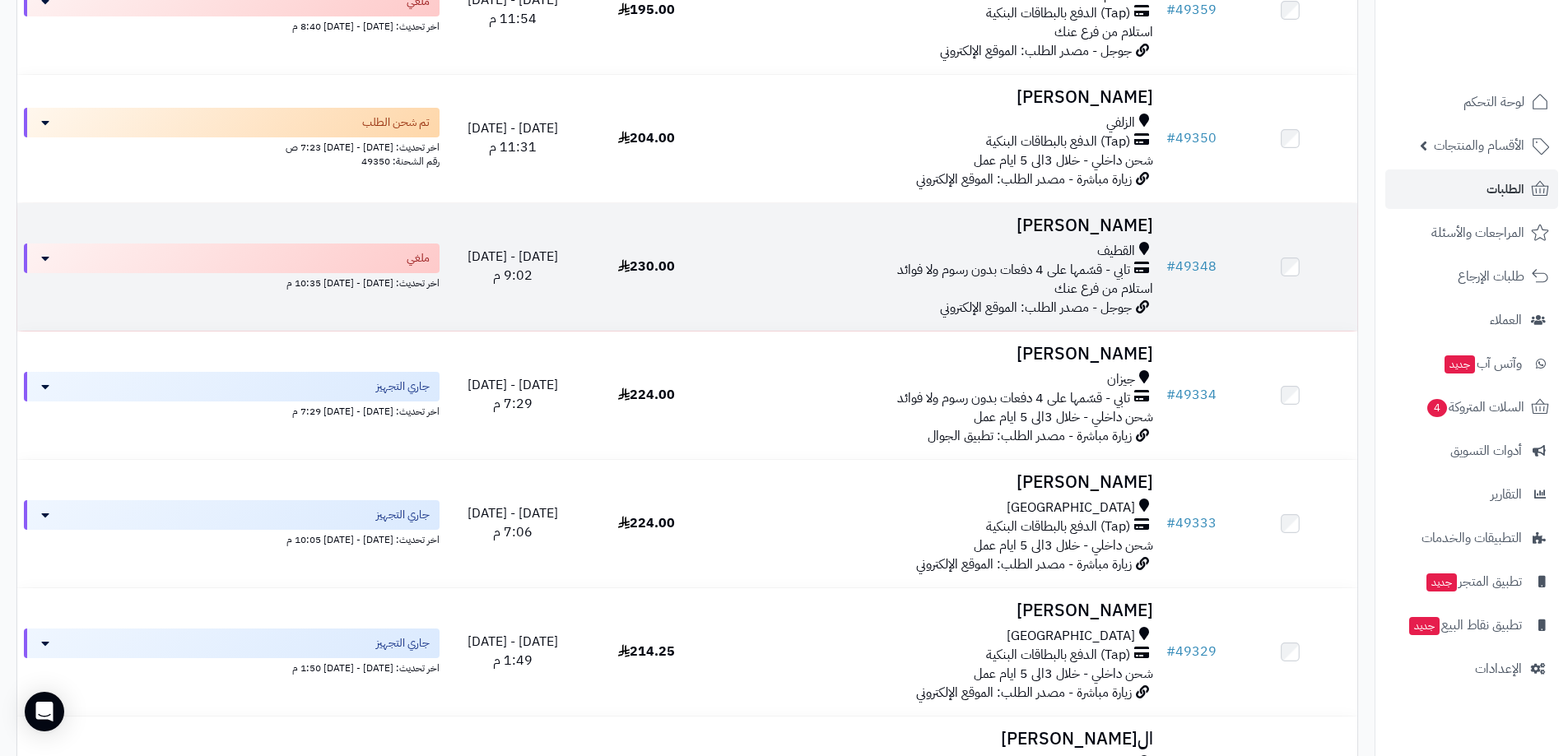
scroll to position [576, 0]
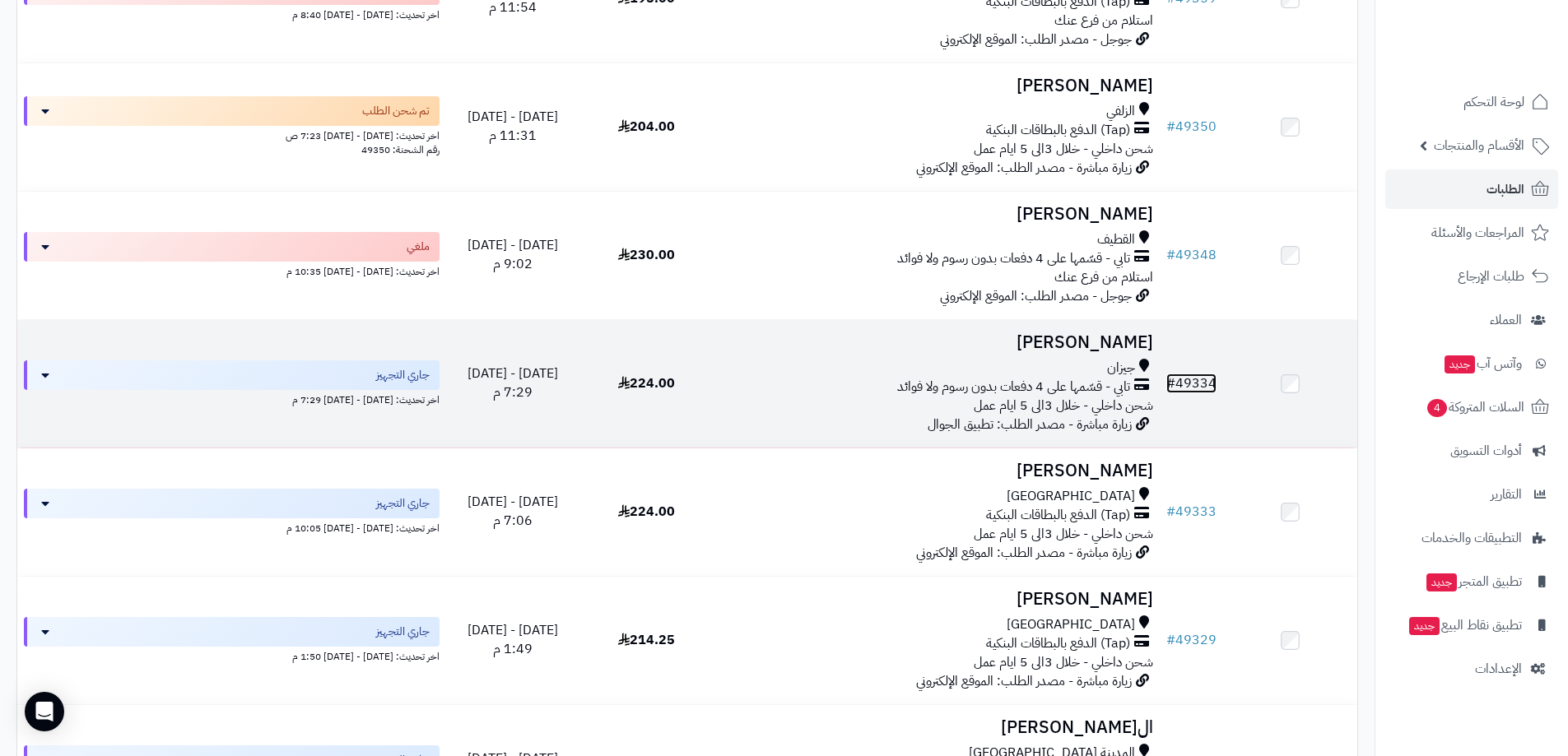
click at [1183, 394] on link "# 49334" at bounding box center [1191, 384] width 50 height 20
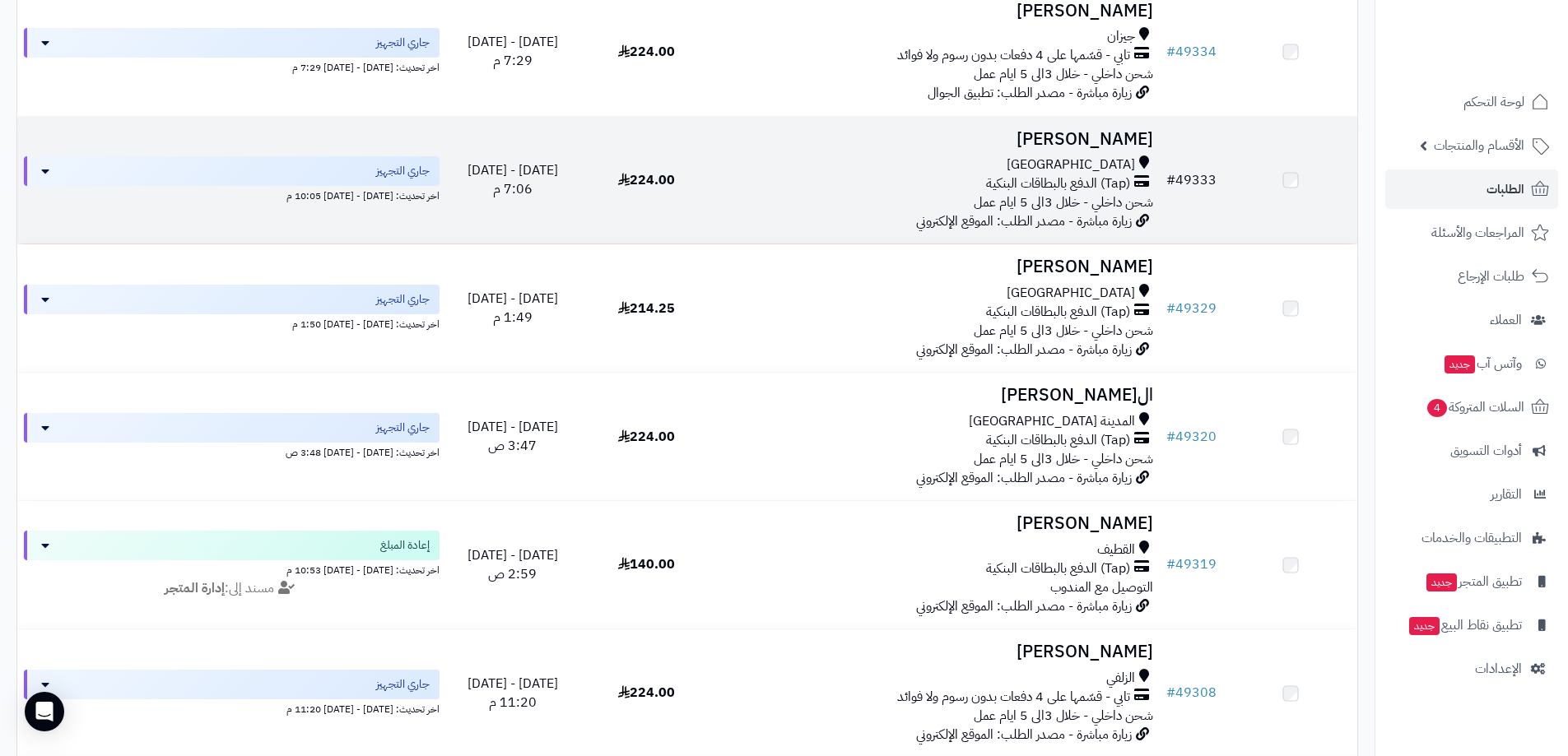
scroll to position [905, 0]
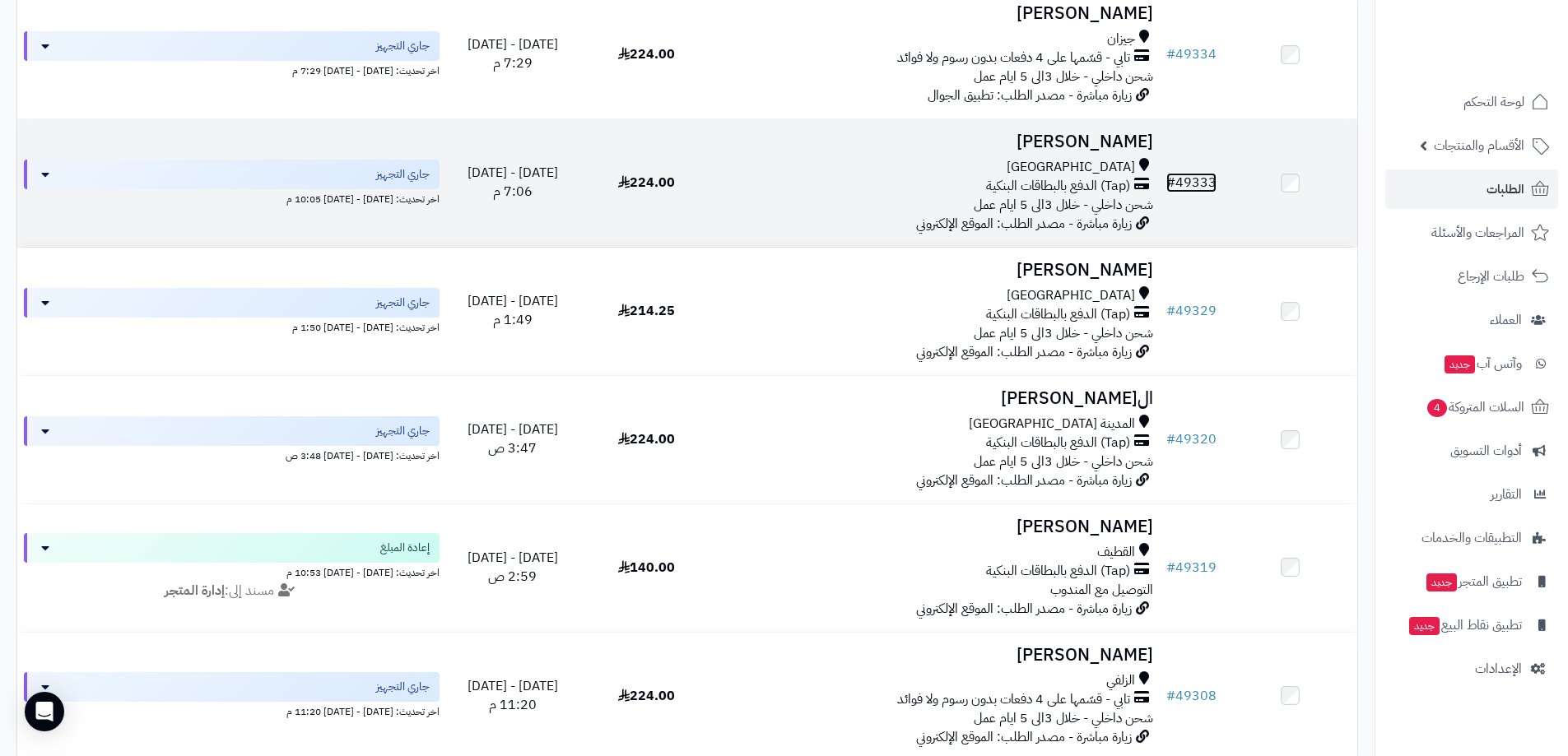
click at [1207, 192] on link "# 49333" at bounding box center [1191, 183] width 50 height 20
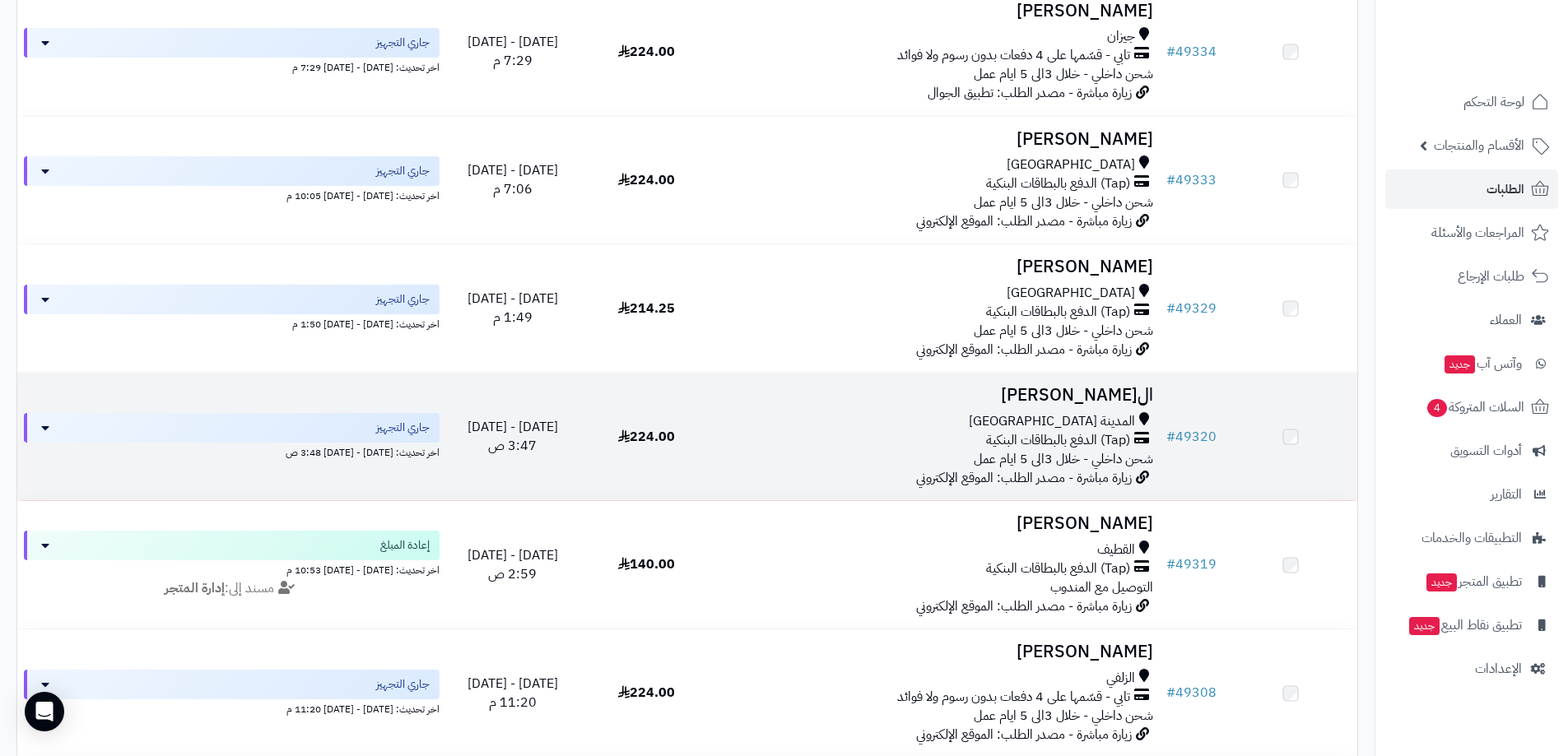
scroll to position [905, 0]
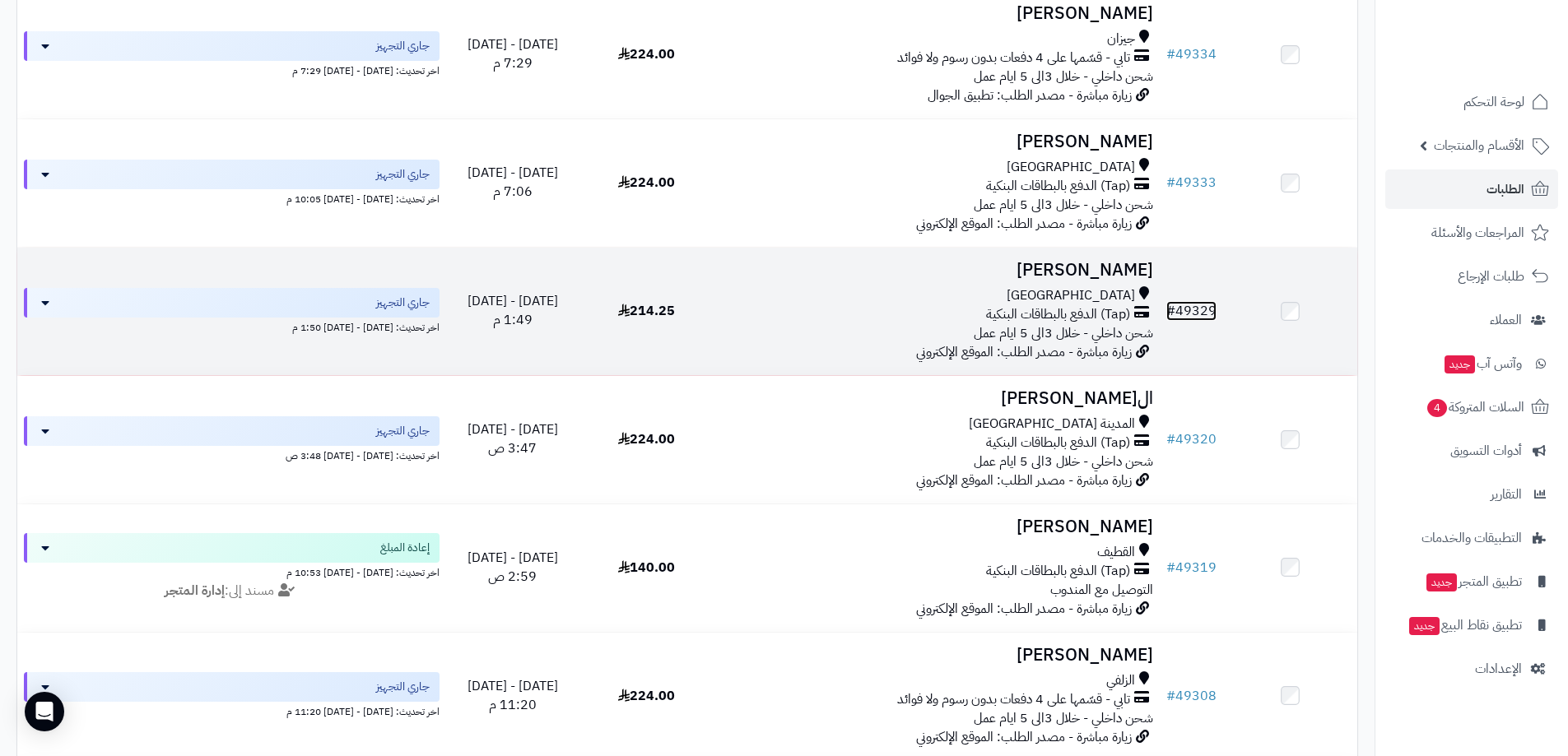
click at [1194, 313] on link "# 49329" at bounding box center [1191, 311] width 50 height 20
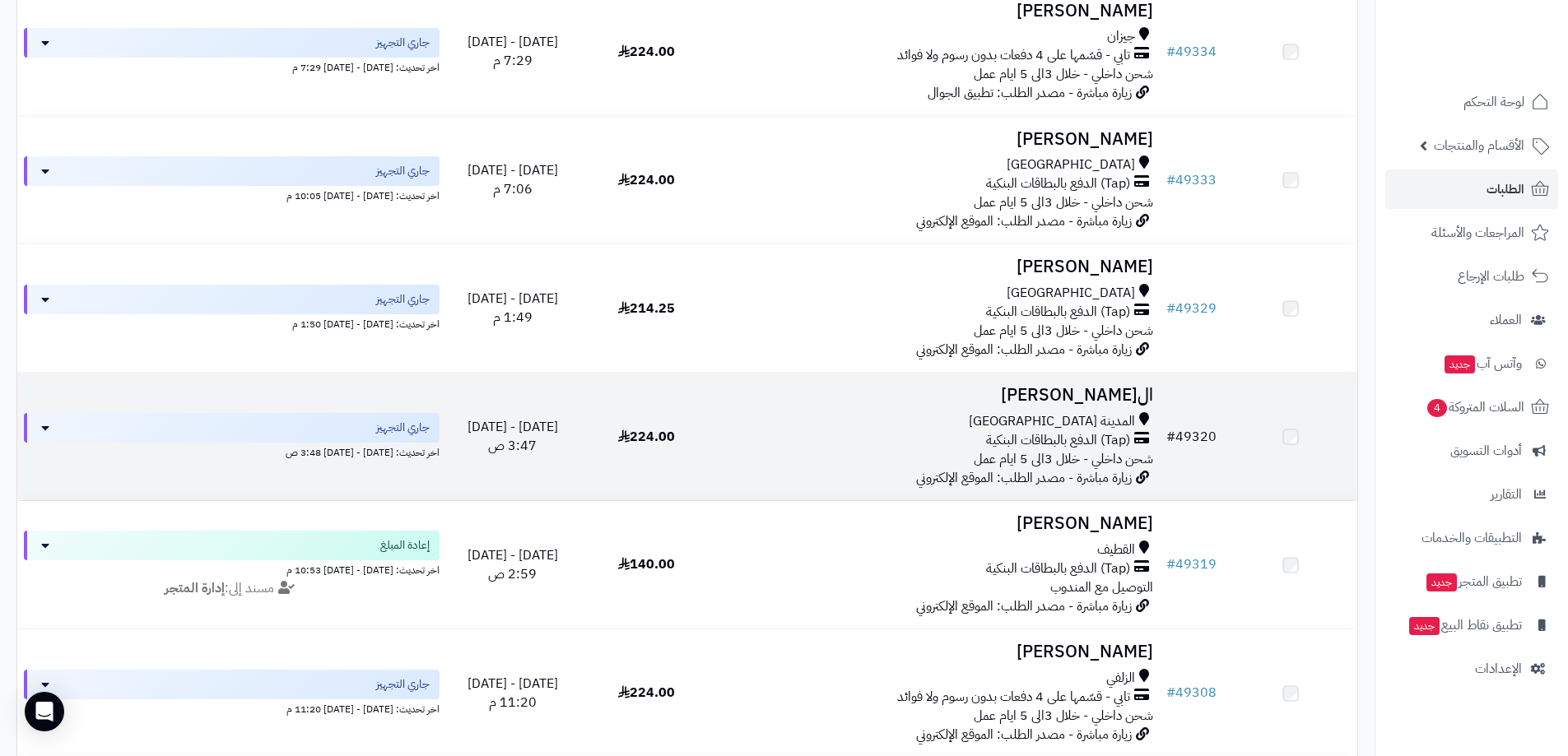
scroll to position [905, 0]
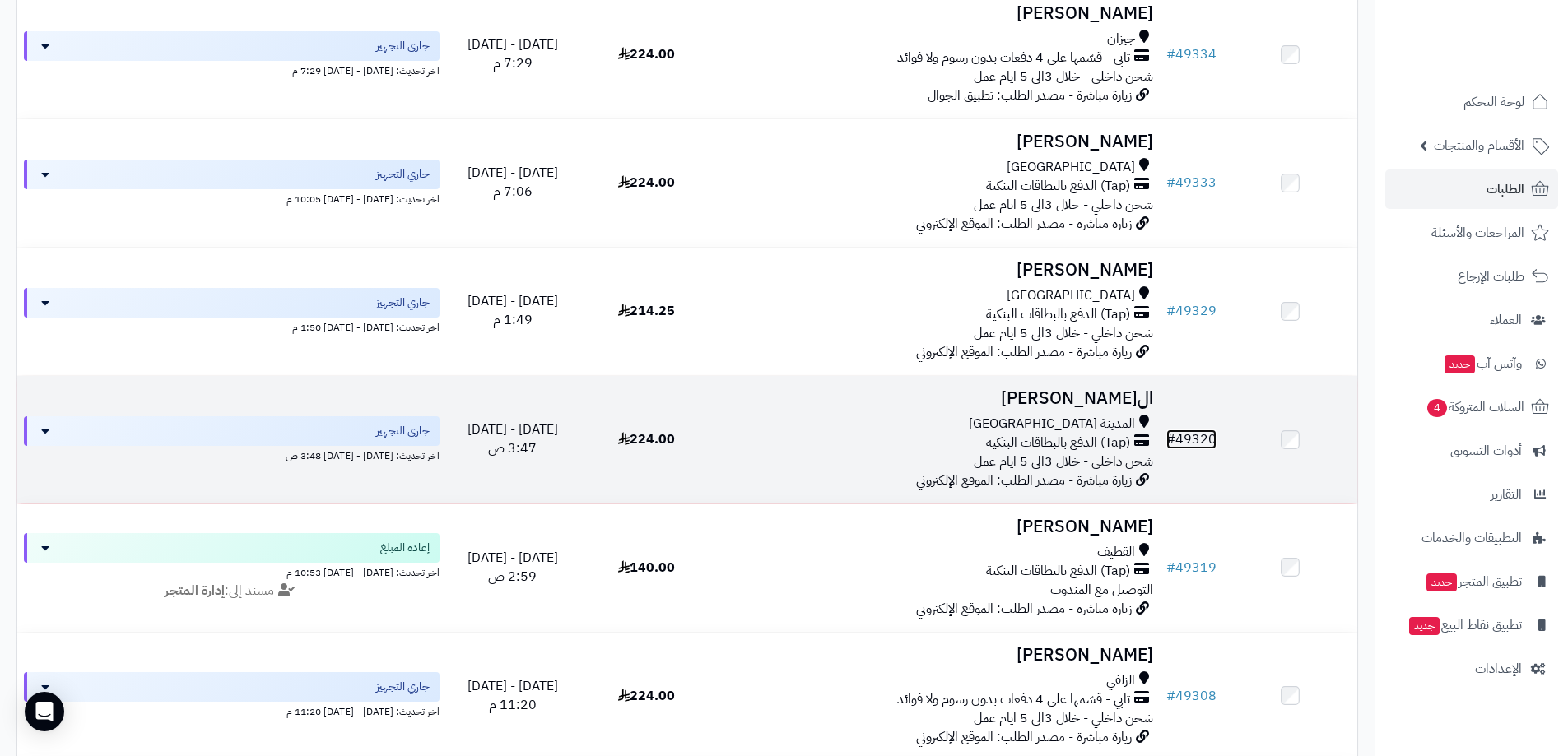
click at [1196, 439] on link "# 49320" at bounding box center [1191, 439] width 50 height 20
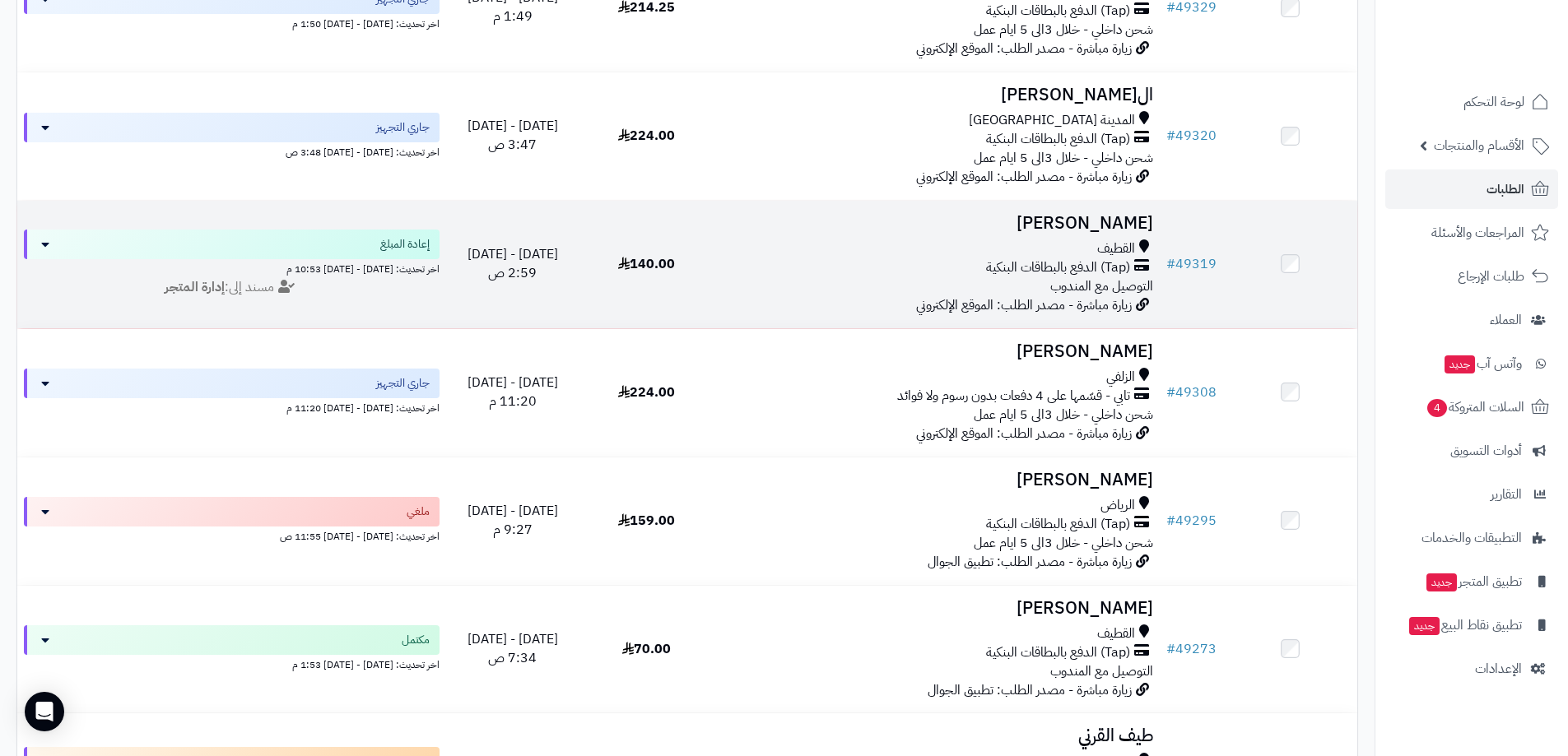
scroll to position [1235, 0]
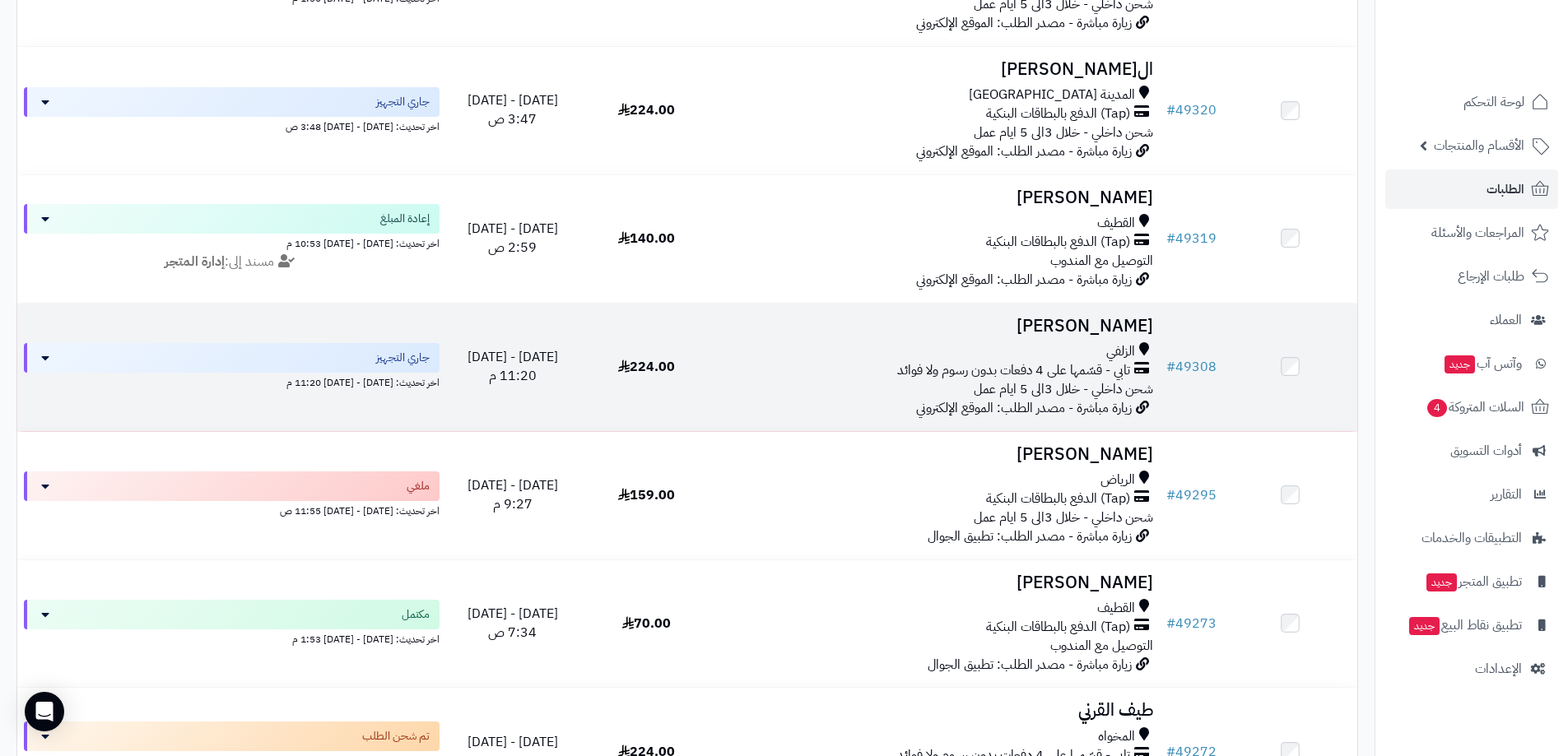
click at [1217, 373] on td "# 49308" at bounding box center [1191, 367] width 63 height 127
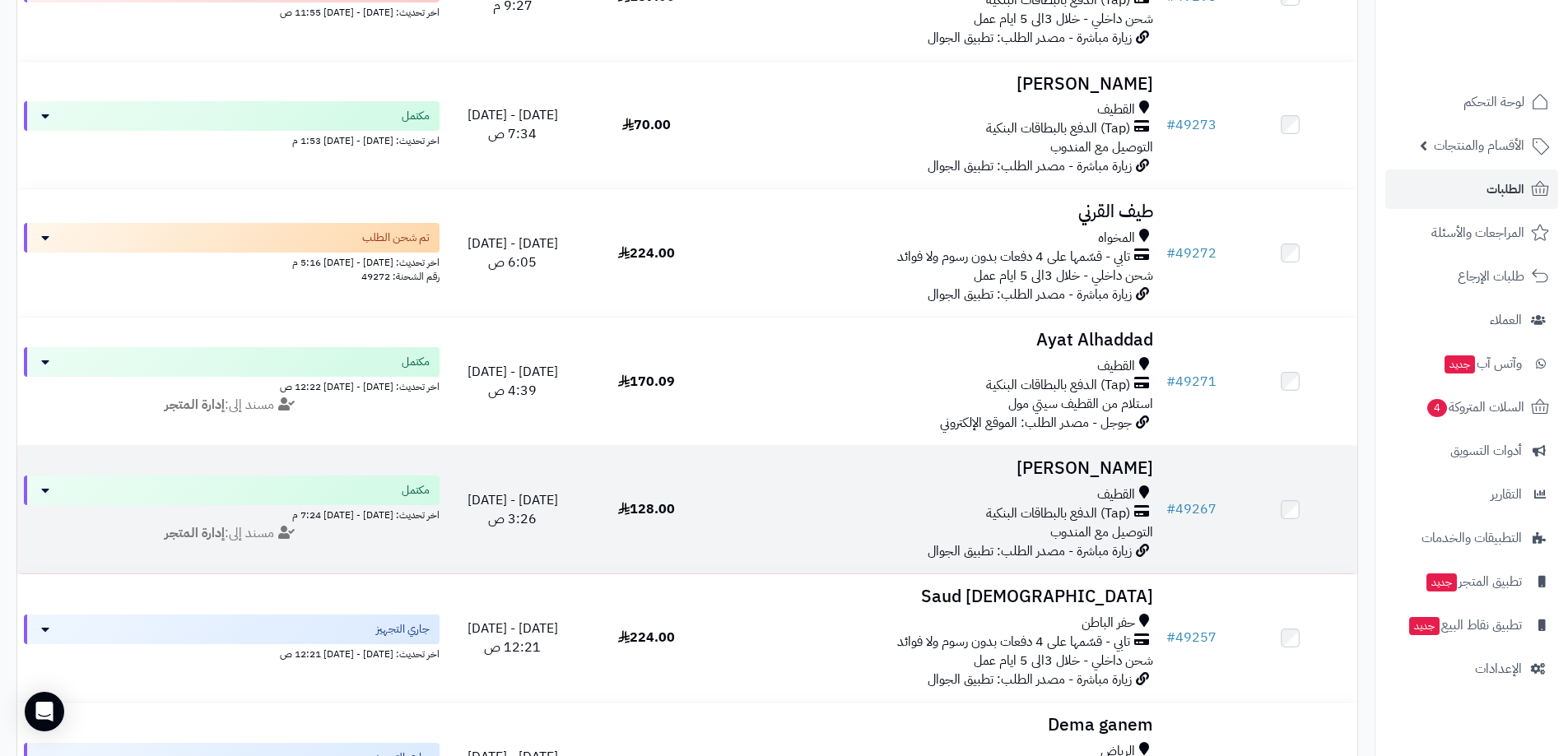
scroll to position [1893, 0]
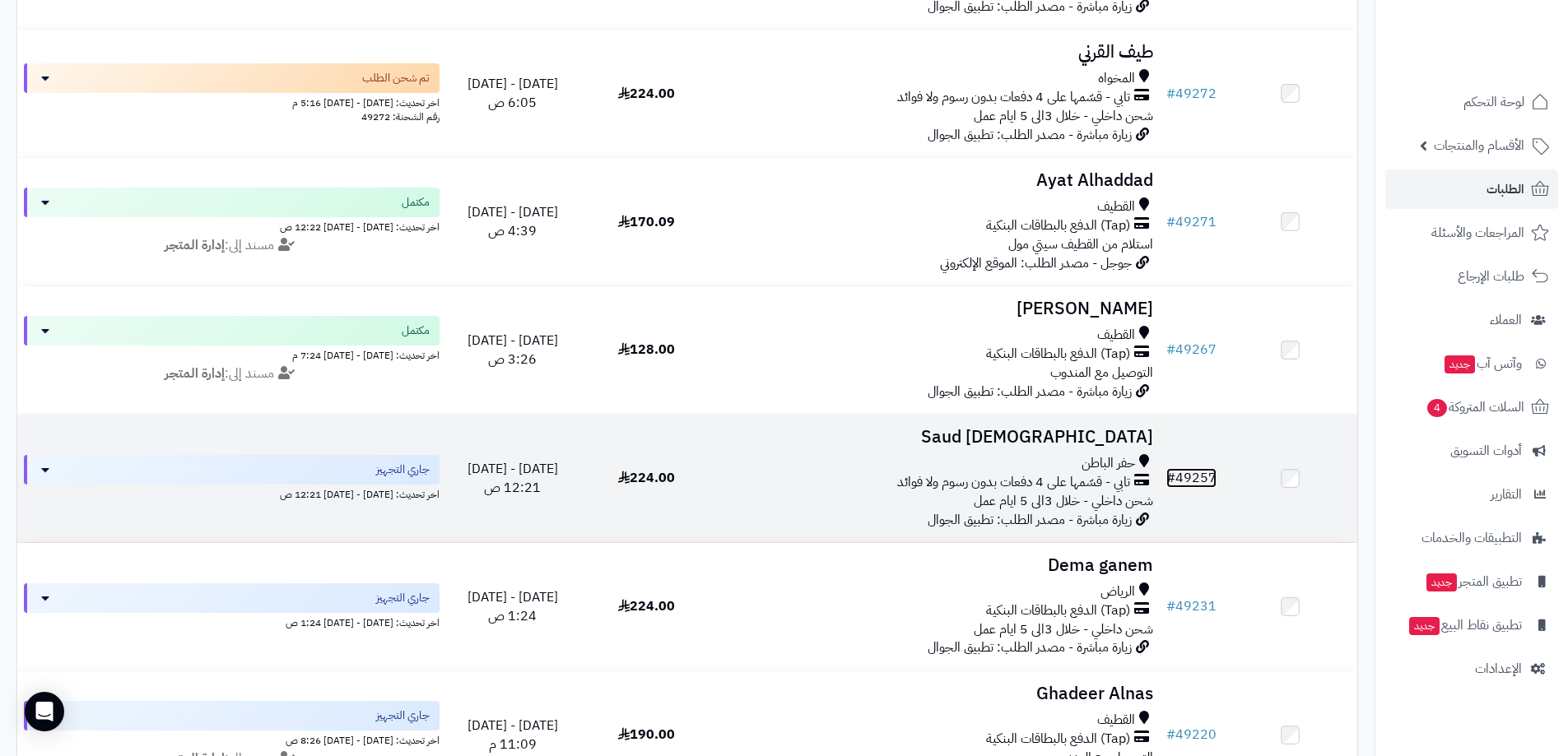
click at [1190, 489] on link "# 49257" at bounding box center [1191, 479] width 50 height 20
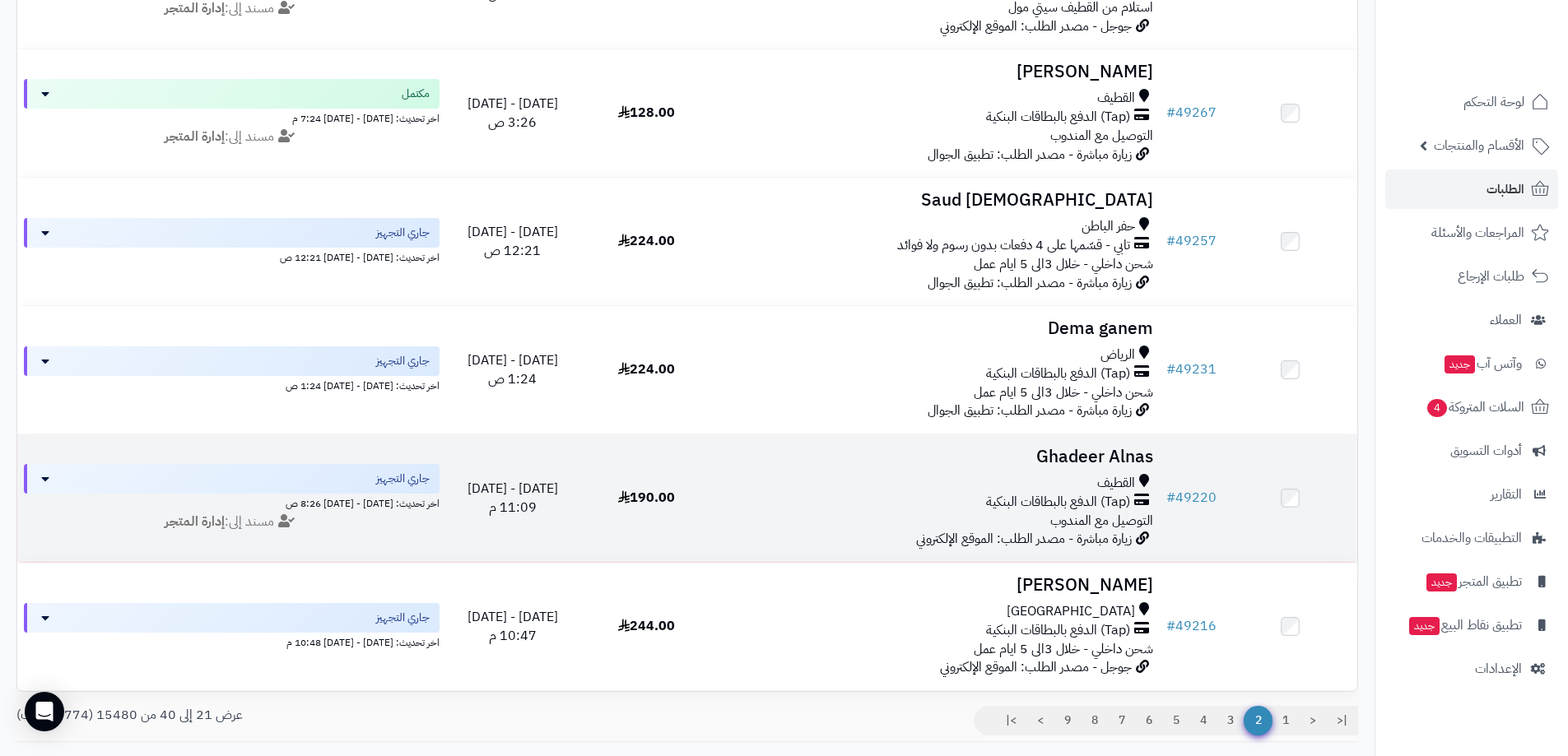
scroll to position [2140, 0]
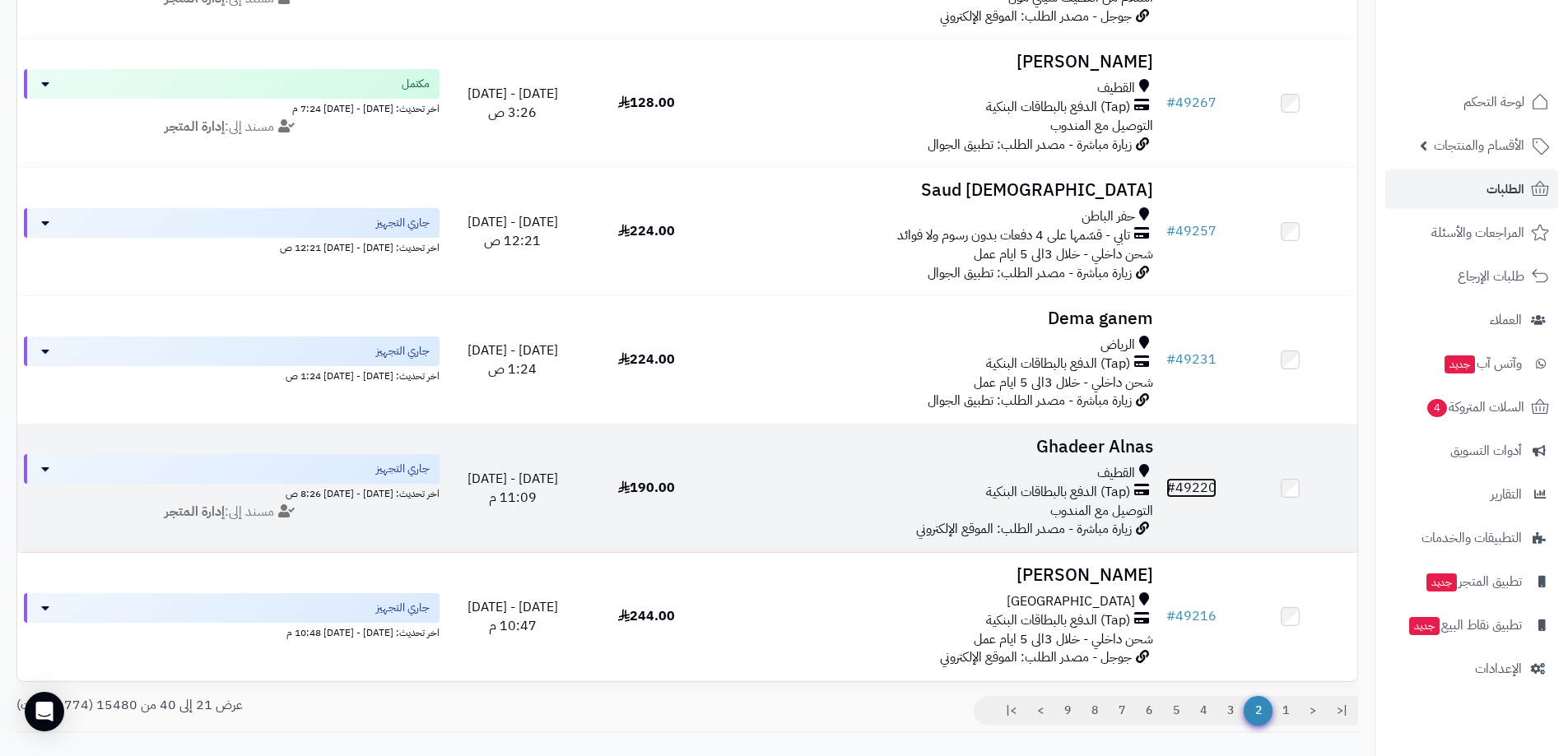
click at [1186, 496] on link "# 49220" at bounding box center [1191, 489] width 50 height 20
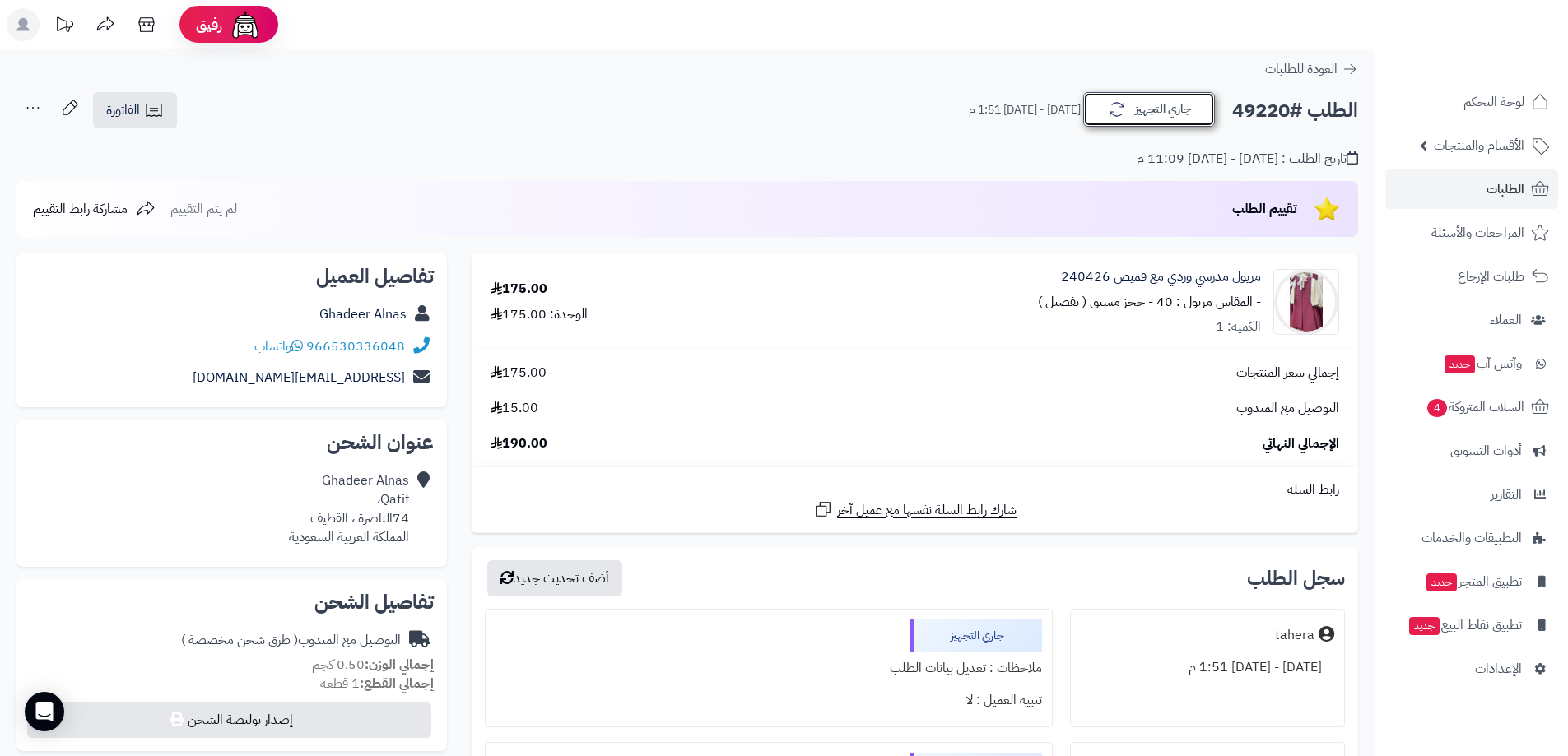
click at [1123, 116] on icon "button" at bounding box center [1117, 110] width 20 height 20
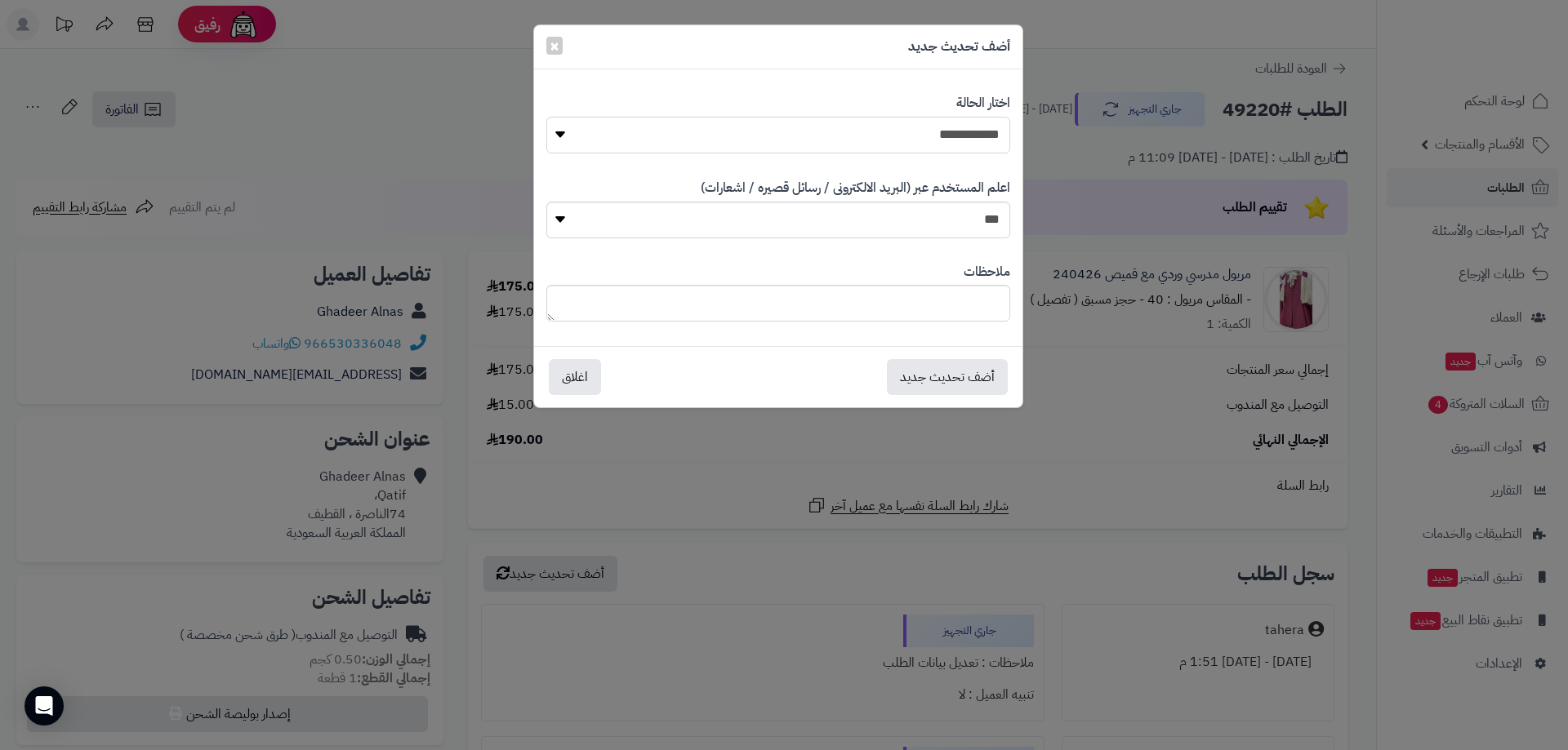
click at [939, 144] on select "**********" at bounding box center [779, 135] width 464 height 37
select select "*"
click at [546, 117] on select "**********" at bounding box center [779, 135] width 464 height 37
click at [586, 386] on button "اغلاق" at bounding box center [574, 376] width 52 height 36
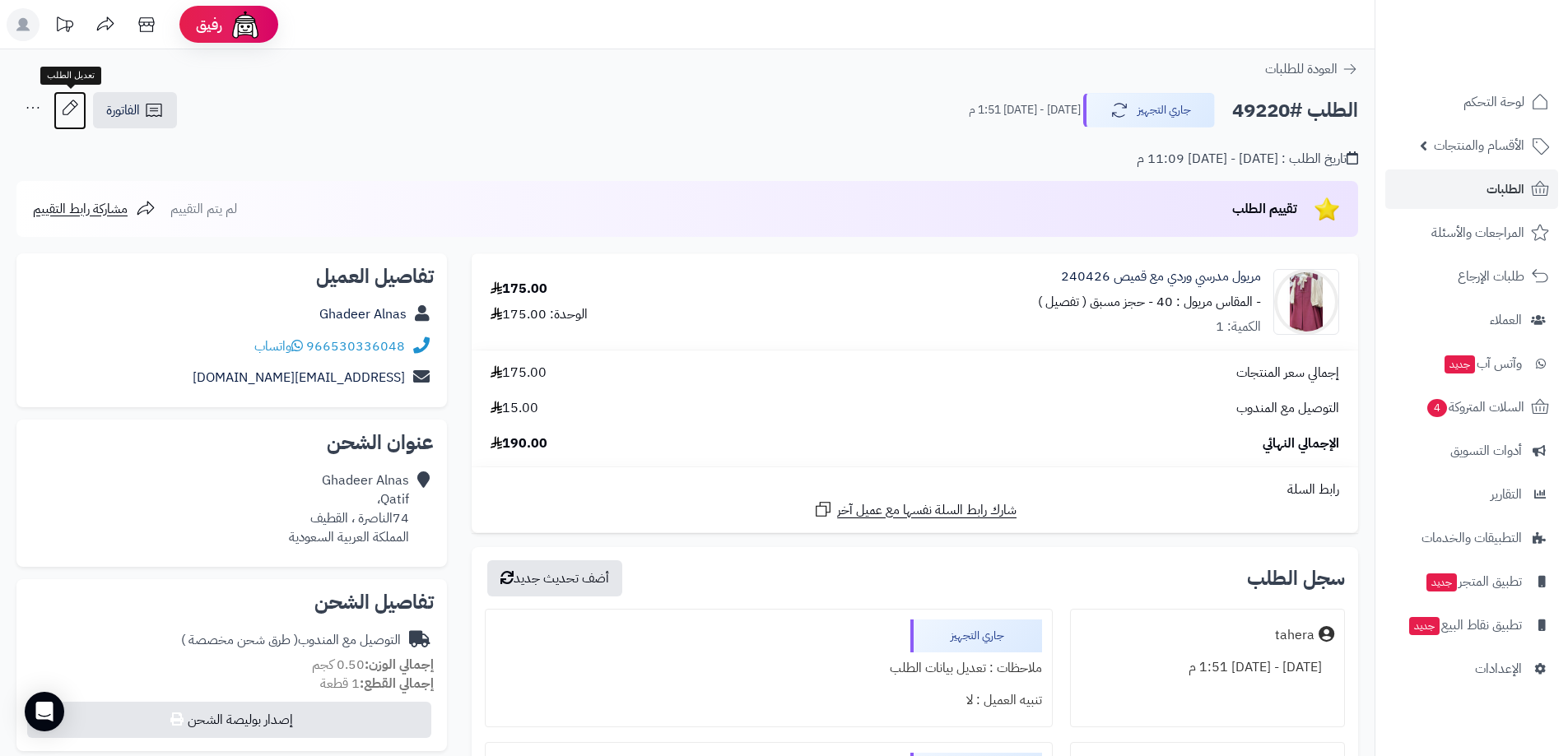
click at [75, 100] on icon at bounding box center [69, 108] width 33 height 33
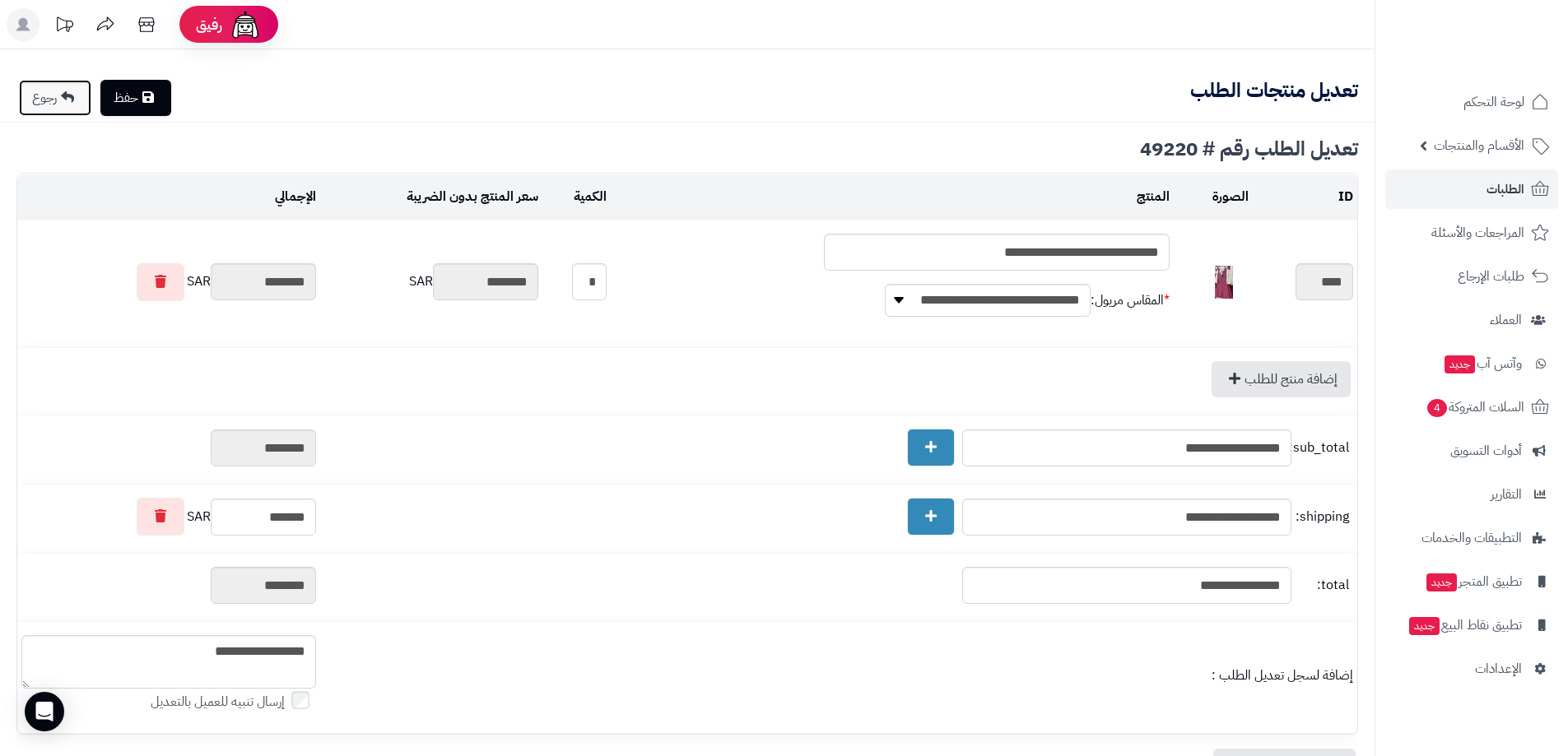
click at [72, 105] on link "رجوع" at bounding box center [54, 98] width 72 height 37
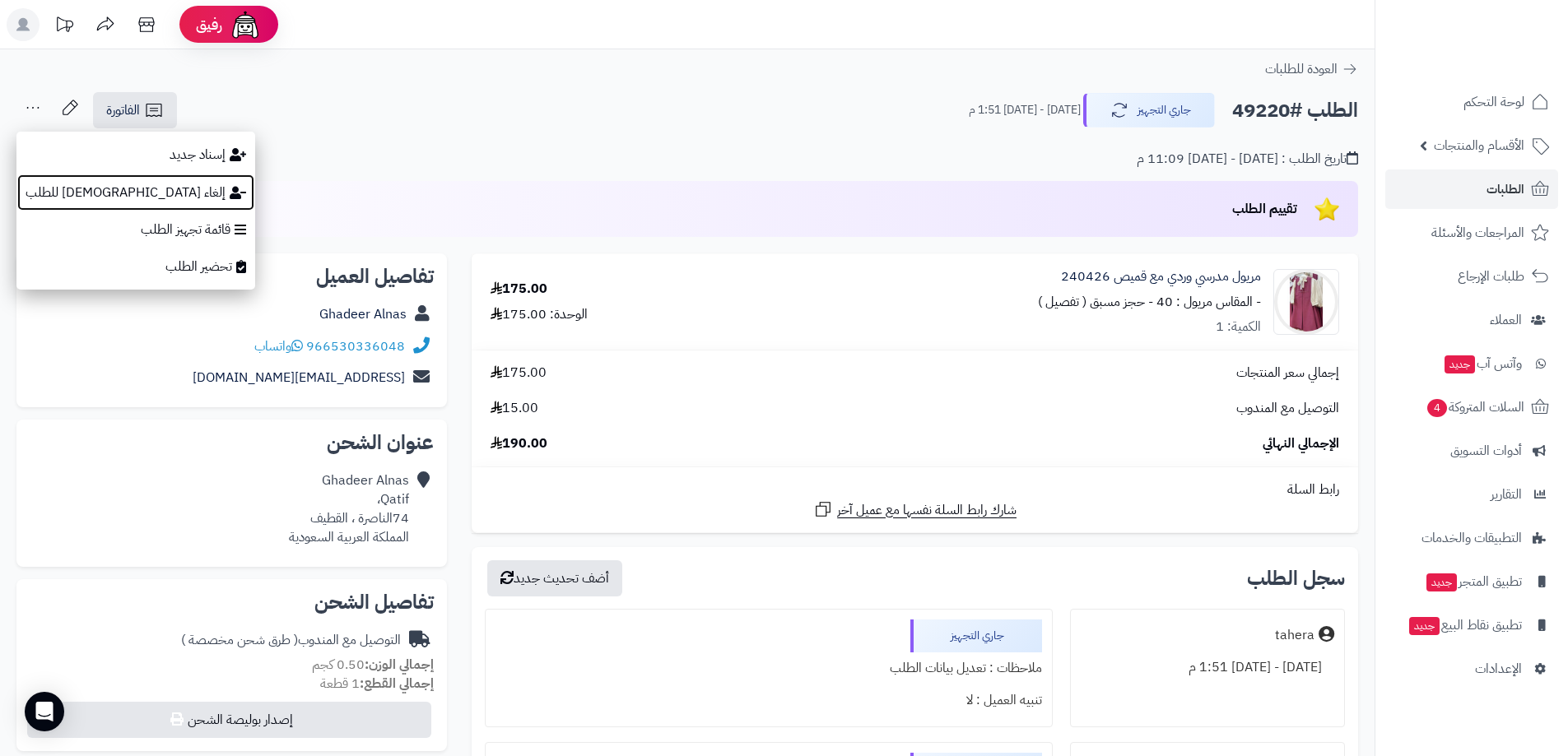
drag, startPoint x: 69, startPoint y: 209, endPoint x: 719, endPoint y: 59, distance: 667.1
click at [69, 209] on button "إلغاء الإسناد للطلب" at bounding box center [136, 192] width 239 height 38
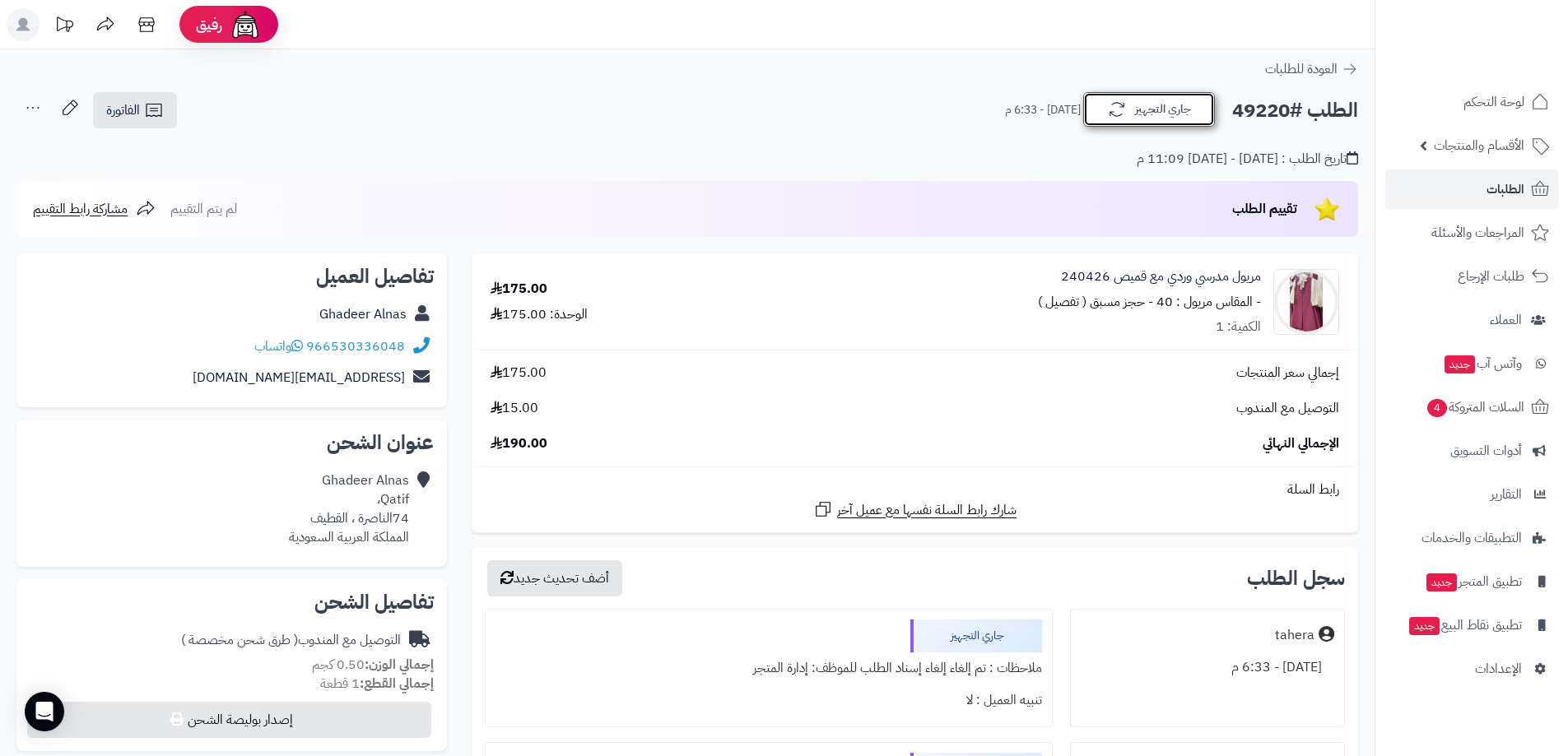
click at [1191, 116] on button "جاري التجهيز" at bounding box center [1149, 109] width 131 height 35
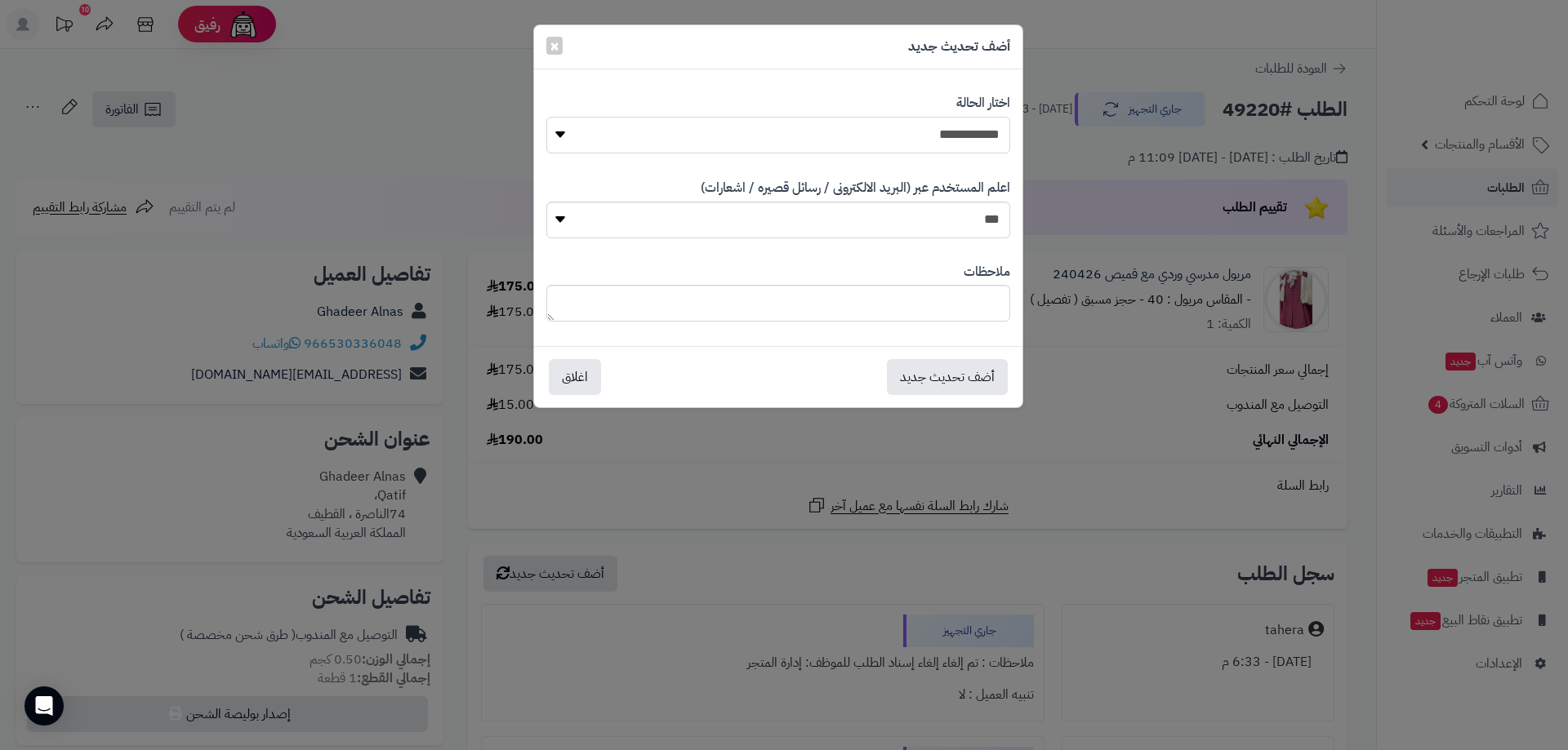
click at [929, 135] on select "**********" at bounding box center [779, 135] width 464 height 37
select select "*"
click at [546, 117] on select "**********" at bounding box center [779, 135] width 464 height 37
click at [904, 382] on button "أضف تحديث جديد" at bounding box center [947, 376] width 120 height 36
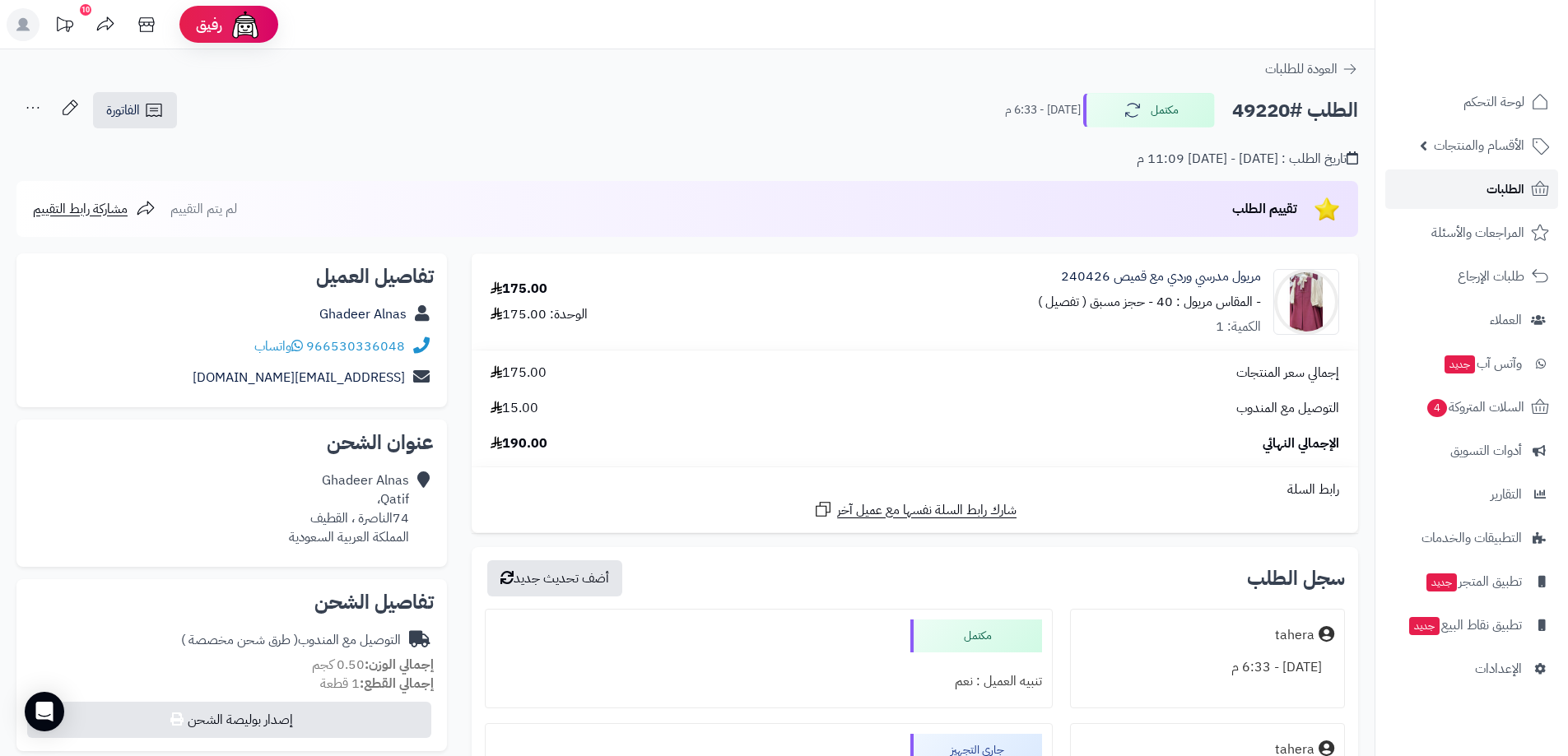
click at [1399, 187] on link "الطلبات" at bounding box center [1471, 189] width 173 height 39
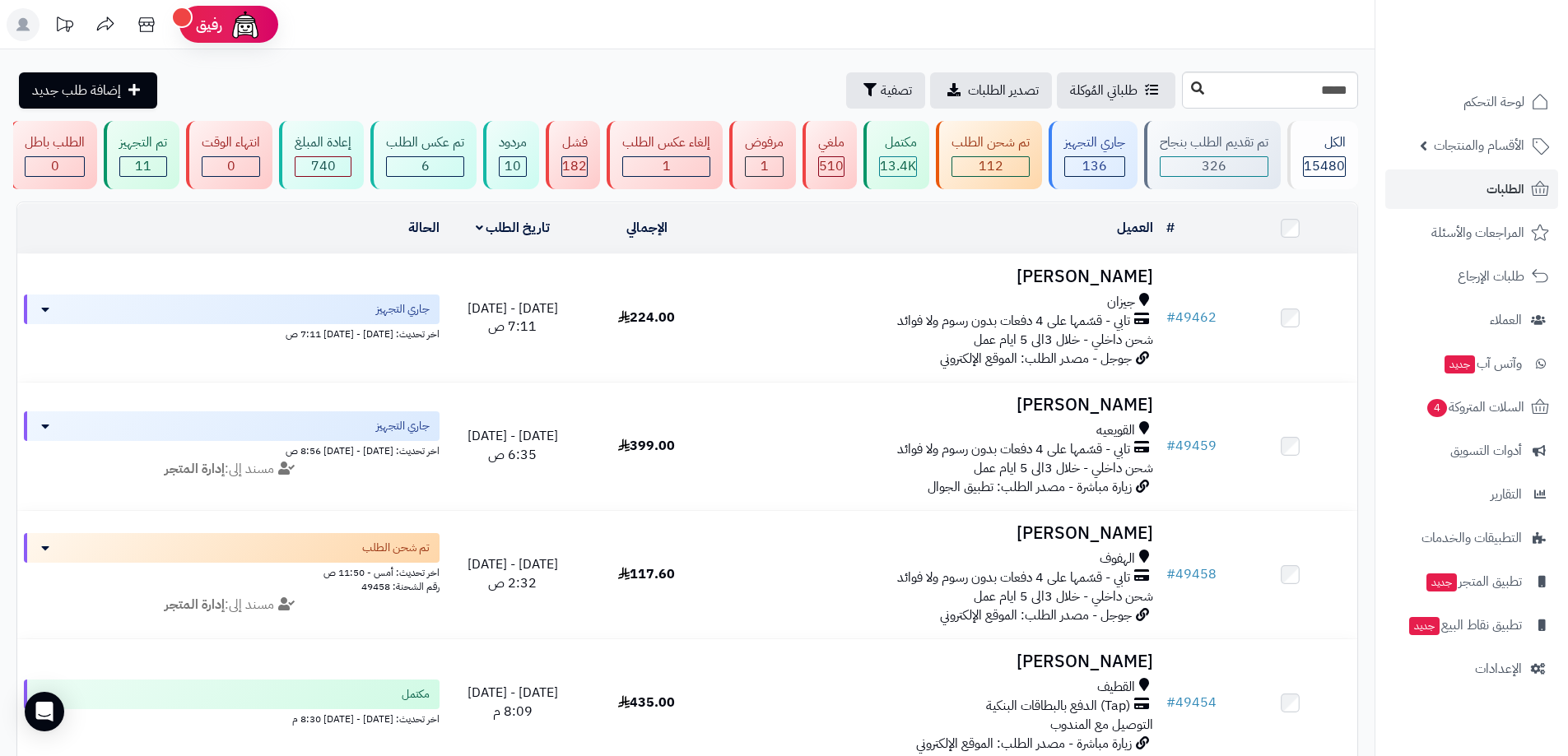
type input "*****"
click at [1191, 89] on icon at bounding box center [1197, 88] width 13 height 13
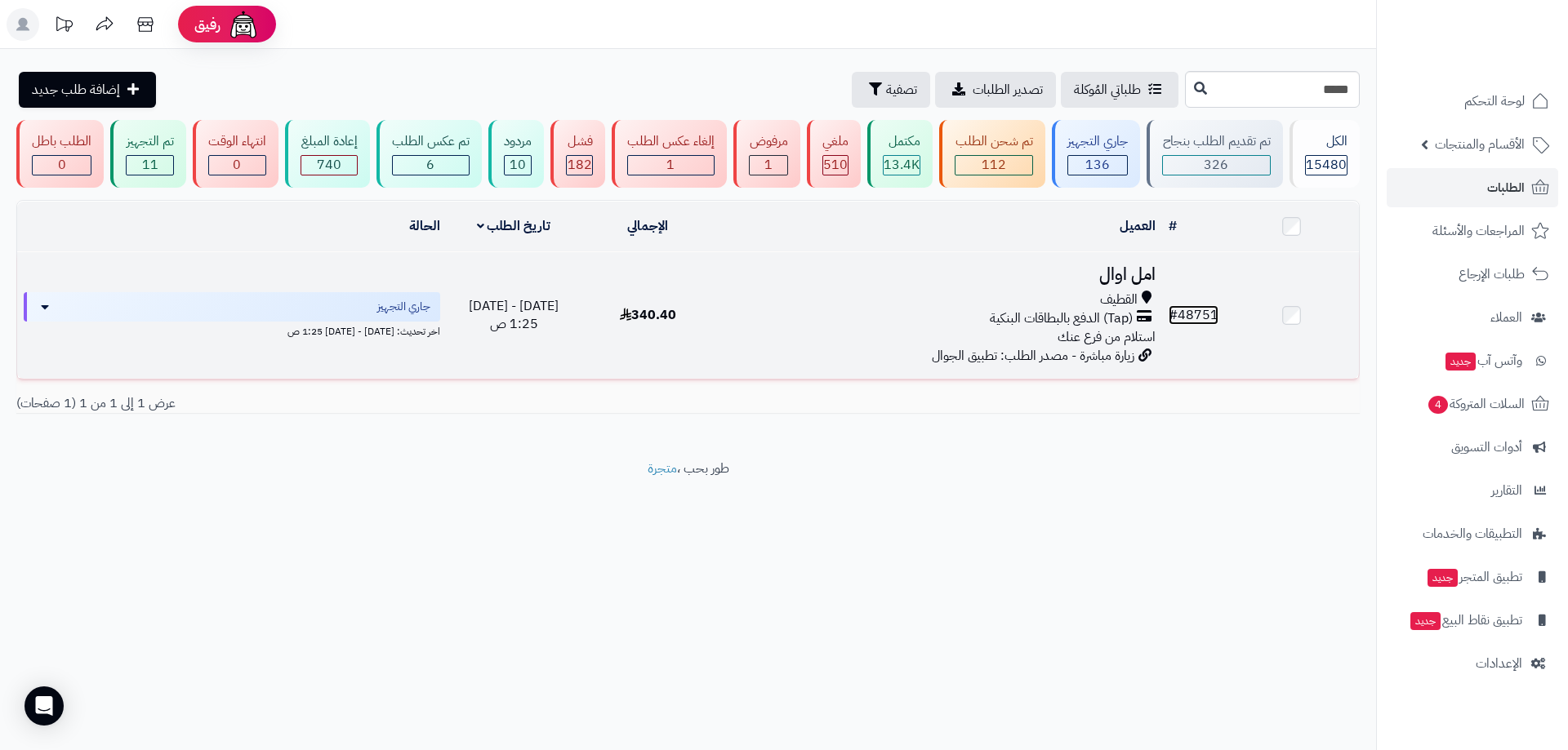
click at [1212, 316] on link "# 48751" at bounding box center [1193, 315] width 50 height 20
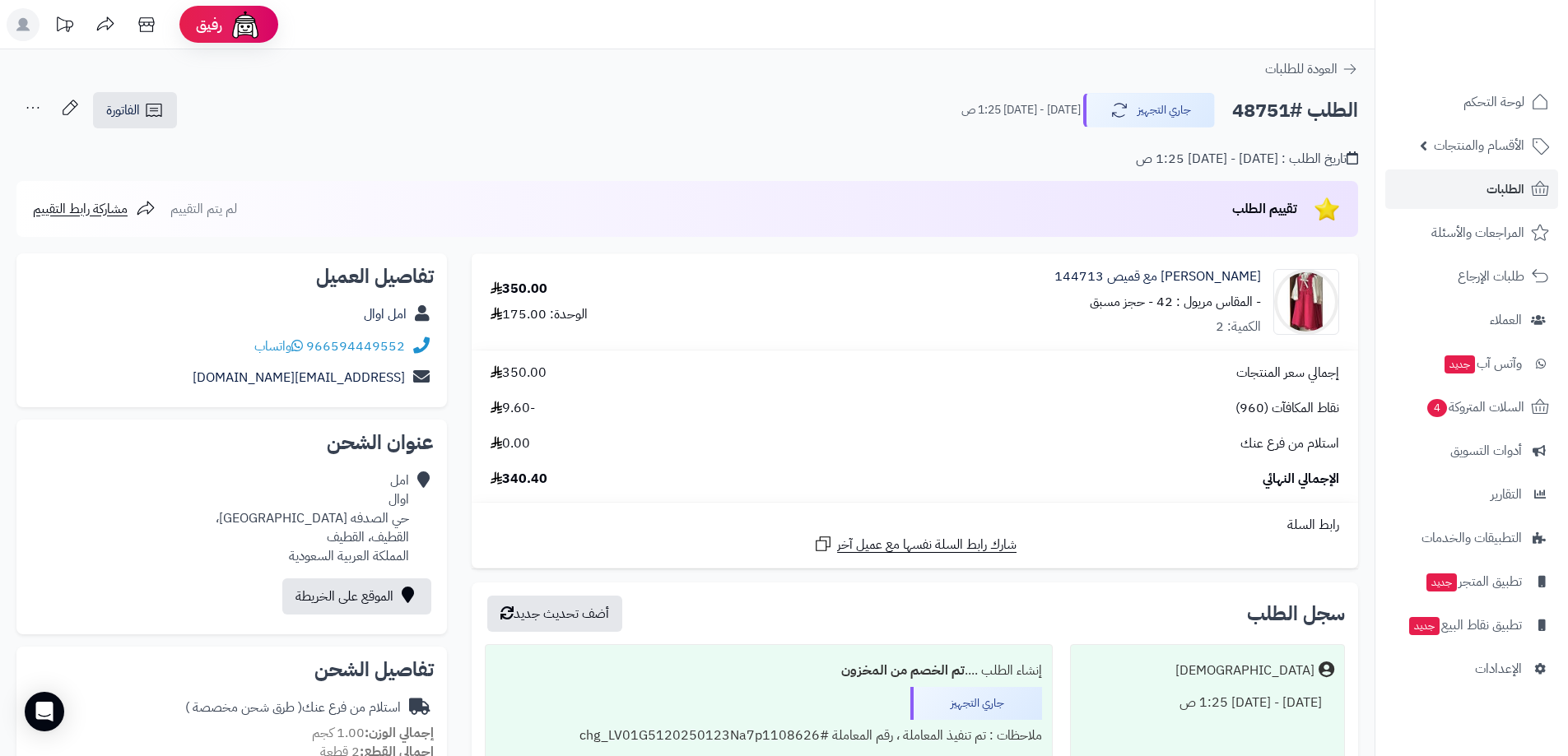
click at [1192, 755] on div "[DEMOGRAPHIC_DATA] [DATE] - [DATE] 1:25 ص" at bounding box center [1207, 719] width 275 height 151
click at [1496, 196] on span "الطلبات" at bounding box center [1505, 189] width 37 height 23
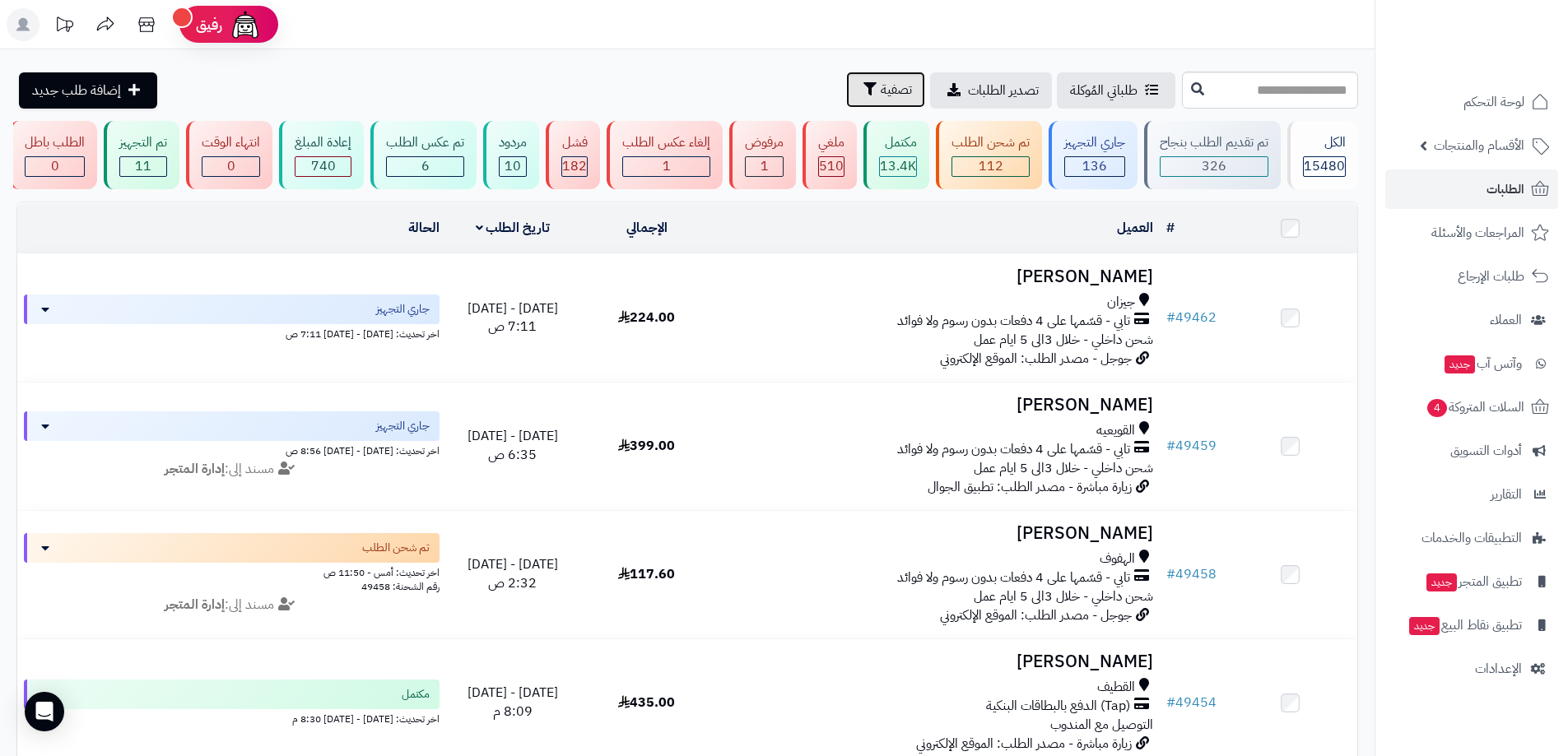
click at [863, 94] on icon "button" at bounding box center [869, 88] width 13 height 13
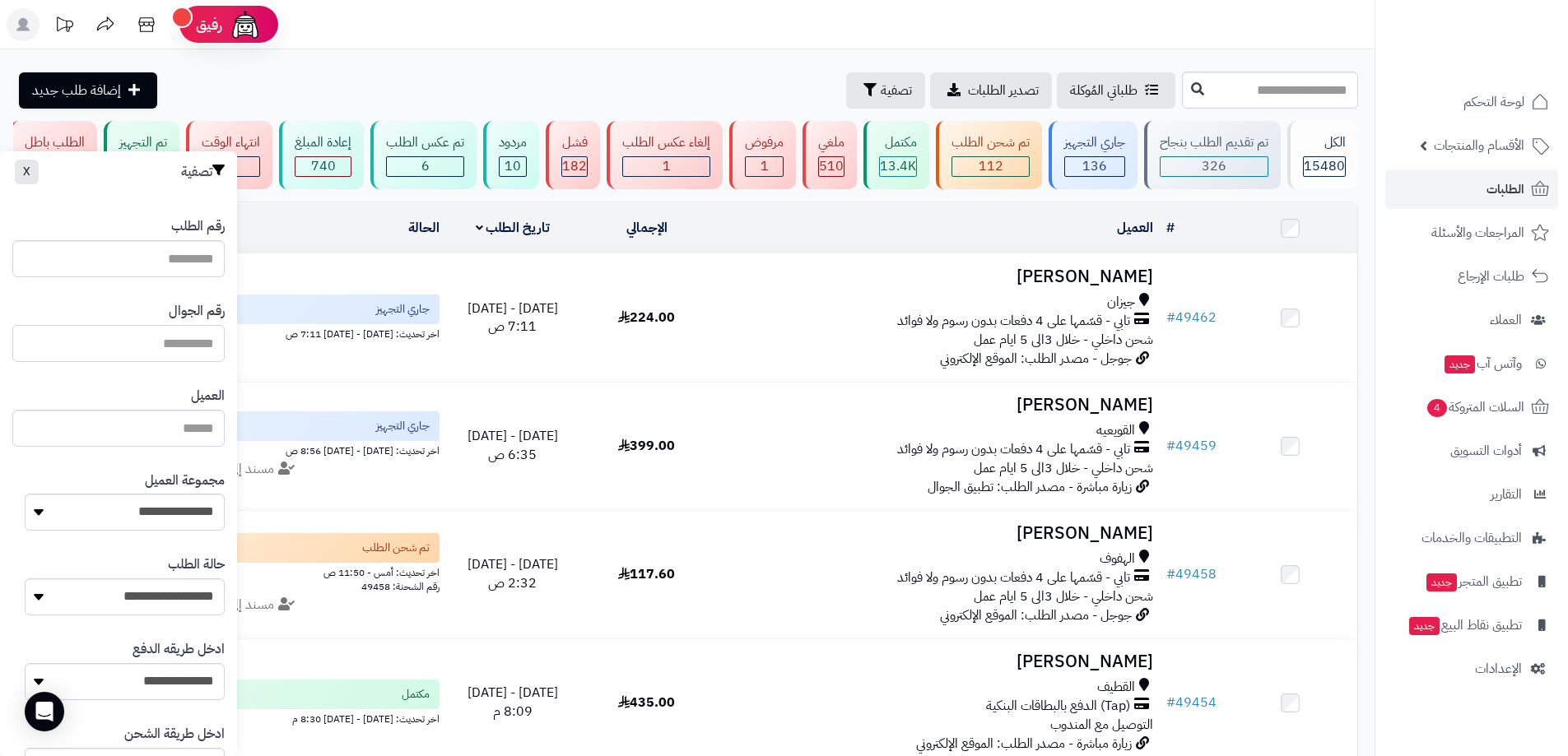
click at [114, 340] on input "text" at bounding box center [118, 343] width 212 height 38
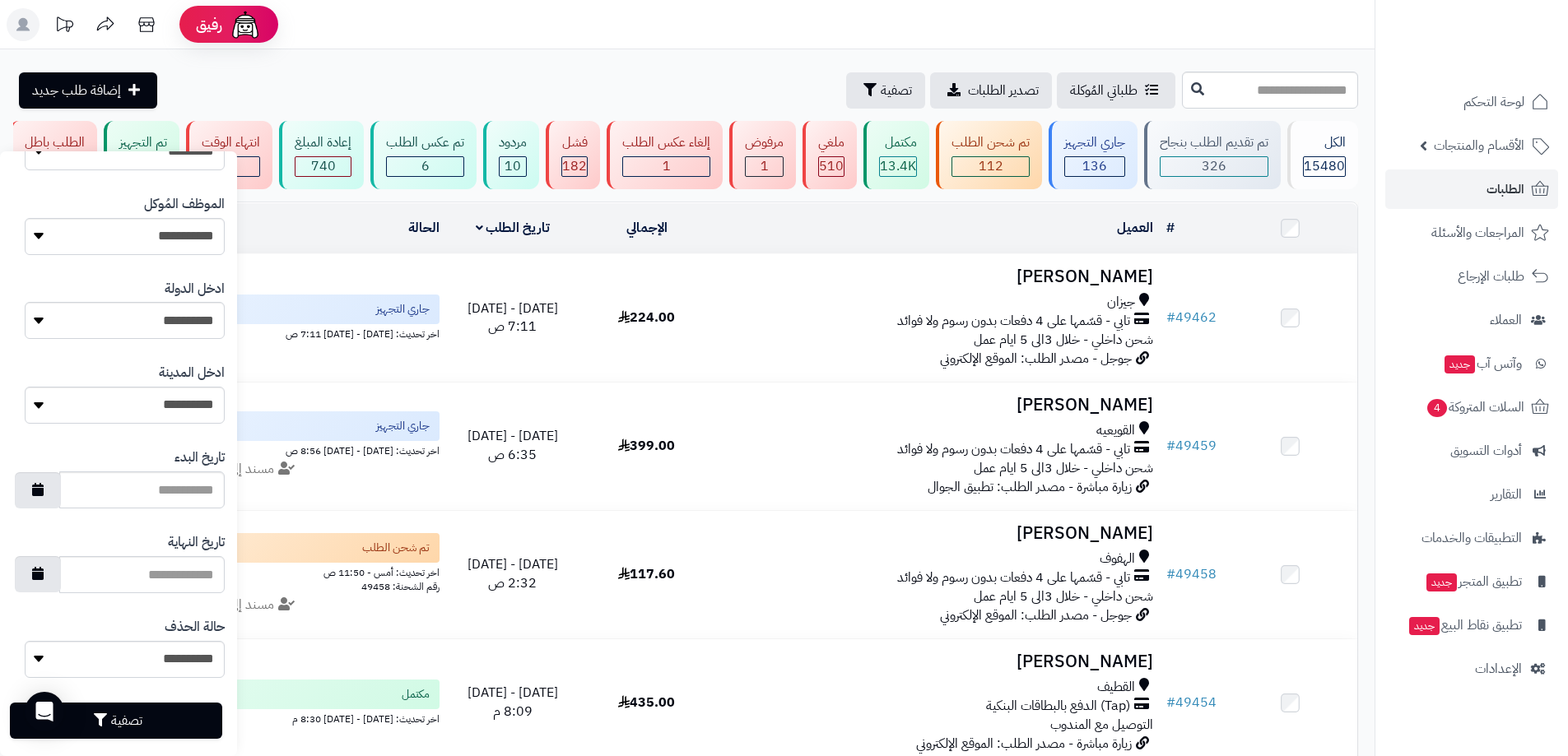
scroll to position [721, 0]
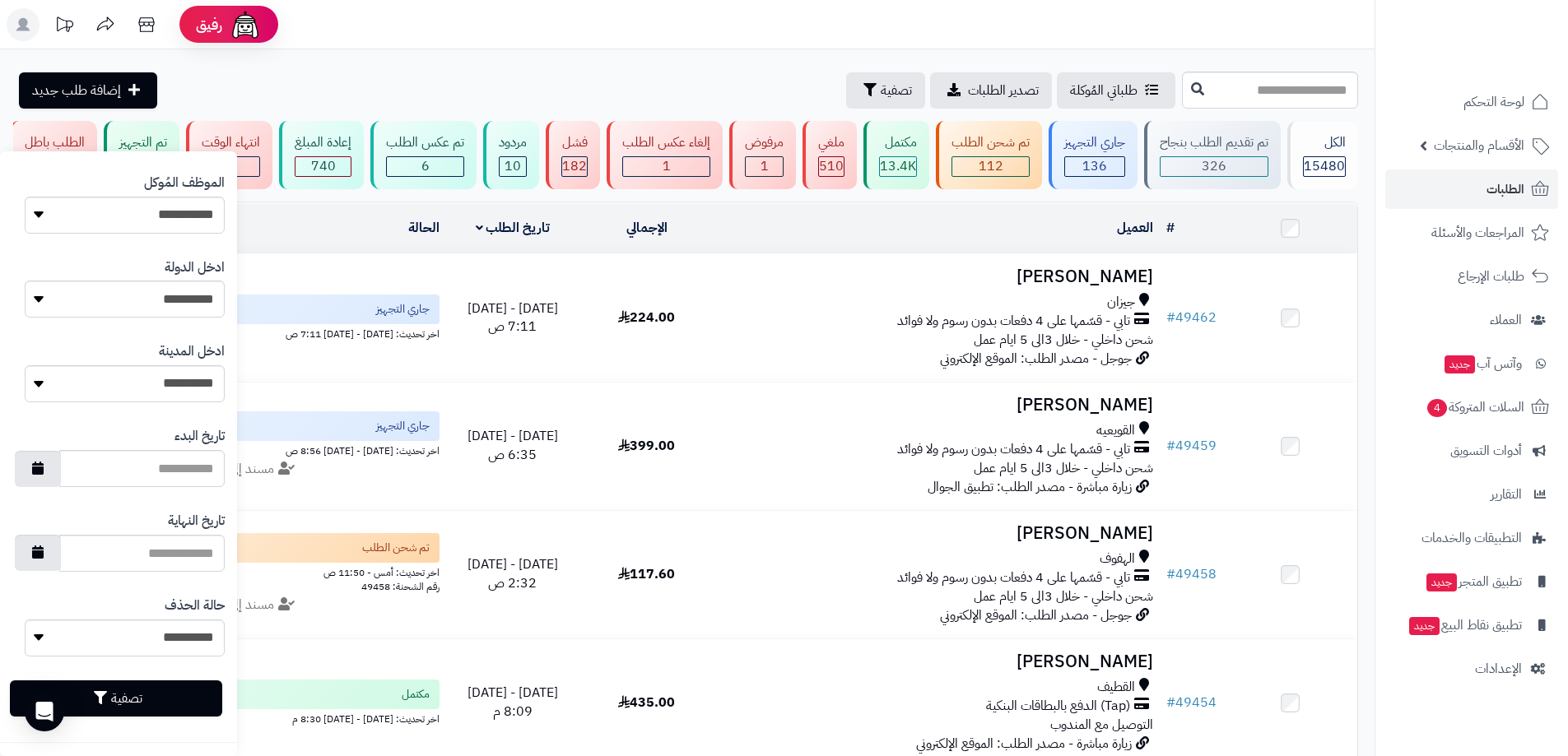
type input "**********"
click at [175, 682] on button "تصفية" at bounding box center [115, 699] width 212 height 37
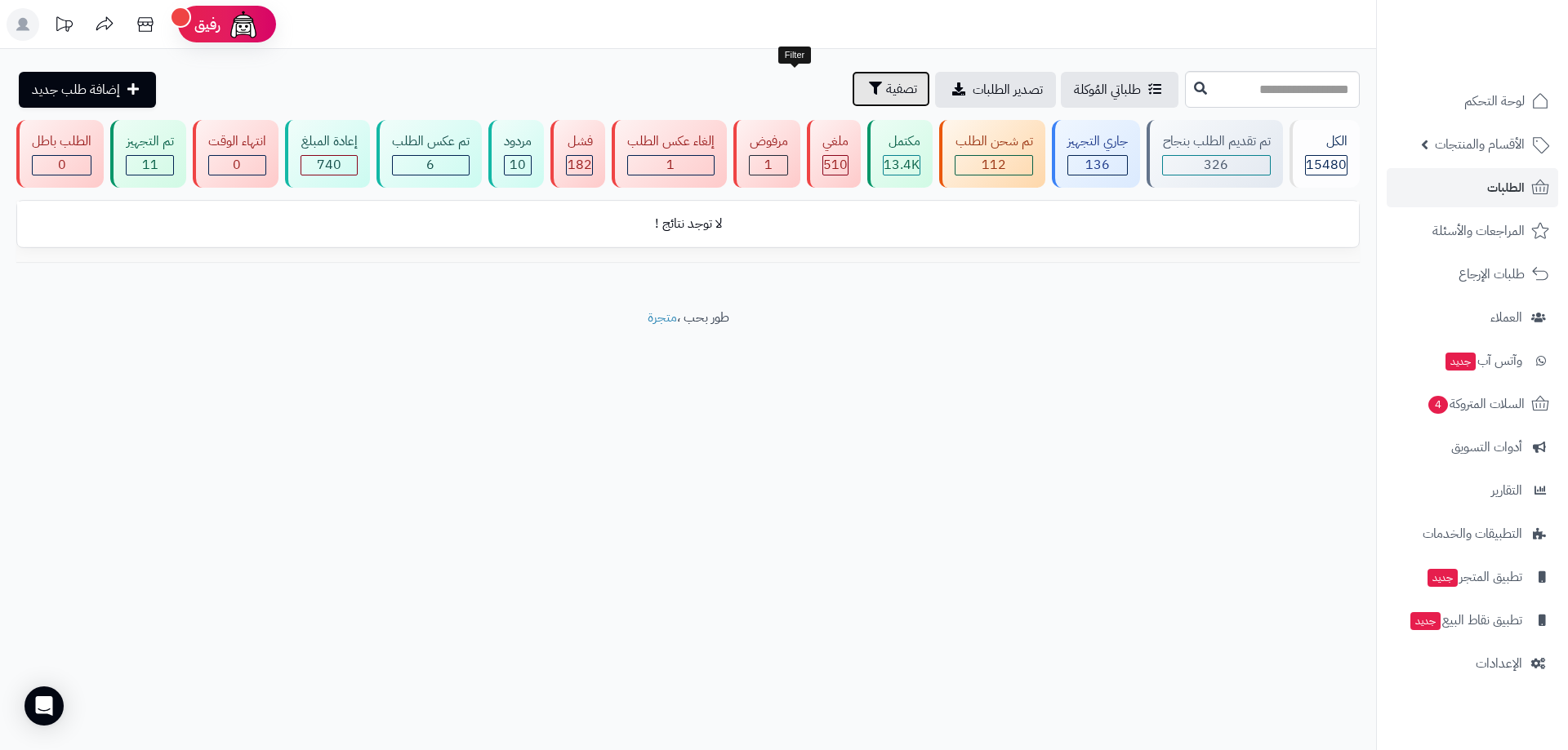
click at [869, 83] on icon "button" at bounding box center [875, 87] width 13 height 13
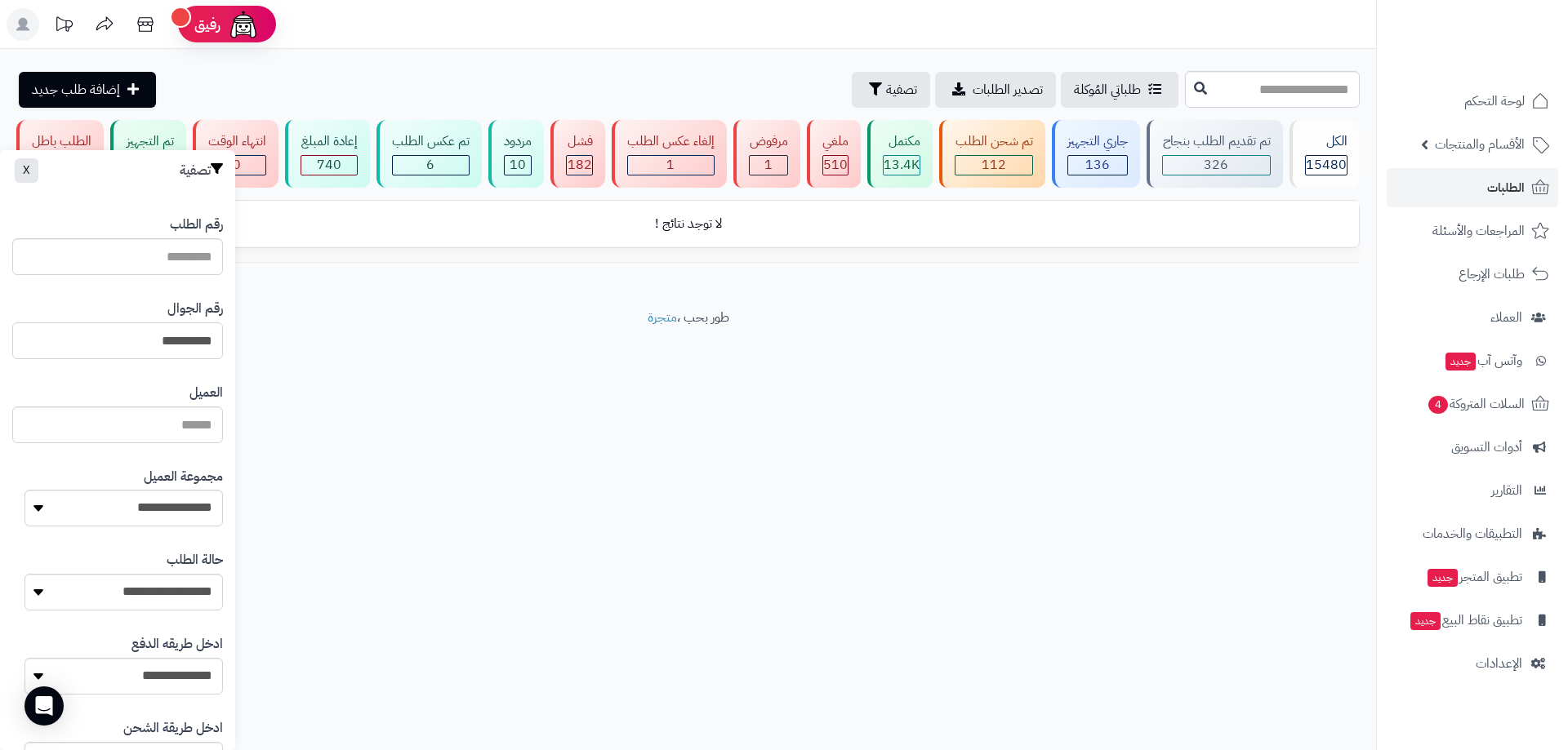
click at [92, 340] on input "**********" at bounding box center [118, 341] width 211 height 37
drag, startPoint x: 125, startPoint y: 341, endPoint x: 142, endPoint y: 338, distance: 17.3
click at [142, 338] on input "**********" at bounding box center [118, 341] width 211 height 37
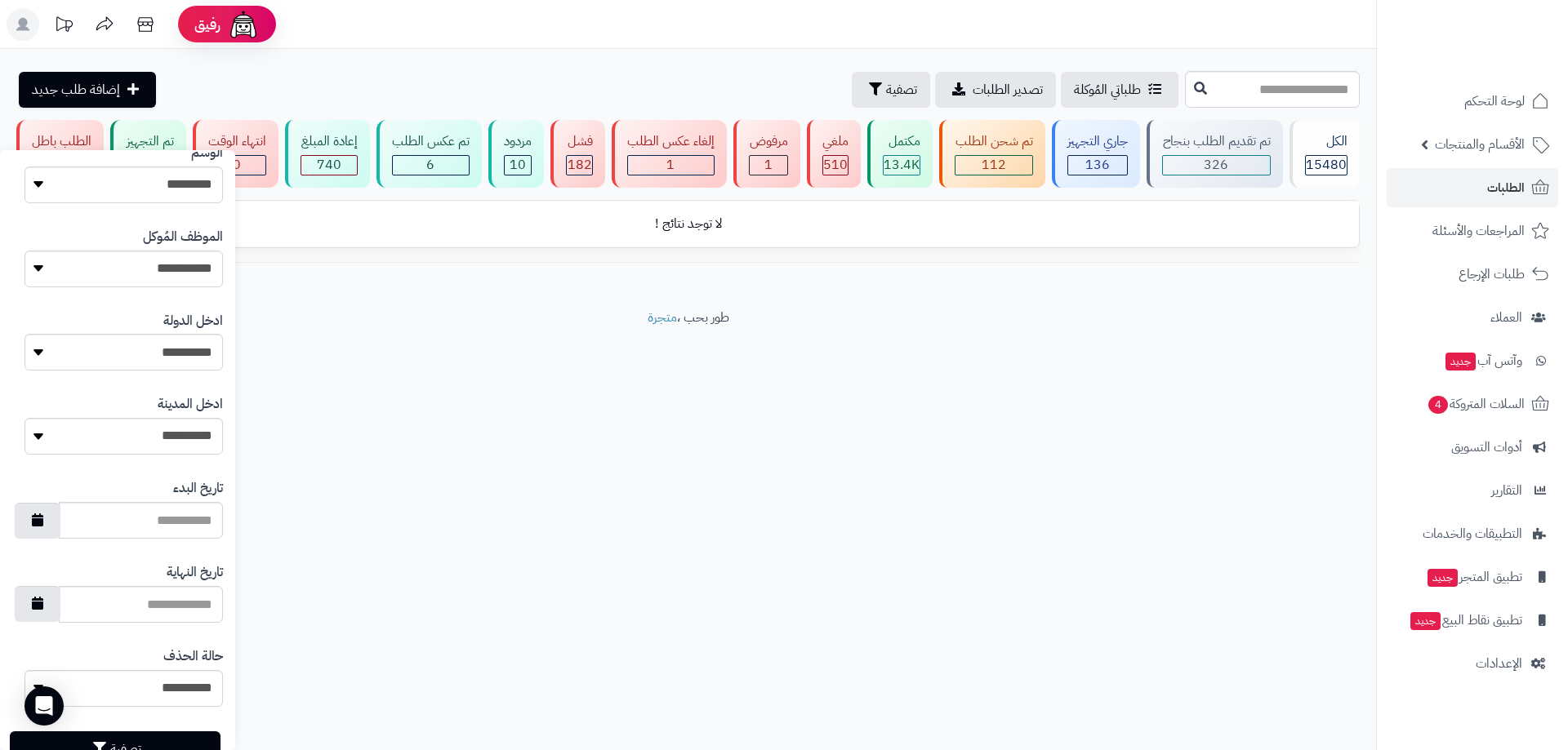
scroll to position [716, 0]
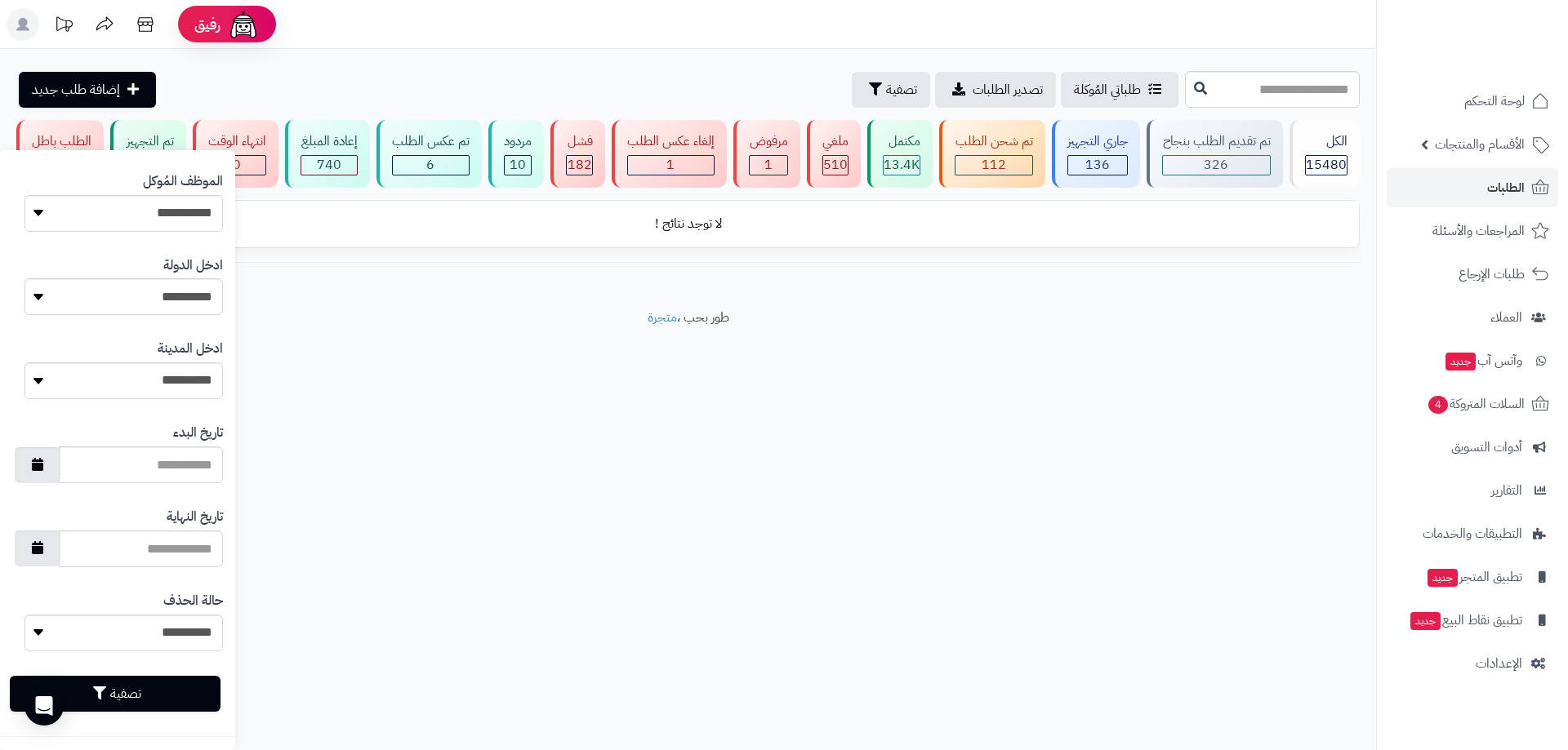
type input "*********"
drag, startPoint x: 174, startPoint y: 671, endPoint x: 166, endPoint y: 689, distance: 19.7
click at [174, 672] on div "تصفية" at bounding box center [118, 694] width 211 height 61
click at [166, 701] on button "تصفية" at bounding box center [115, 693] width 211 height 36
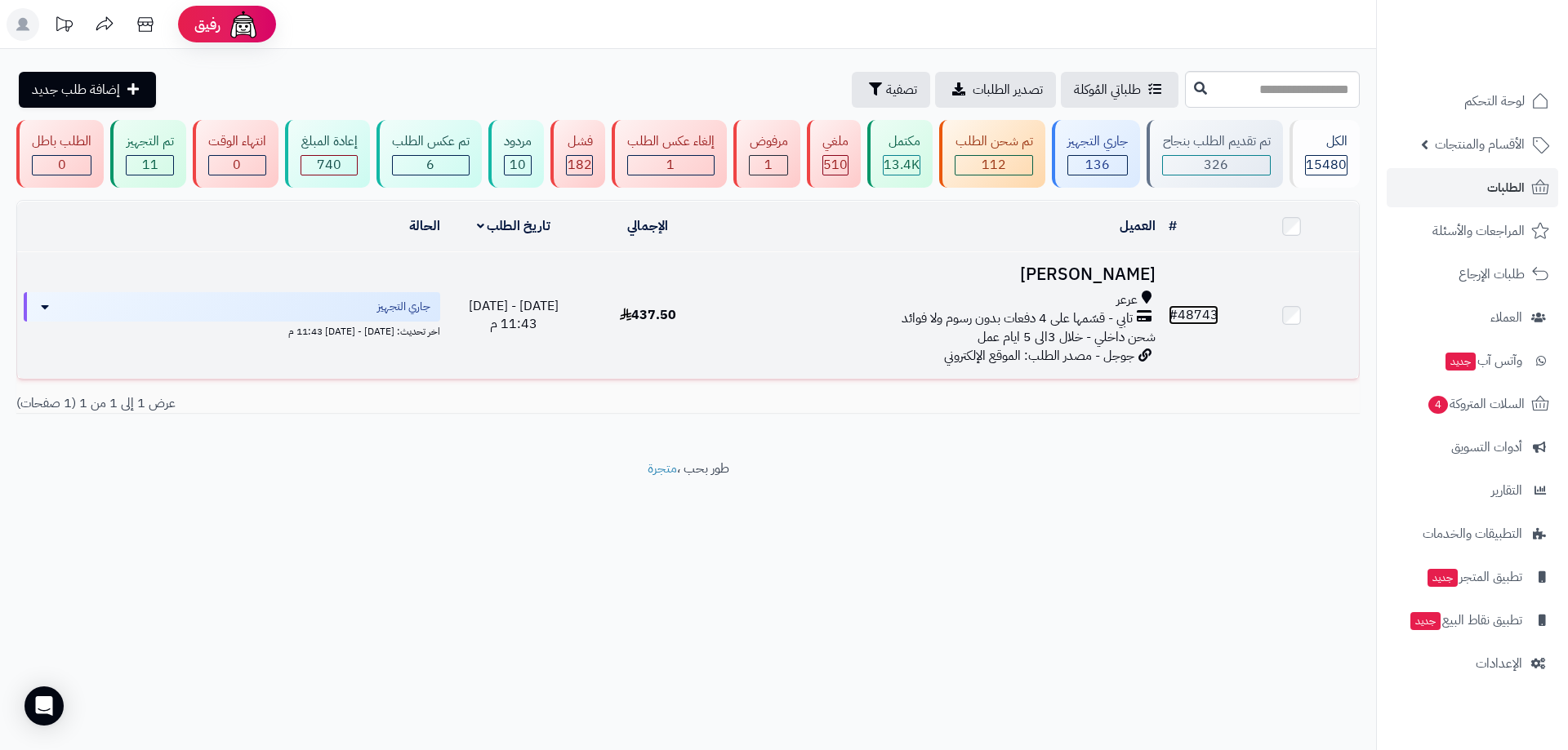
click at [1208, 315] on link "# 48743" at bounding box center [1193, 315] width 50 height 20
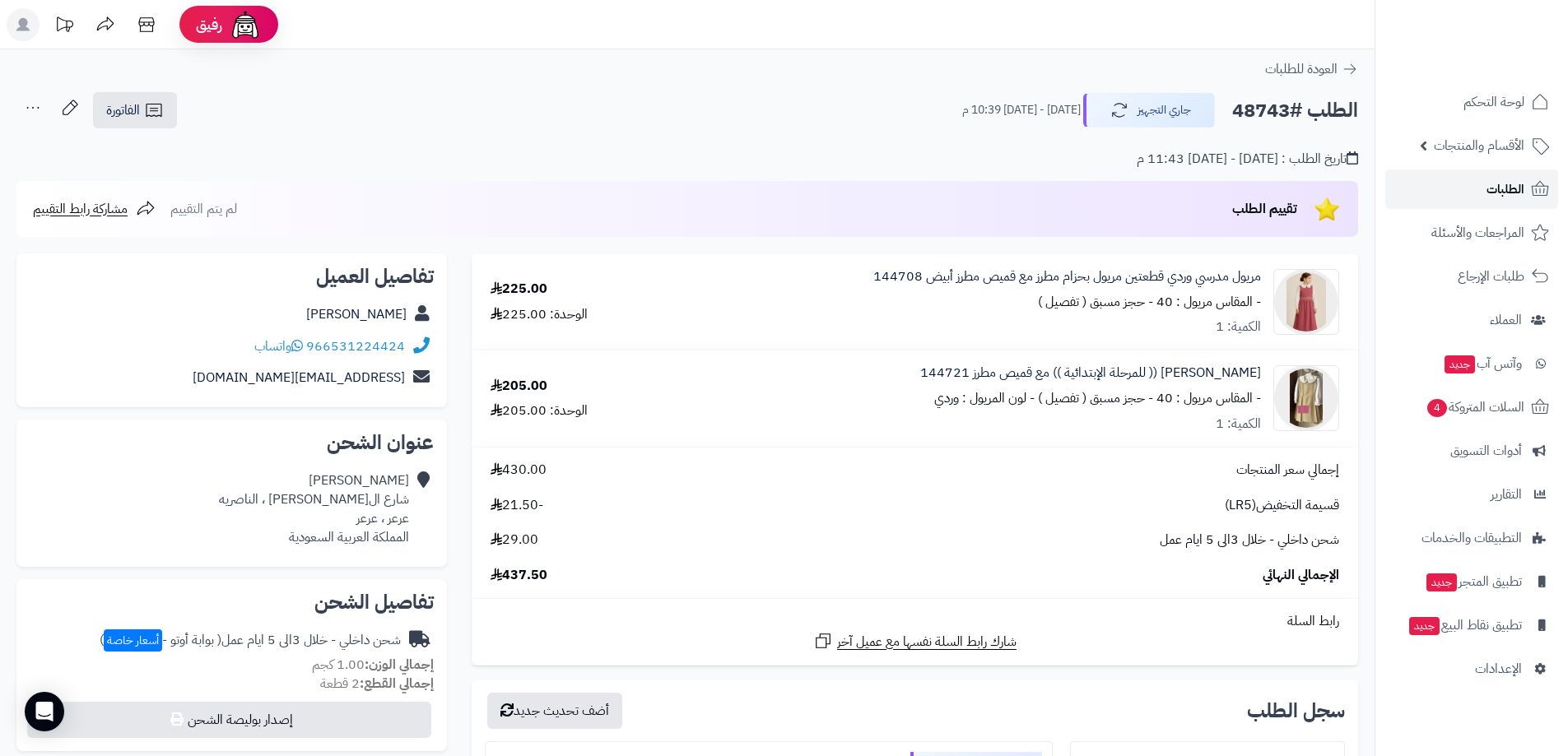
click at [1409, 176] on link "الطلبات" at bounding box center [1471, 189] width 173 height 39
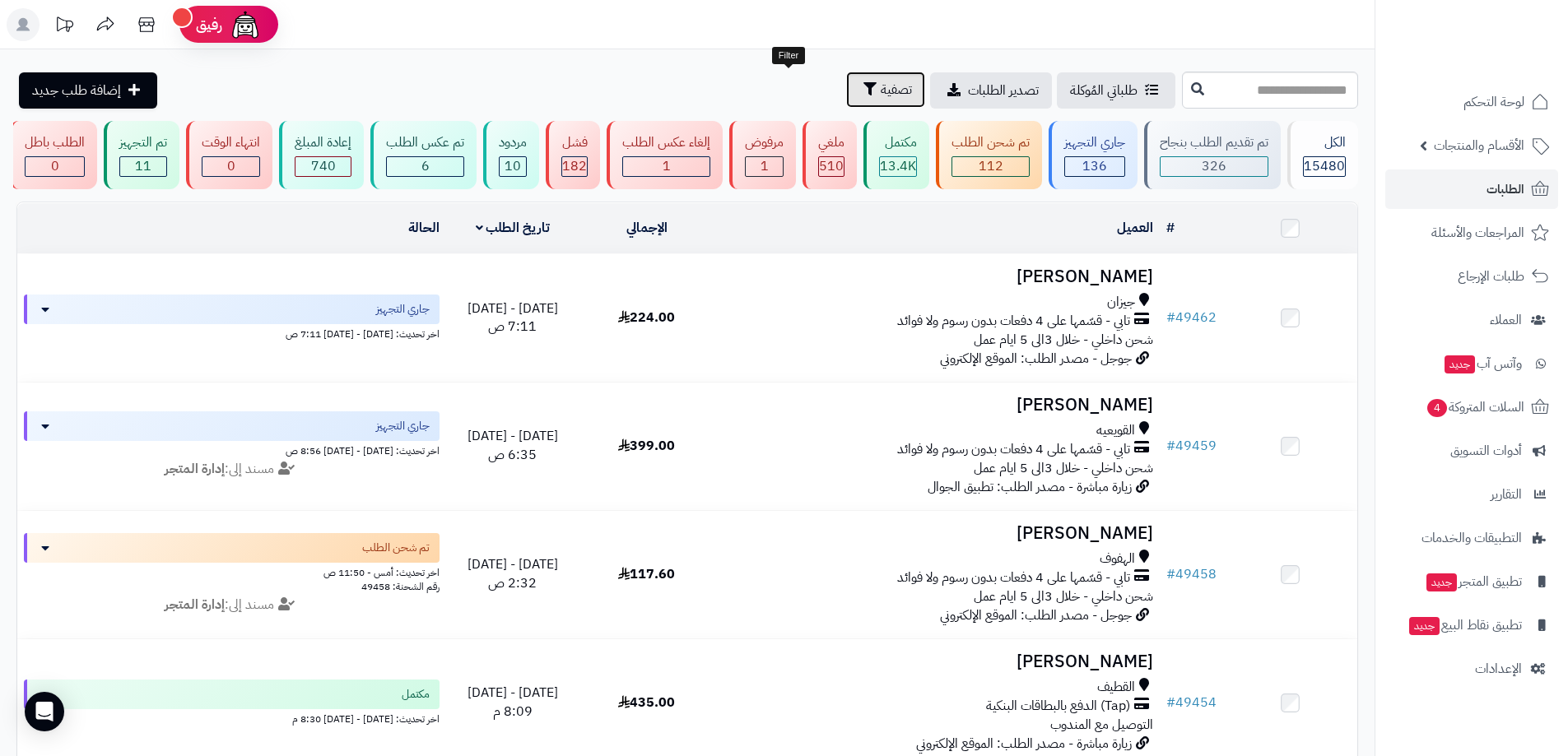
click at [846, 96] on button "تصفية" at bounding box center [885, 90] width 79 height 37
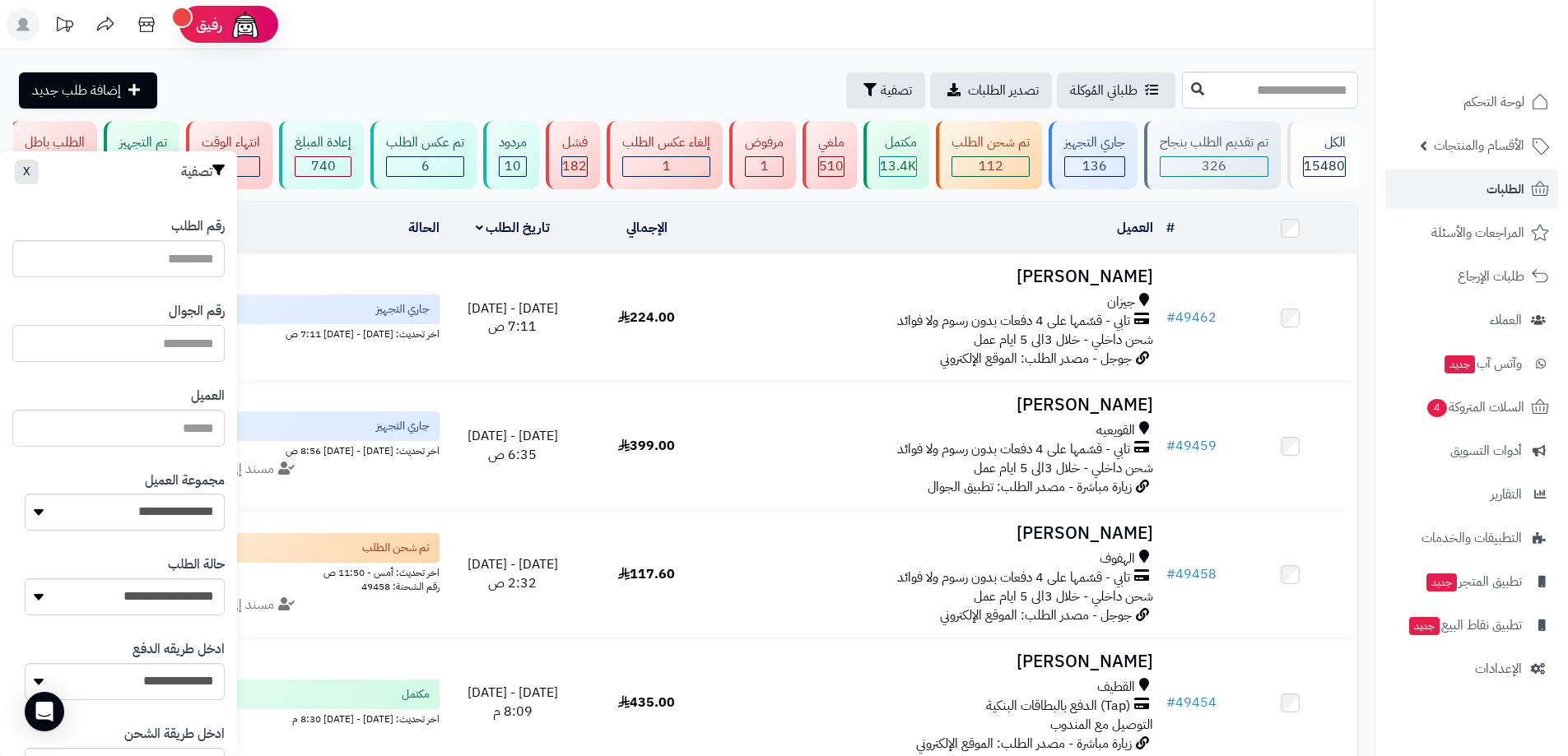
click at [209, 347] on input "text" at bounding box center [118, 343] width 212 height 38
type input "*"
click at [1182, 99] on input "text" at bounding box center [1270, 91] width 176 height 38
type input "*"
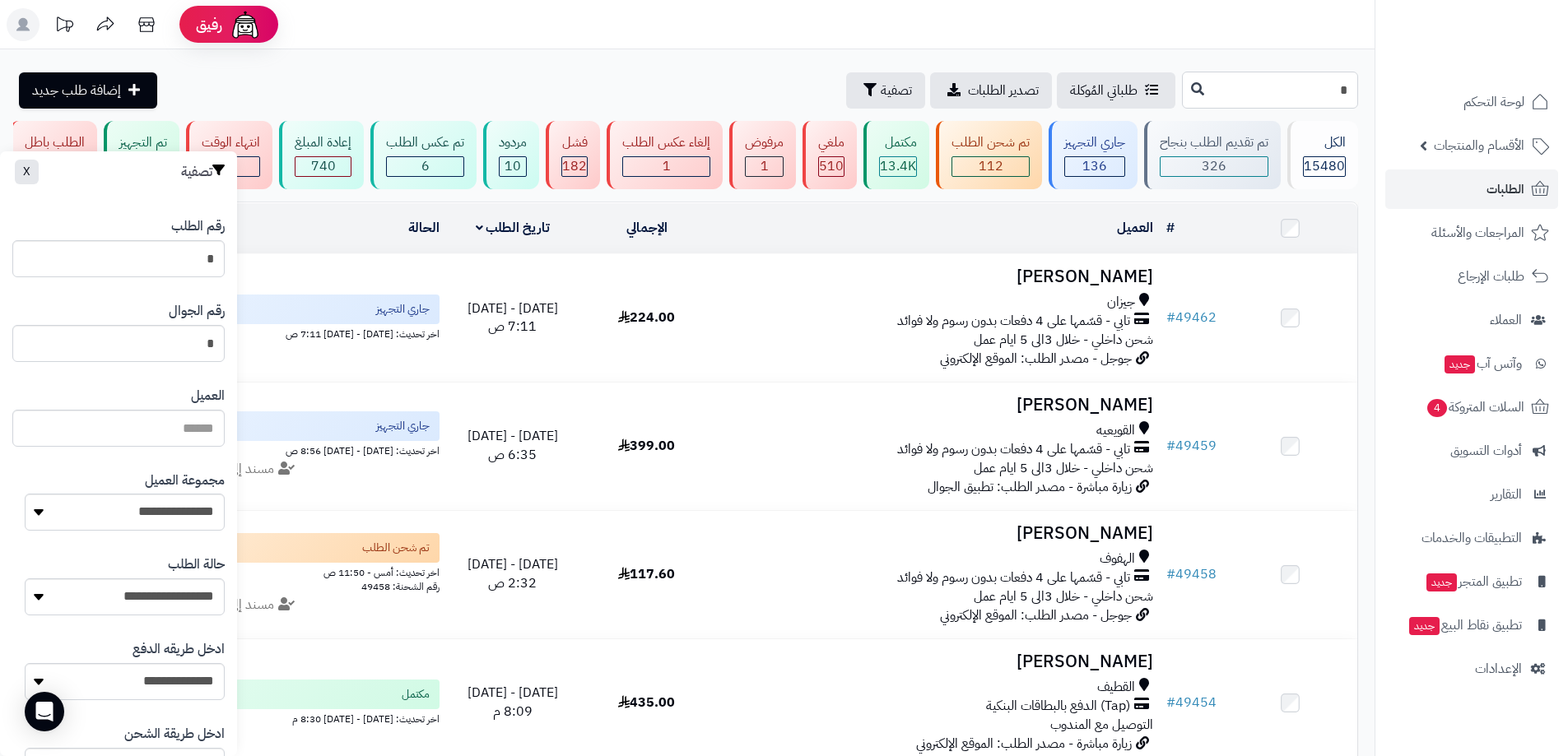
type input "**"
type input "***"
type input "****"
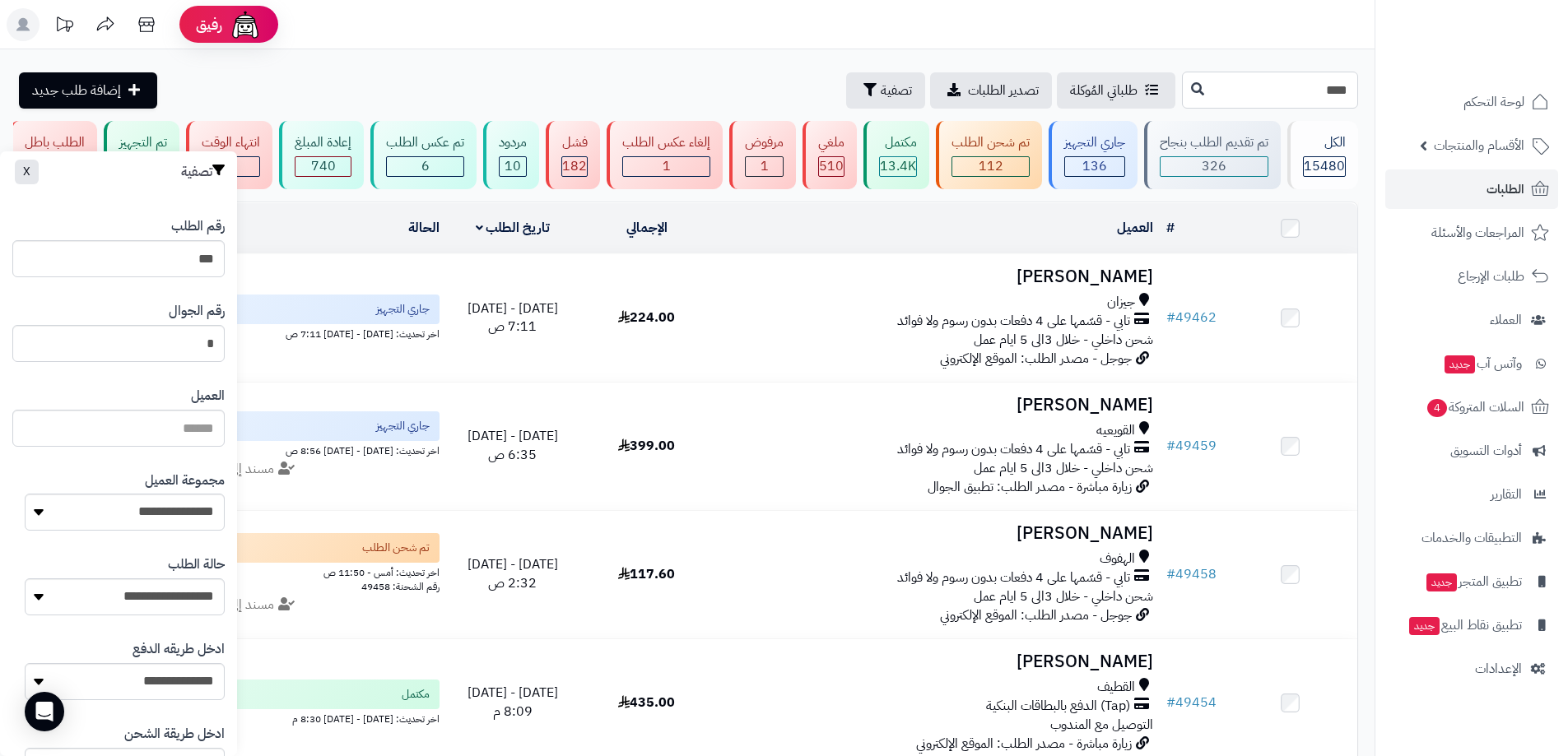
type input "****"
type input "*****"
click at [1185, 90] on button at bounding box center [1197, 89] width 25 height 32
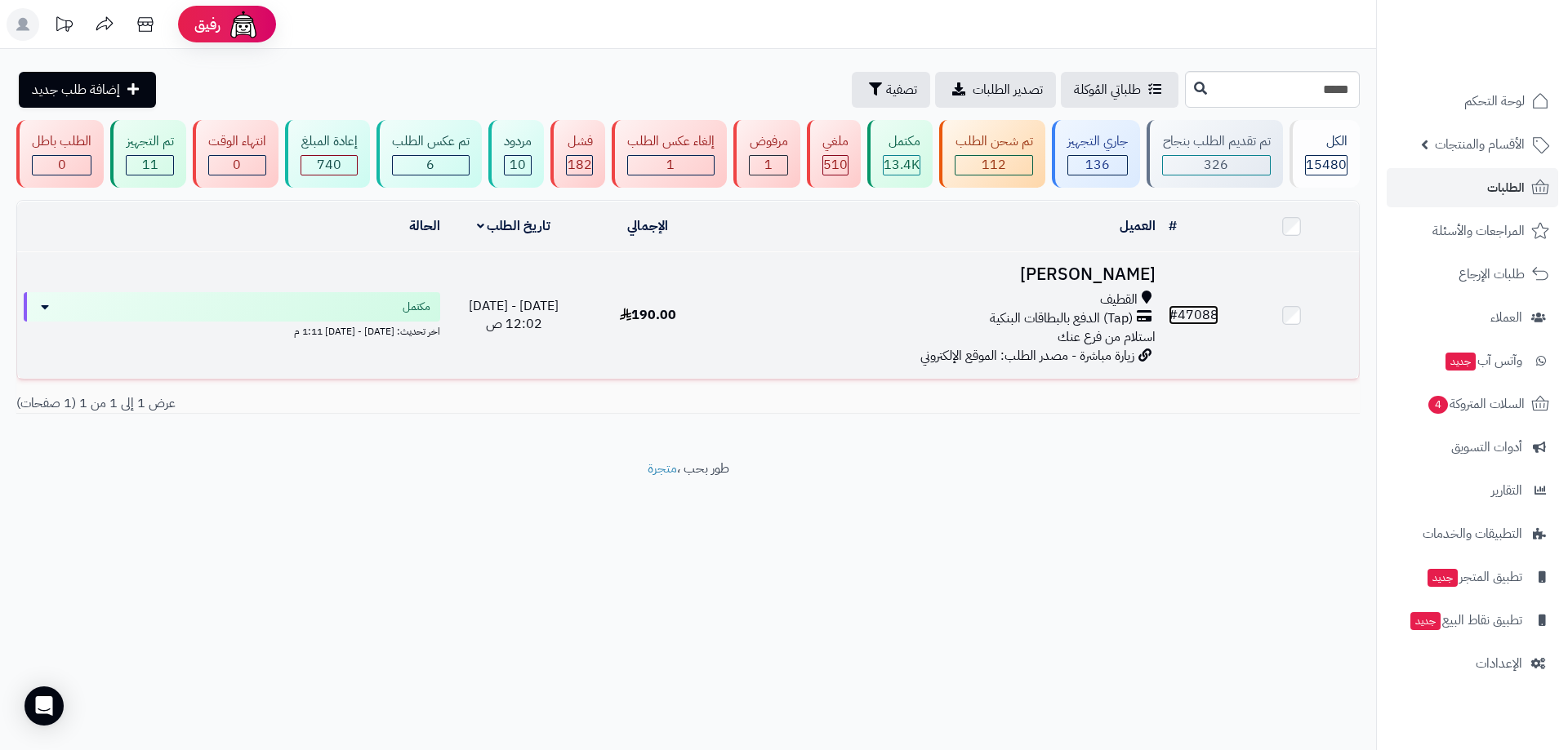
click at [1197, 313] on link "# 47088" at bounding box center [1193, 315] width 50 height 20
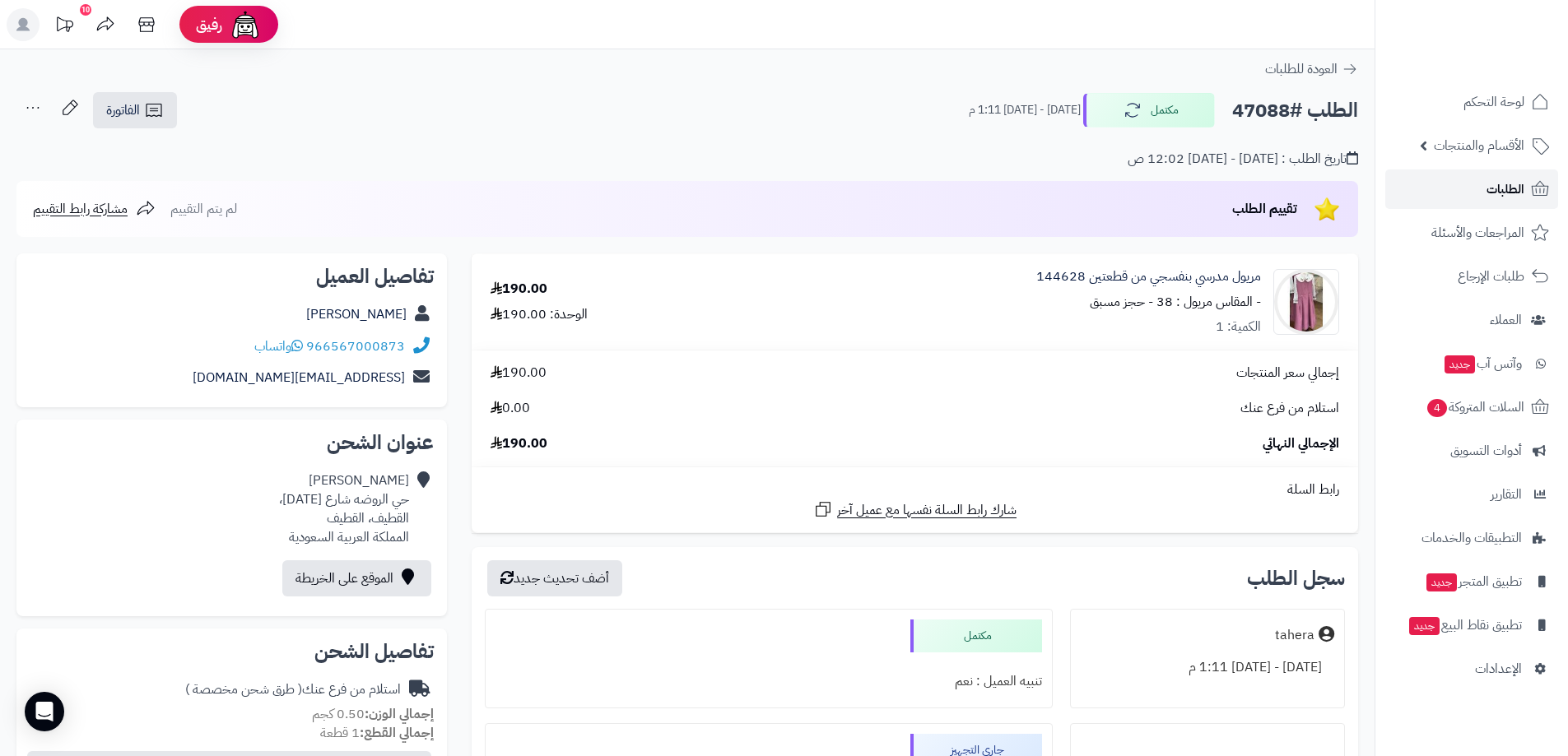
click at [1398, 200] on link "الطلبات" at bounding box center [1471, 189] width 173 height 39
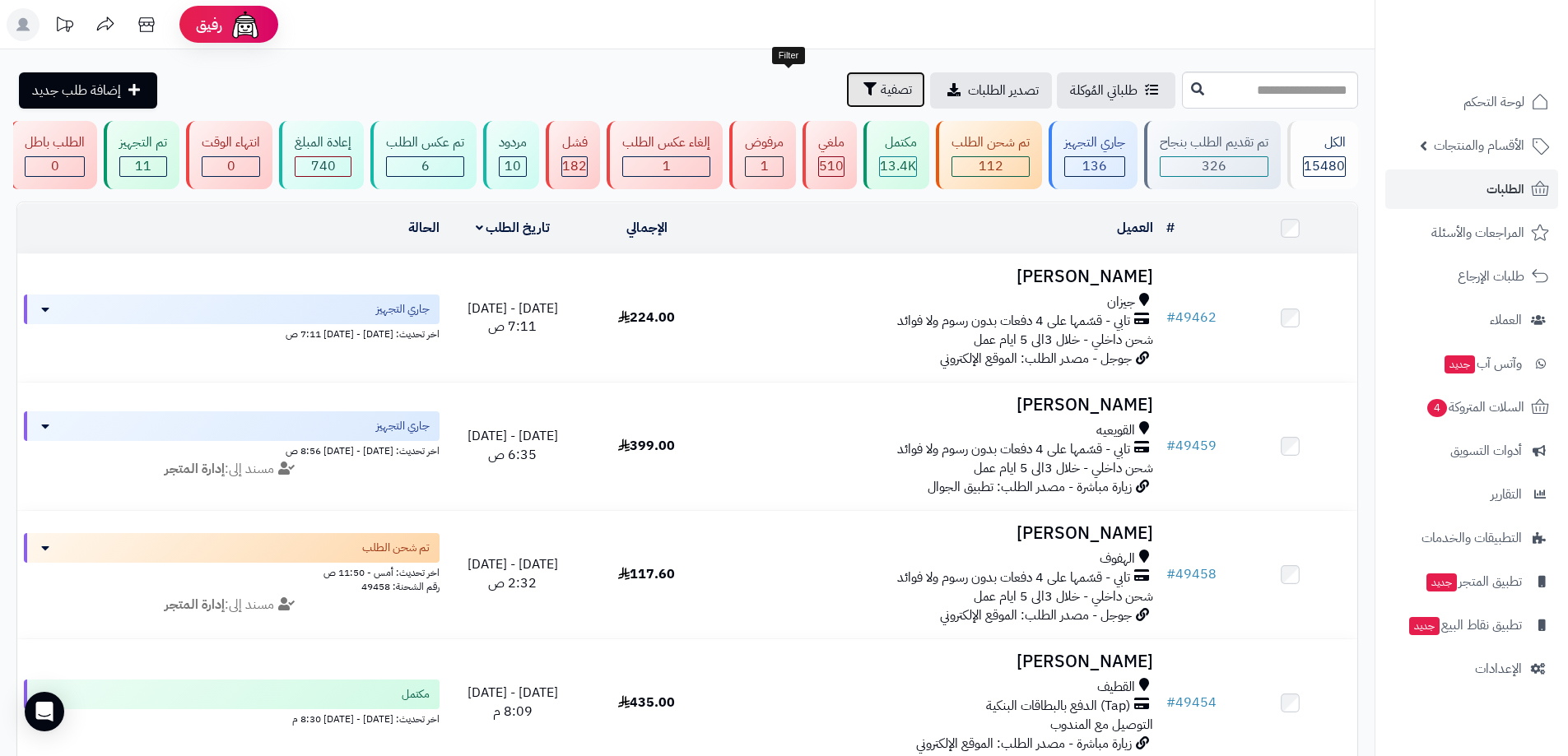
click at [846, 87] on button "تصفية" at bounding box center [885, 90] width 79 height 37
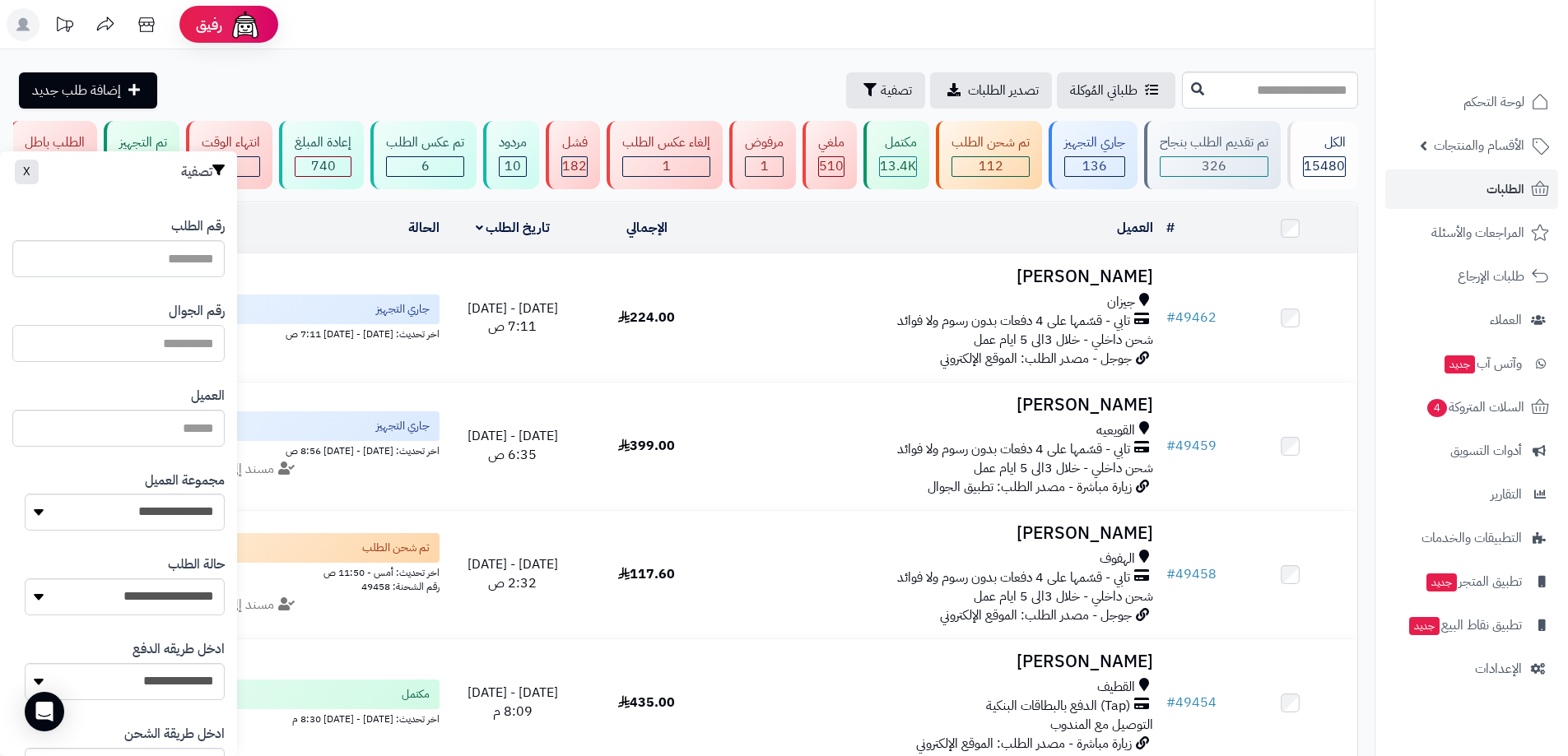
click at [172, 337] on input "text" at bounding box center [118, 343] width 212 height 38
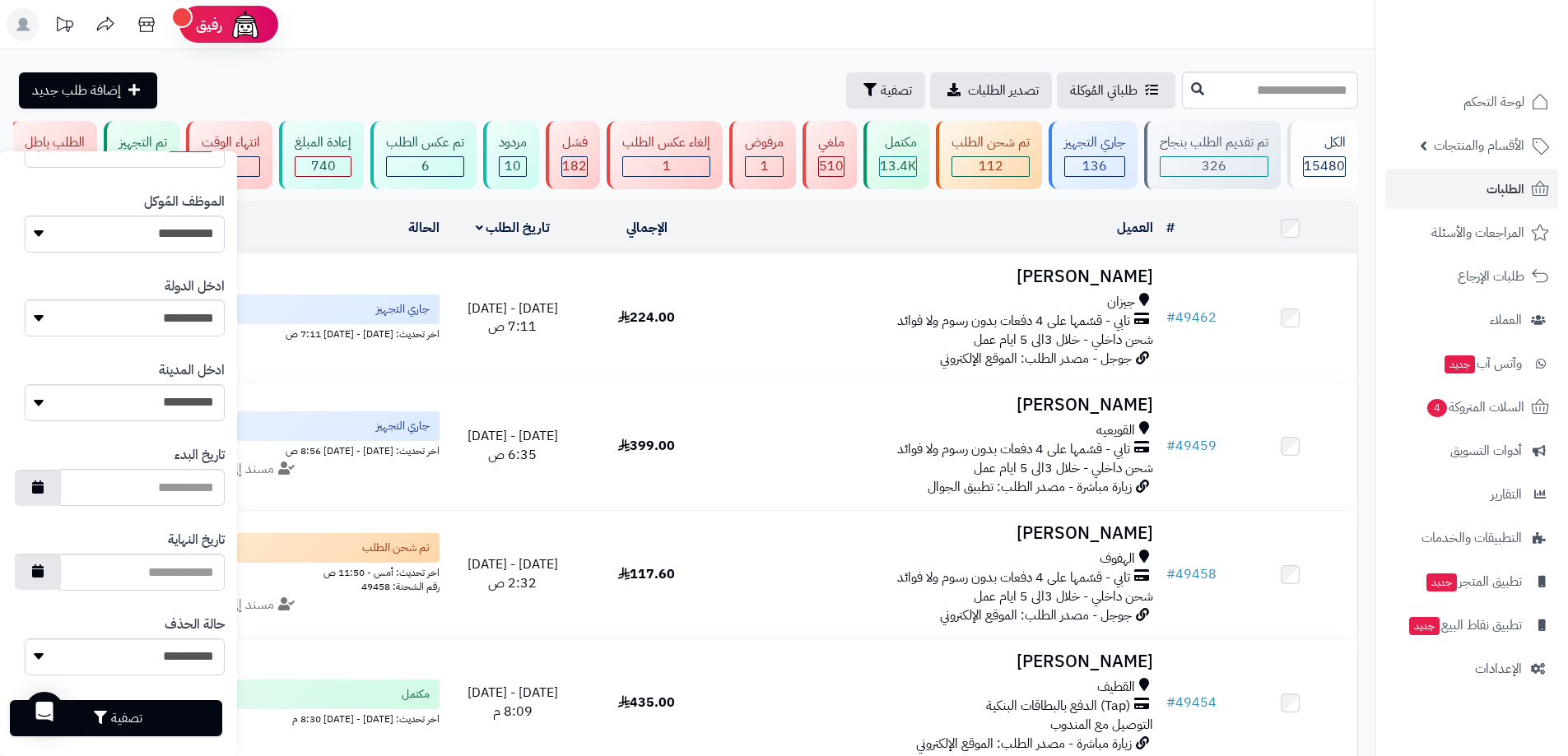
scroll to position [721, 0]
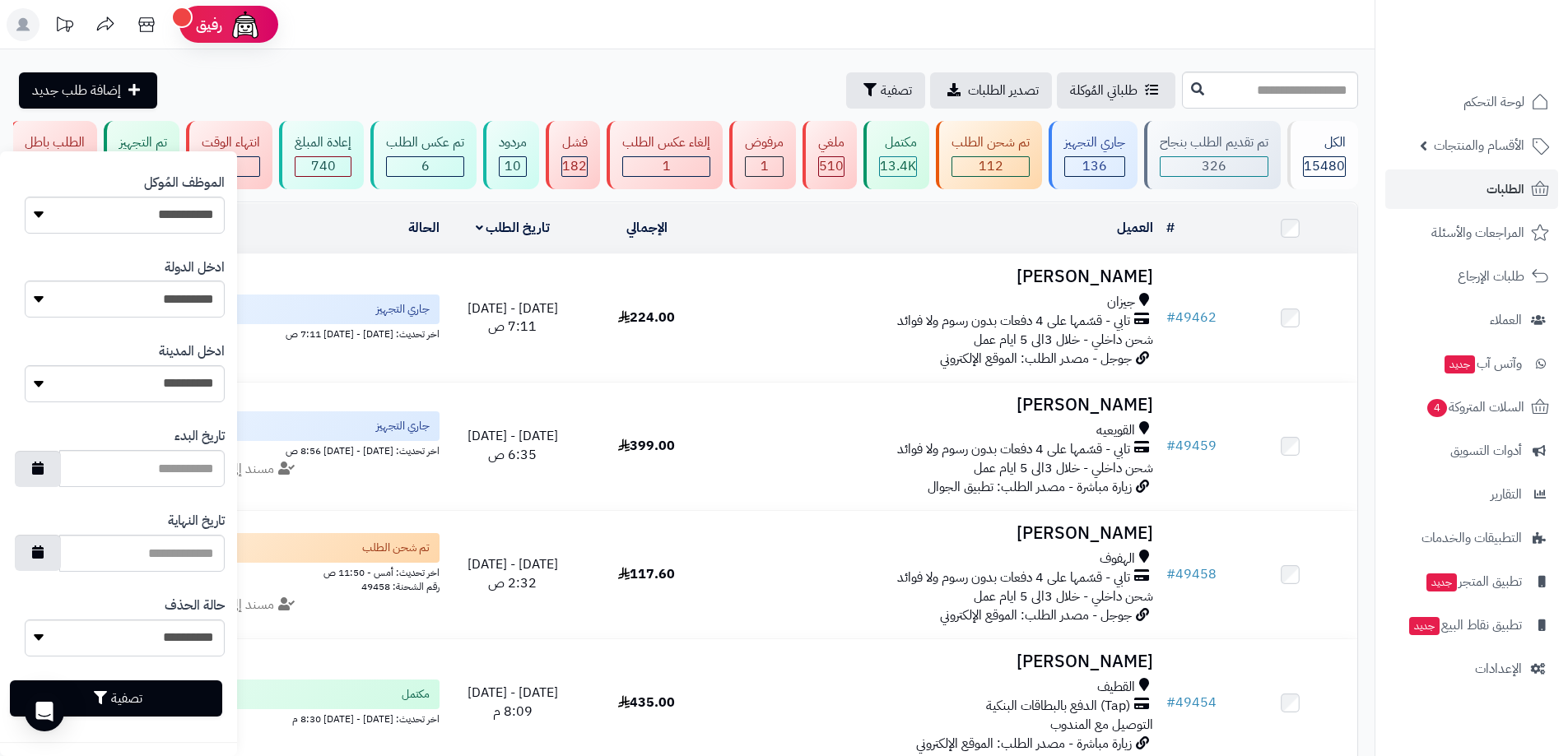
type input "*********"
click at [188, 712] on button "تصفية" at bounding box center [115, 699] width 212 height 37
